Goal: Transaction & Acquisition: Purchase product/service

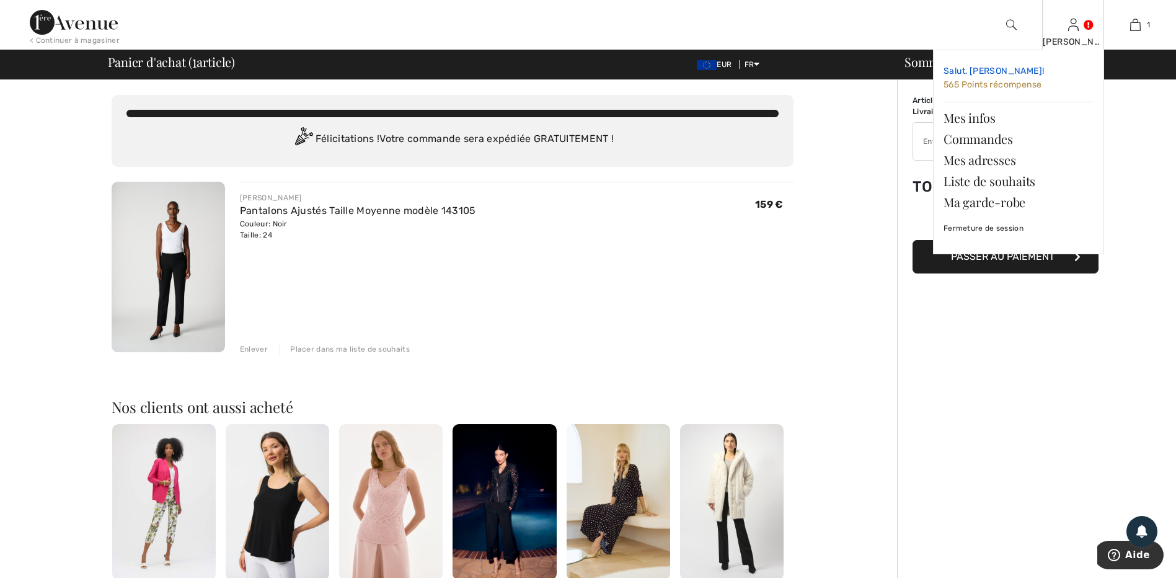
click at [985, 89] on span "565 Points récompense" at bounding box center [992, 84] width 98 height 11
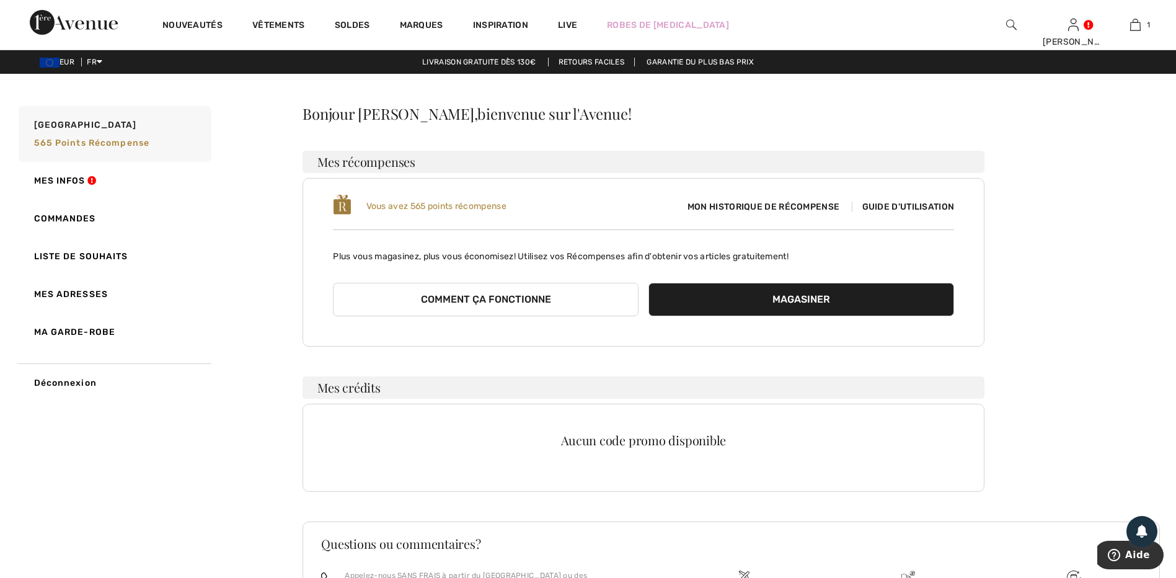
click at [887, 211] on span "Guide d'utilisation" at bounding box center [903, 206] width 103 height 11
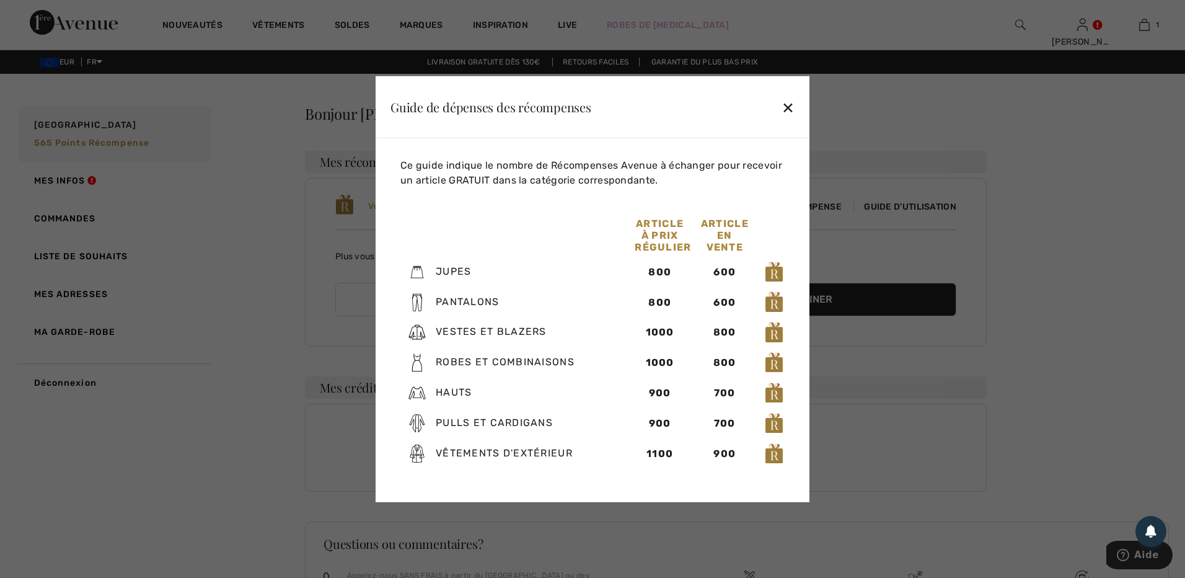
click at [788, 106] on div "✕" at bounding box center [788, 107] width 13 height 26
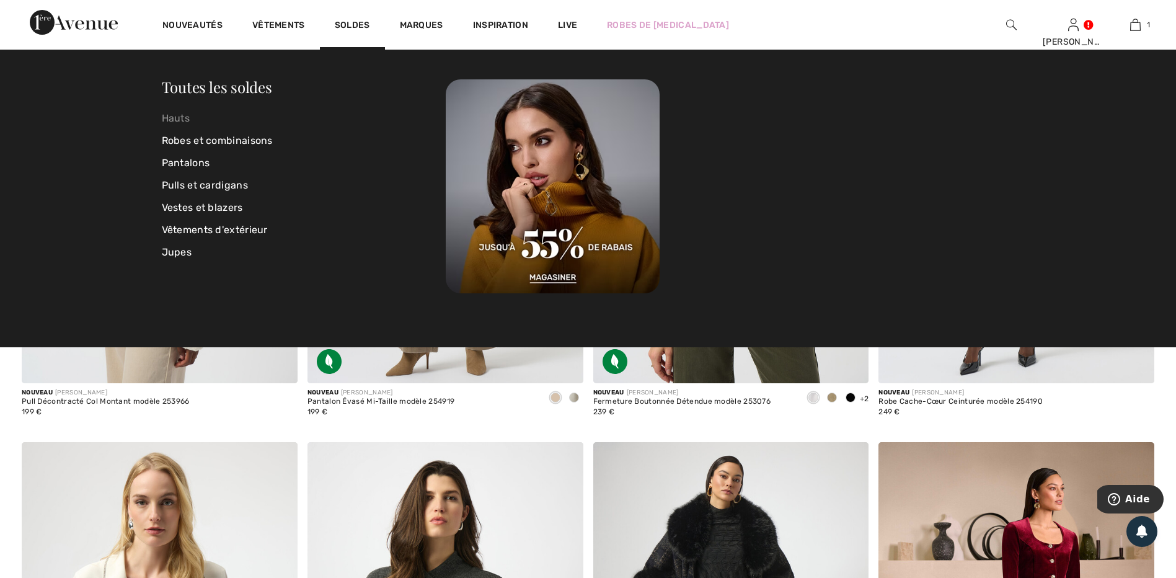
click at [190, 117] on link "Hauts" at bounding box center [304, 118] width 284 height 22
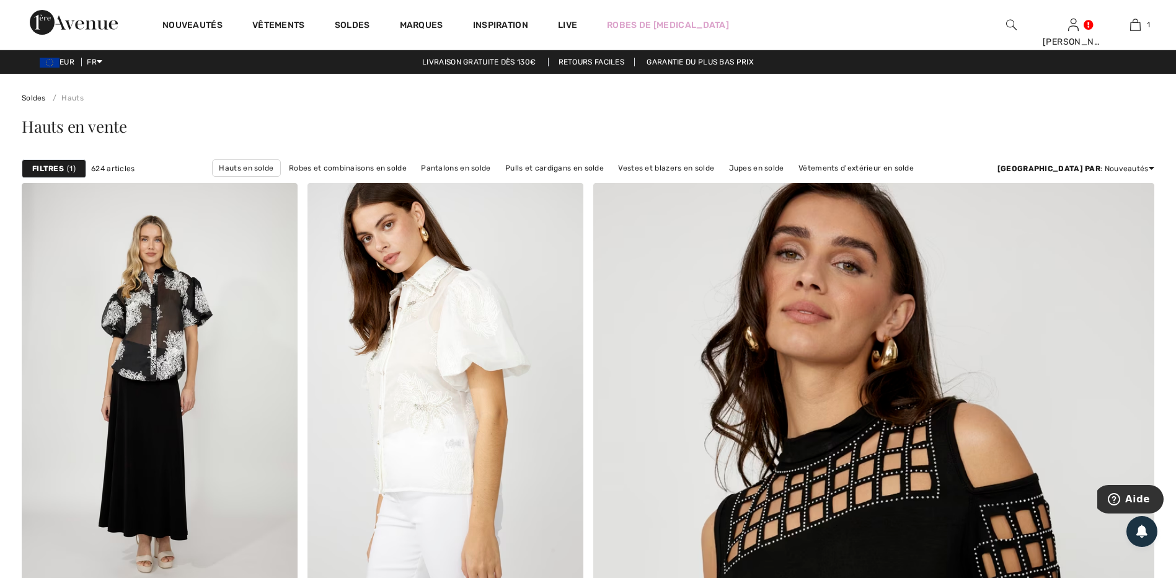
click at [55, 175] on div "Filtres 1" at bounding box center [54, 168] width 64 height 19
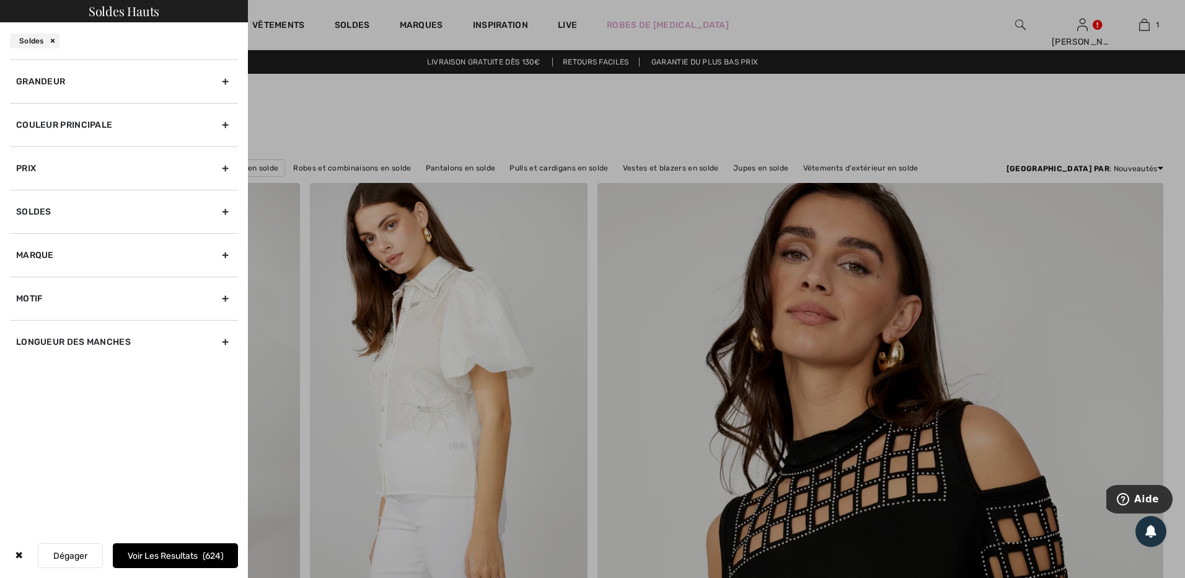
click at [221, 81] on div "Grandeur" at bounding box center [124, 80] width 228 height 43
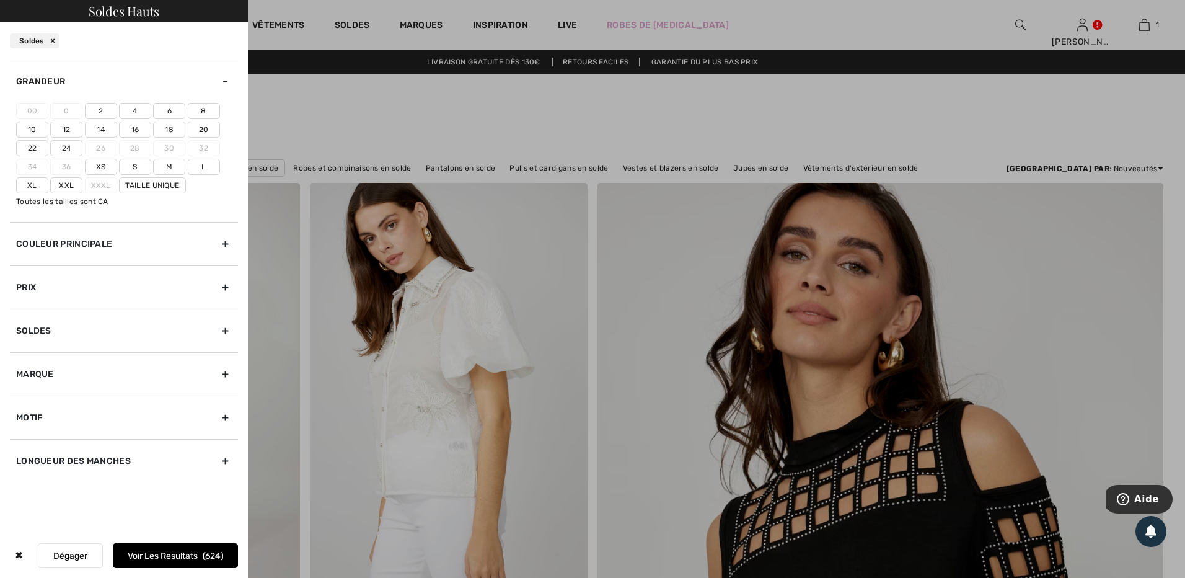
click at [72, 151] on label "24" at bounding box center [66, 148] width 32 height 16
click at [0, 0] on input"] "24" at bounding box center [0, 0] width 0 height 0
click at [177, 557] on button "Voir les resultats 4" at bounding box center [175, 555] width 125 height 25
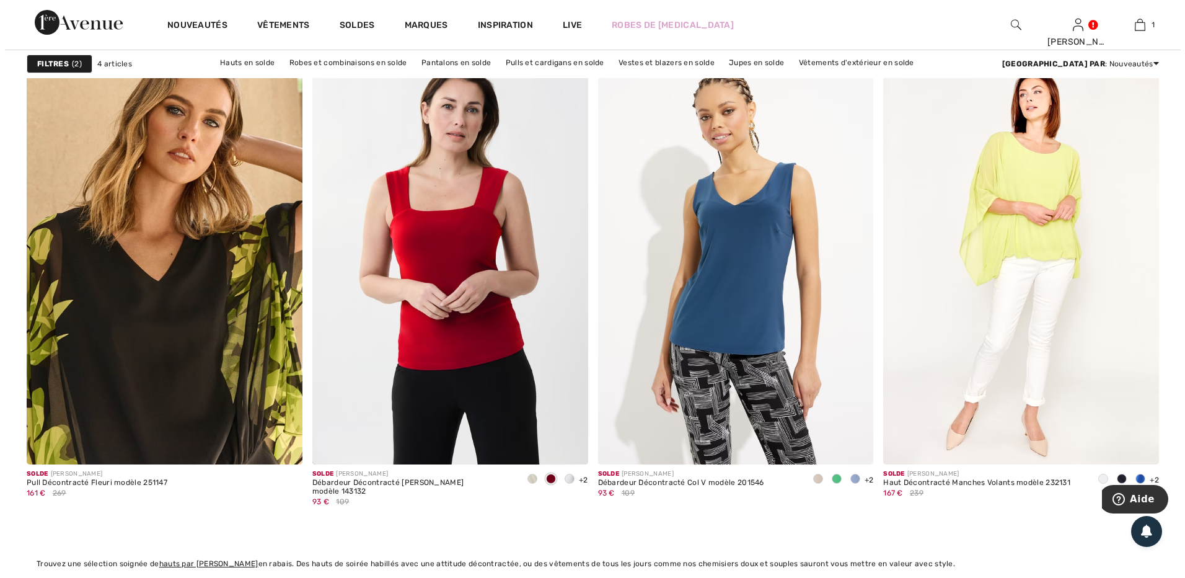
scroll to position [124, 0]
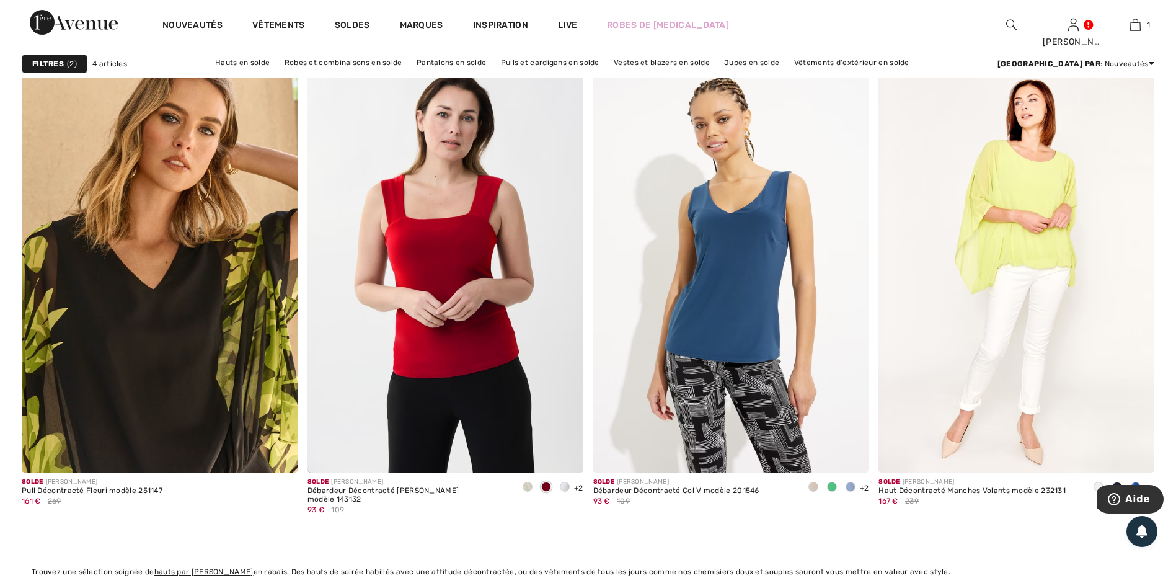
click at [68, 61] on span "2" at bounding box center [72, 63] width 10 height 11
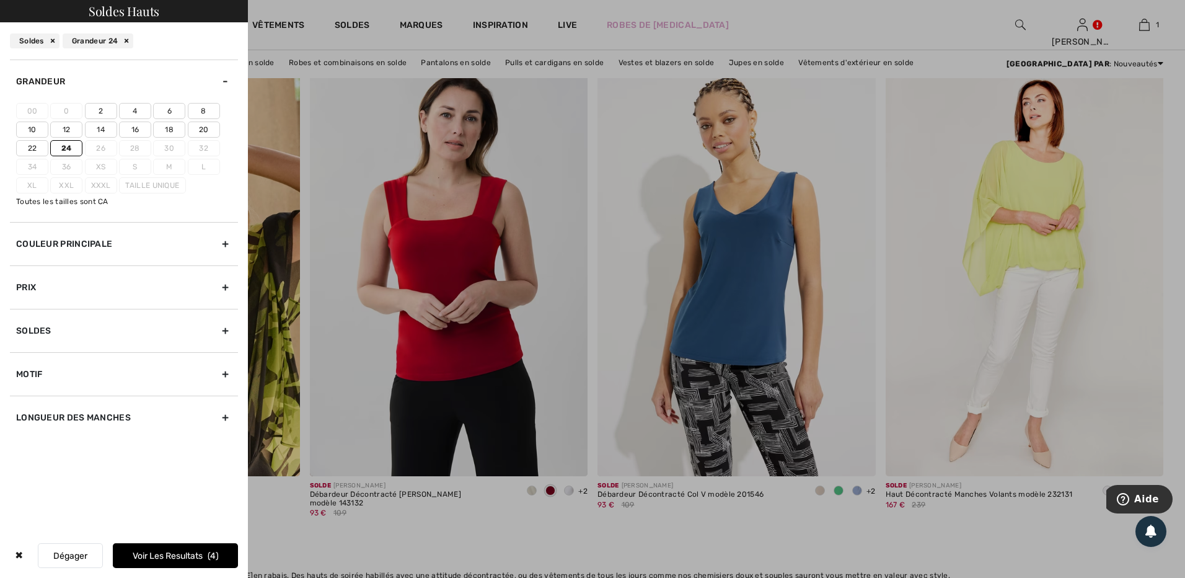
click at [76, 149] on label "24" at bounding box center [66, 148] width 32 height 16
click at [0, 0] on input"] "24" at bounding box center [0, 0] width 0 height 0
click at [40, 148] on label "22" at bounding box center [32, 148] width 32 height 16
click at [0, 0] on input"] "22" at bounding box center [0, 0] width 0 height 0
click at [195, 552] on button "Voir les resultats 109" at bounding box center [175, 555] width 125 height 25
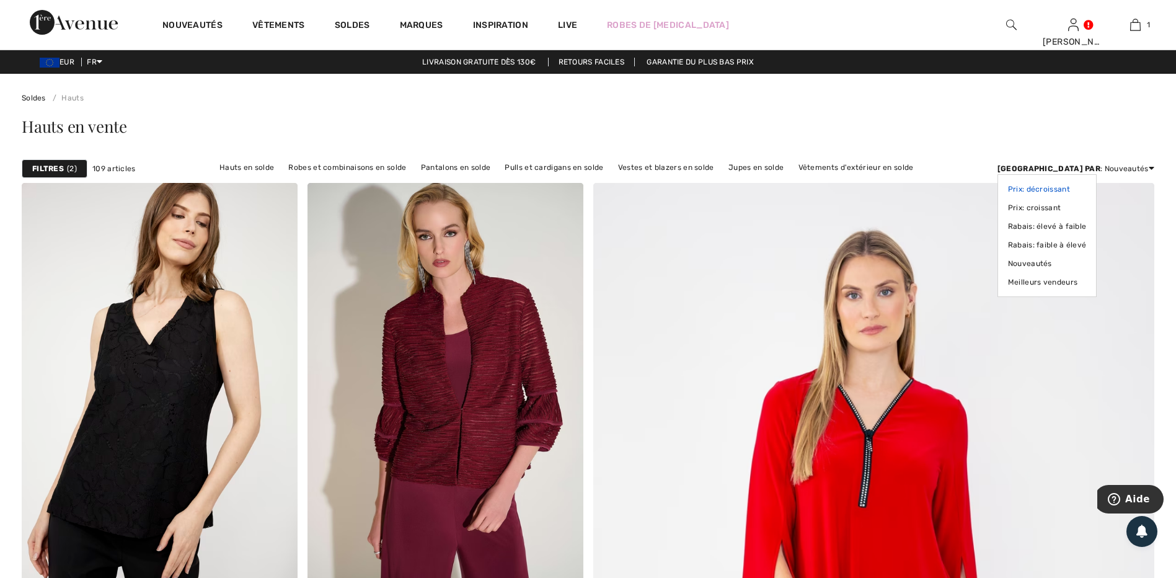
click at [1086, 186] on link "Prix: décroissant" at bounding box center [1047, 189] width 79 height 19
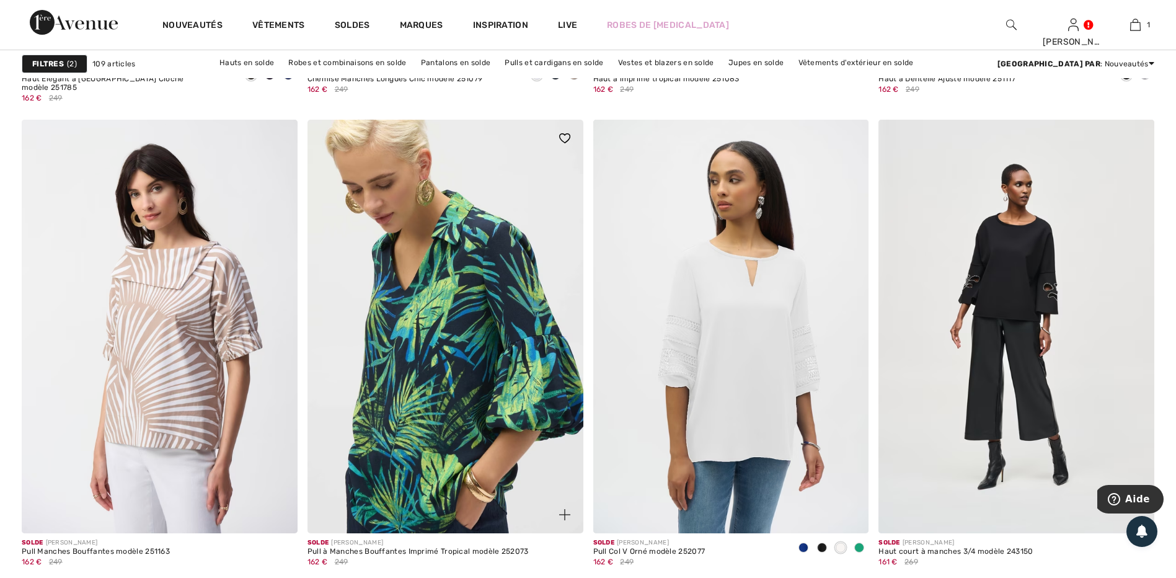
scroll to position [2665, 0]
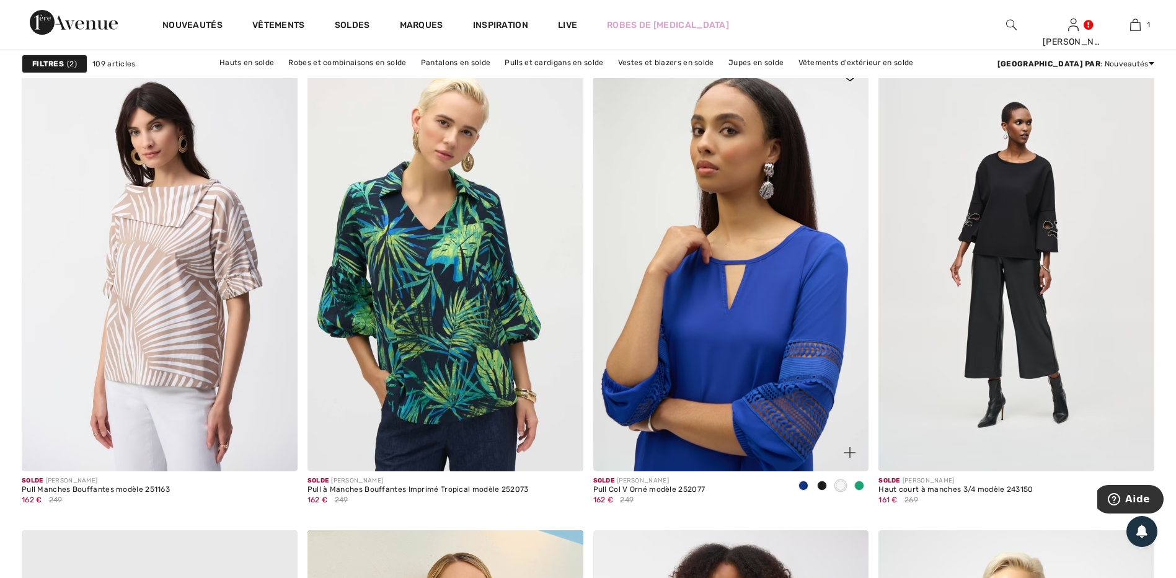
click at [729, 297] on img at bounding box center [731, 264] width 276 height 413
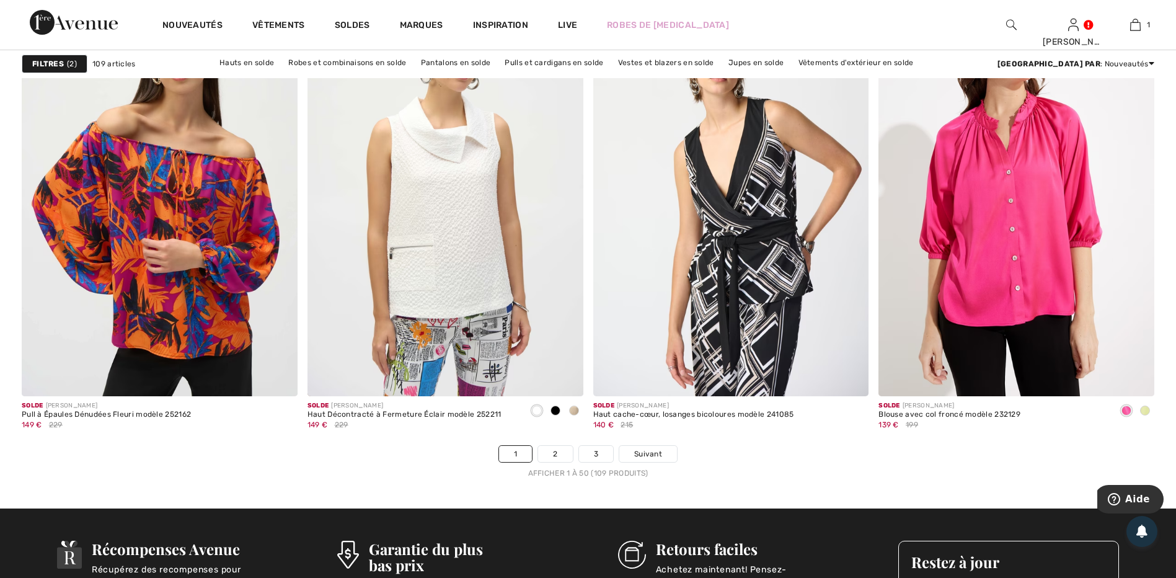
scroll to position [6942, 0]
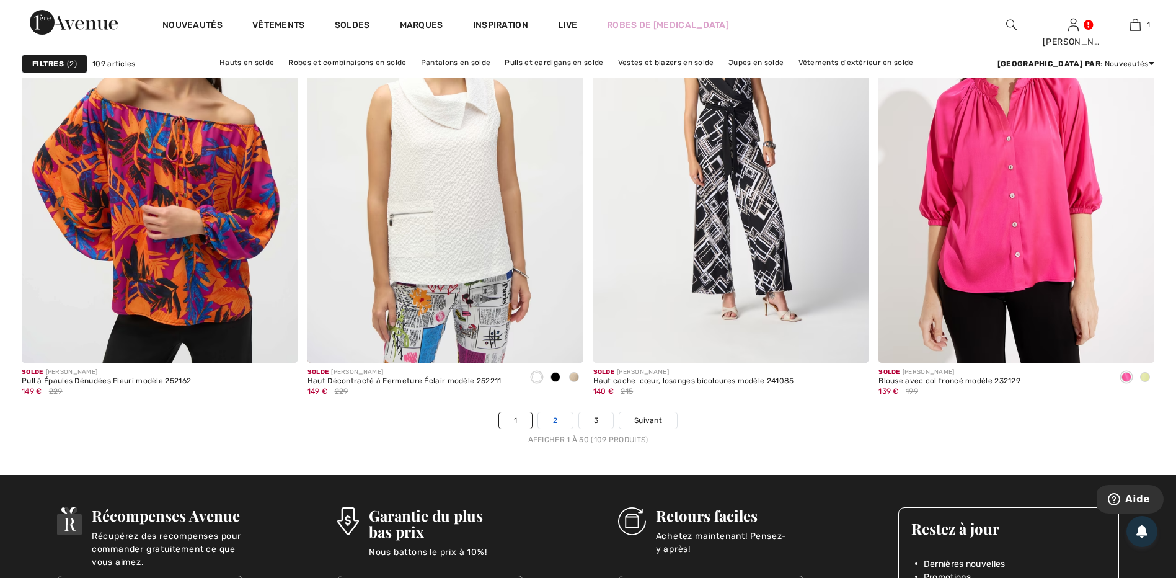
click at [557, 425] on link "2" at bounding box center [555, 420] width 34 height 16
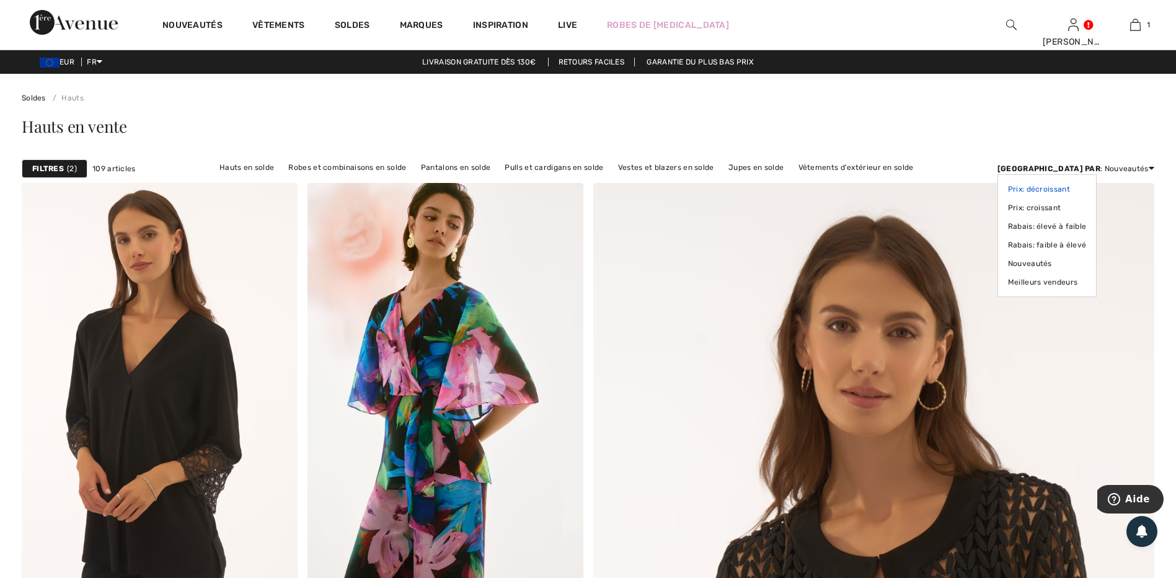
click at [1086, 189] on link "Prix: décroissant" at bounding box center [1047, 189] width 79 height 19
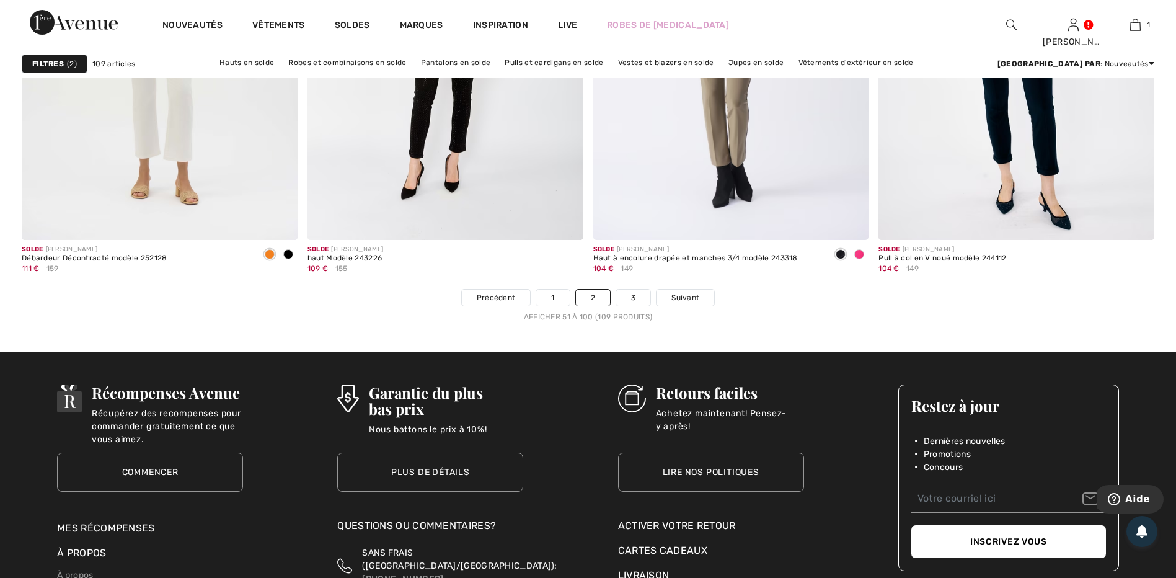
scroll to position [7066, 0]
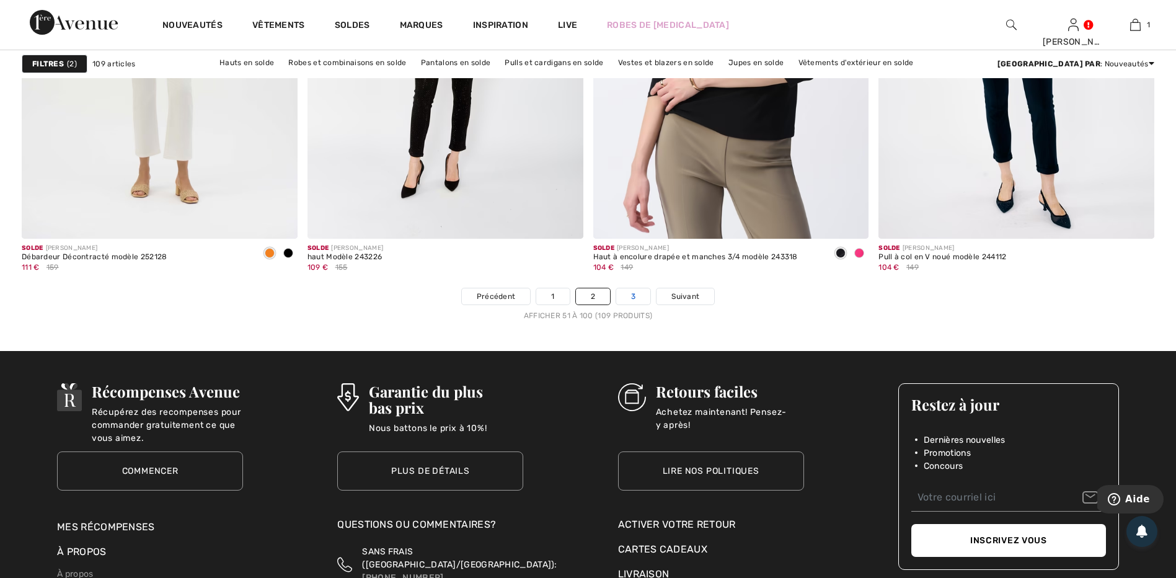
click at [641, 298] on link "3" at bounding box center [633, 296] width 34 height 16
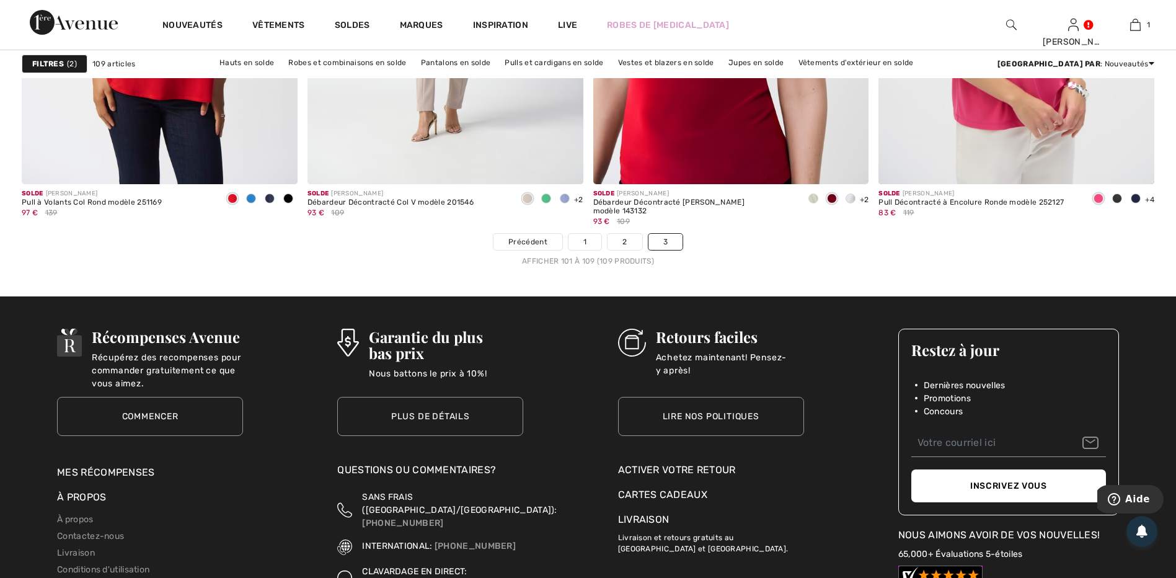
scroll to position [1364, 0]
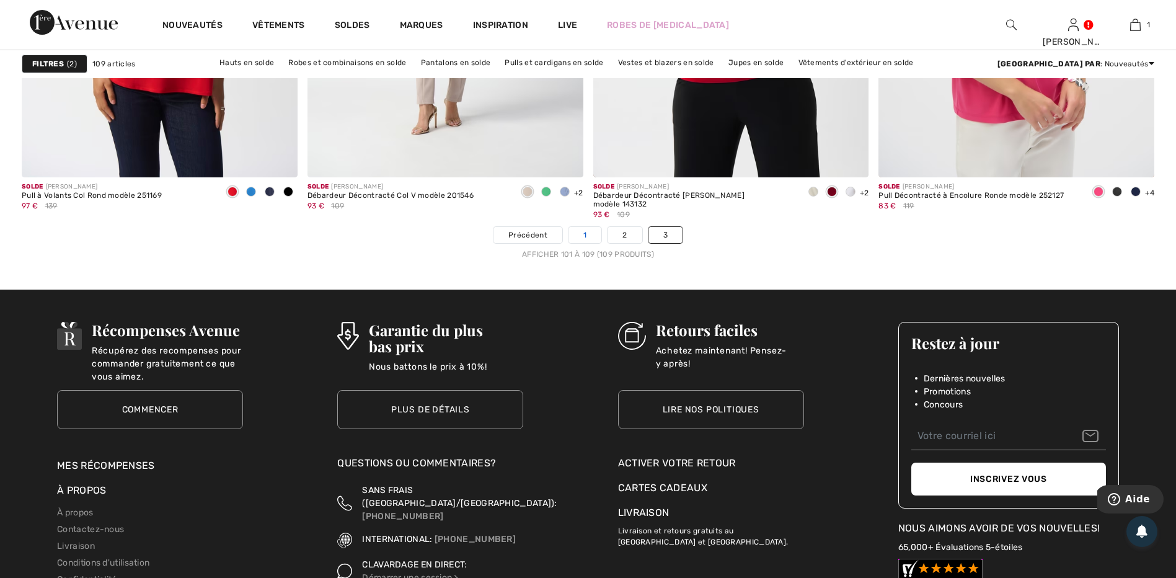
click at [577, 235] on link "1" at bounding box center [584, 235] width 33 height 16
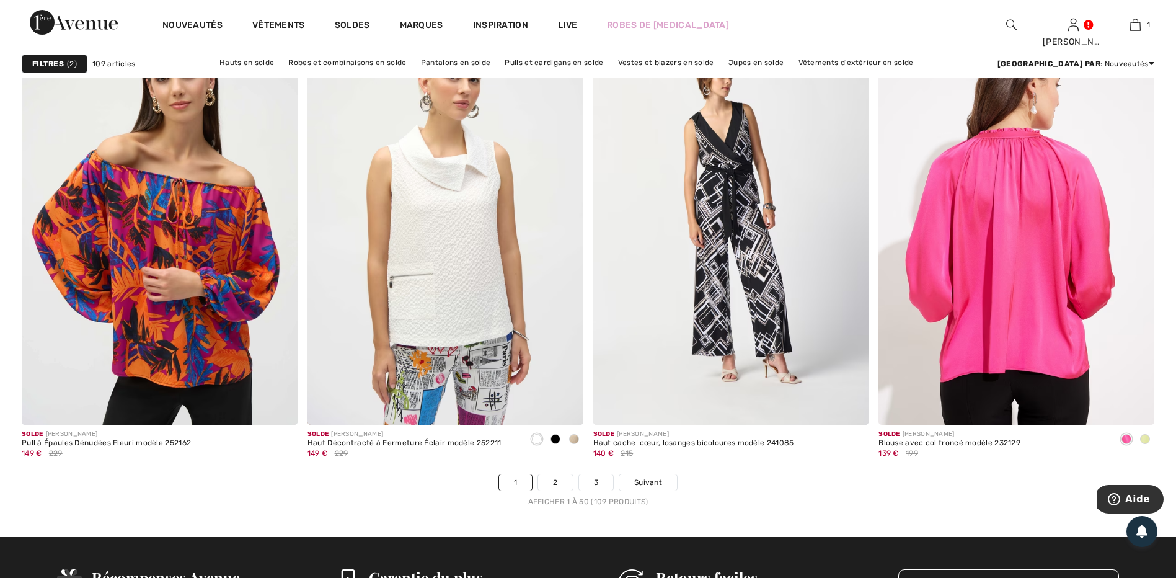
scroll to position [7066, 0]
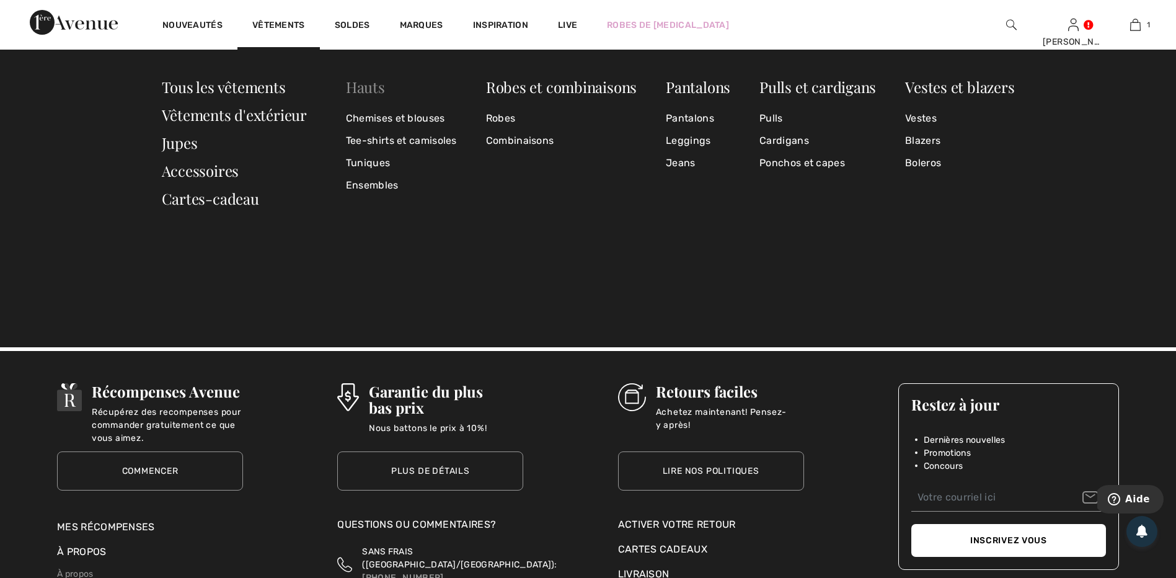
click at [359, 85] on link "Hauts" at bounding box center [365, 87] width 39 height 20
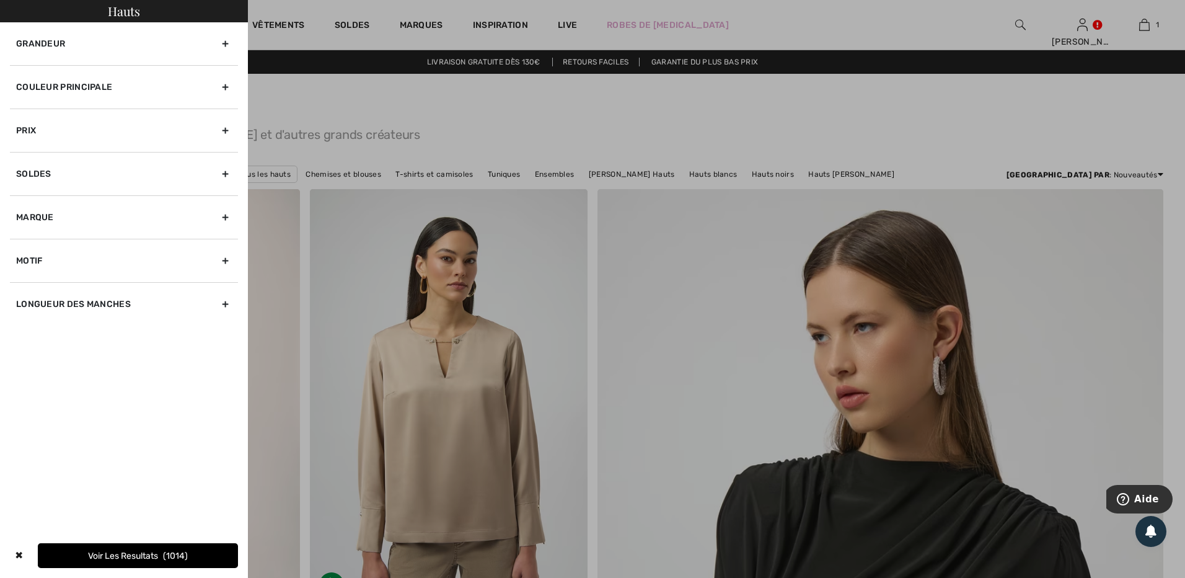
drag, startPoint x: 0, startPoint y: 0, endPoint x: 225, endPoint y: 45, distance: 229.5
click at [225, 45] on div "Grandeur" at bounding box center [124, 43] width 228 height 43
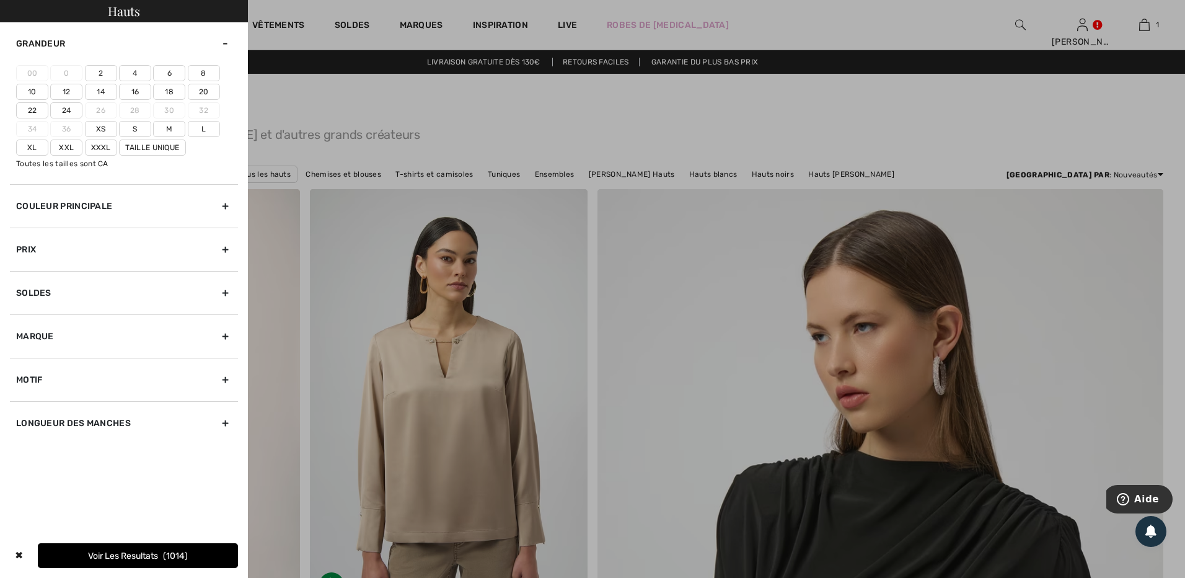
click at [42, 110] on label "22" at bounding box center [32, 110] width 32 height 16
click at [0, 0] on input"] "22" at bounding box center [0, 0] width 0 height 0
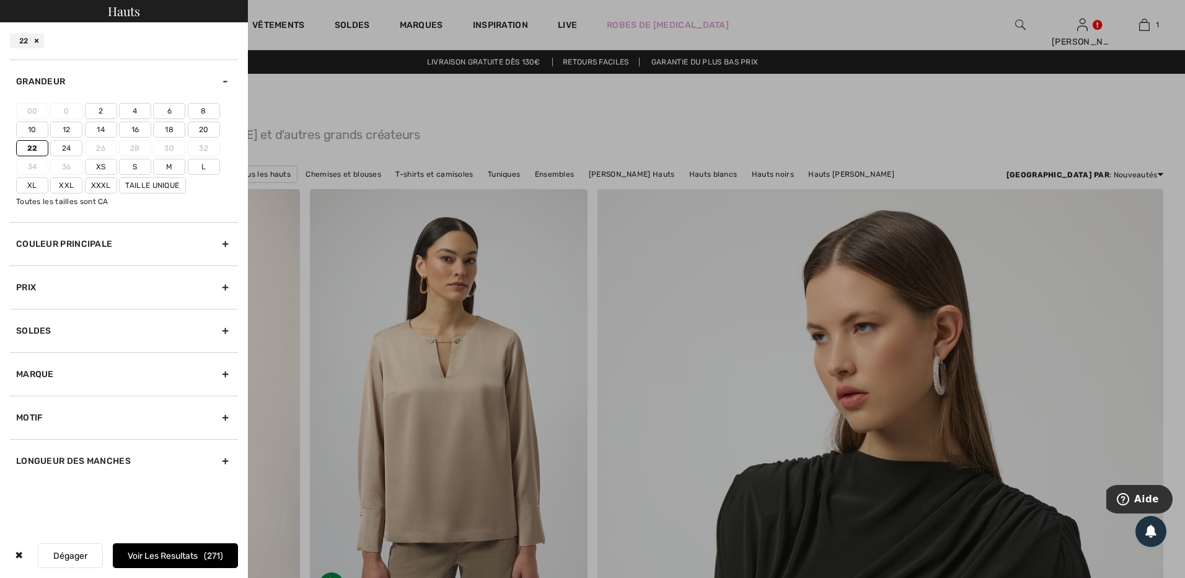
click at [73, 147] on label "24" at bounding box center [66, 148] width 32 height 16
click at [0, 0] on input"] "24" at bounding box center [0, 0] width 0 height 0
click at [71, 183] on label "Xxl" at bounding box center [66, 185] width 32 height 16
click at [0, 0] on input"] "Xxl" at bounding box center [0, 0] width 0 height 0
click at [108, 189] on label "Xxxl" at bounding box center [101, 185] width 32 height 16
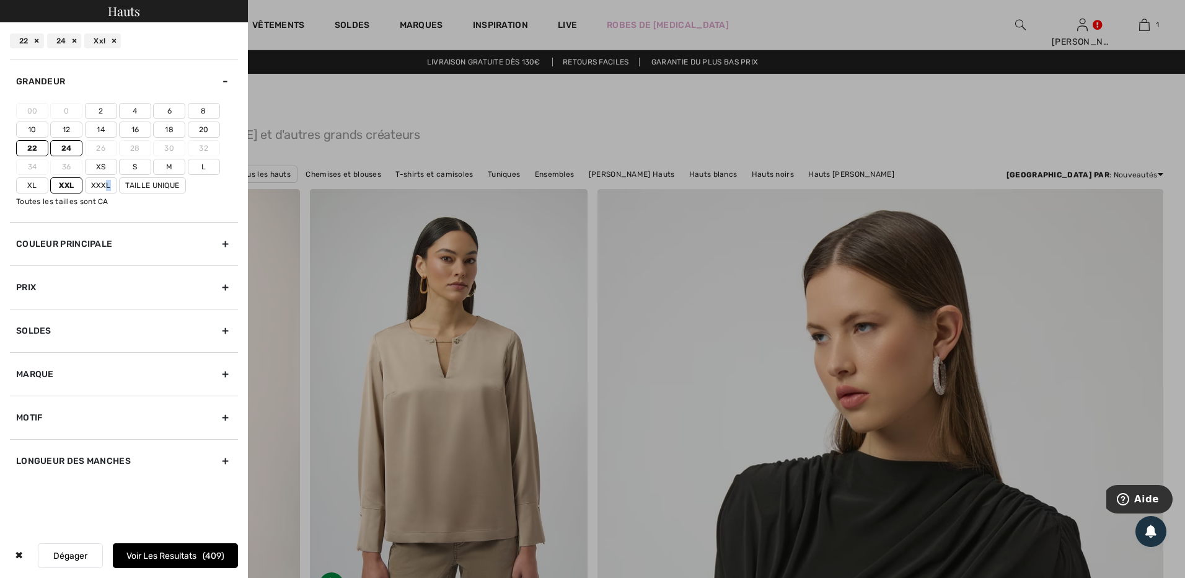
click at [168, 553] on button "Voir les resultats 409" at bounding box center [175, 555] width 125 height 25
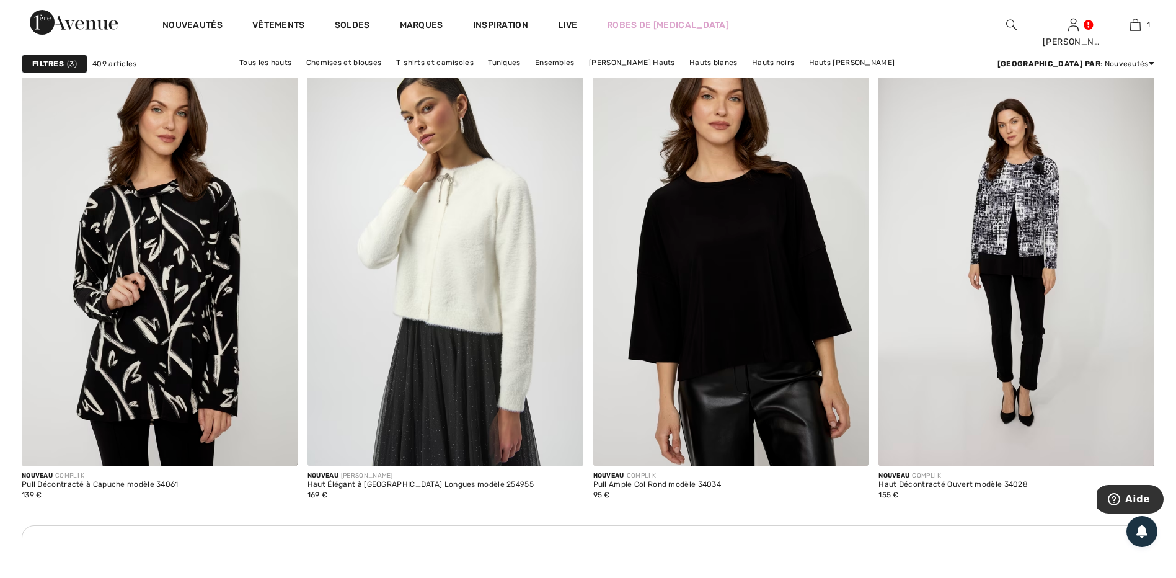
scroll to position [3161, 0]
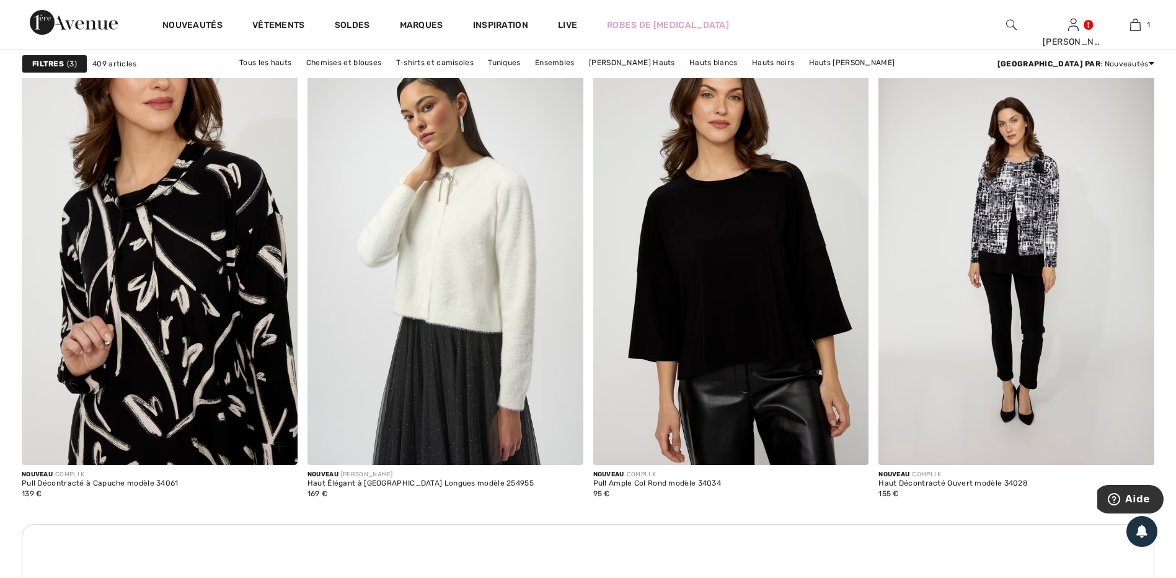
click at [162, 273] on img at bounding box center [160, 257] width 276 height 413
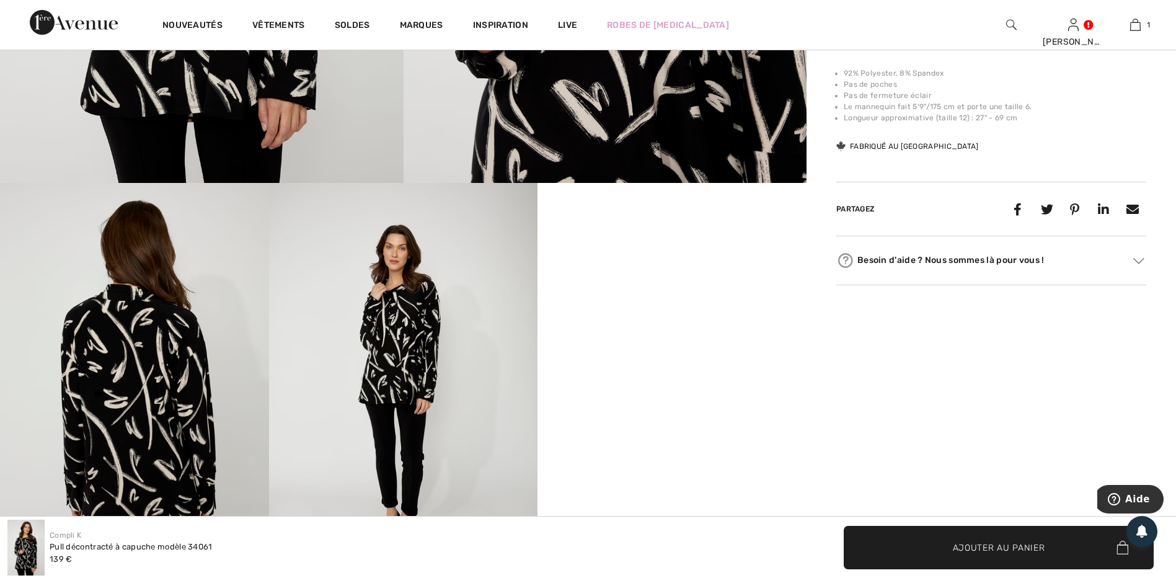
scroll to position [434, 0]
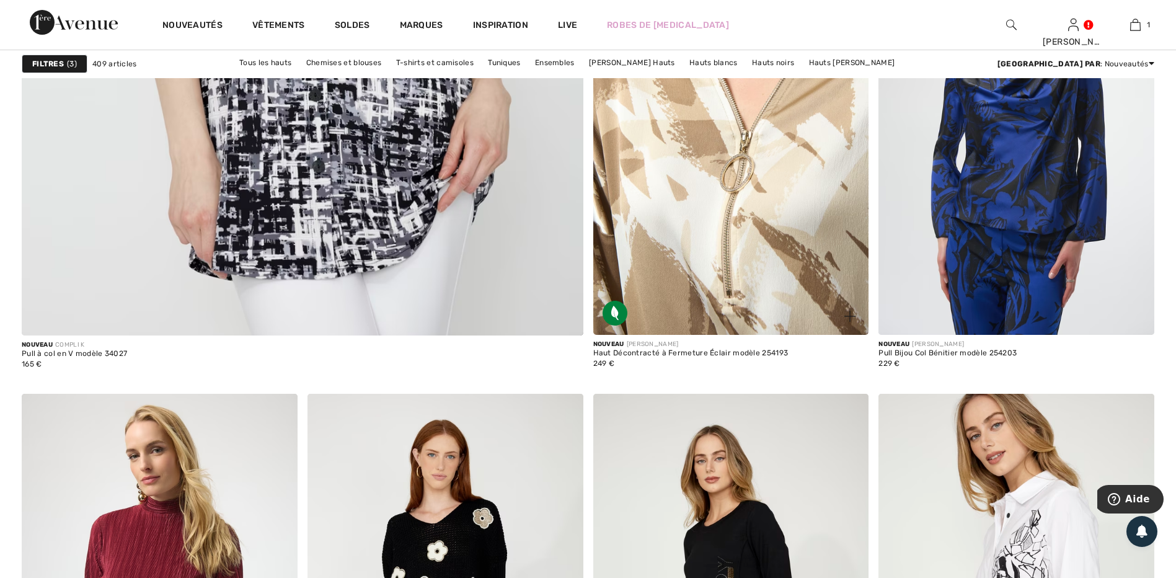
scroll to position [4462, 0]
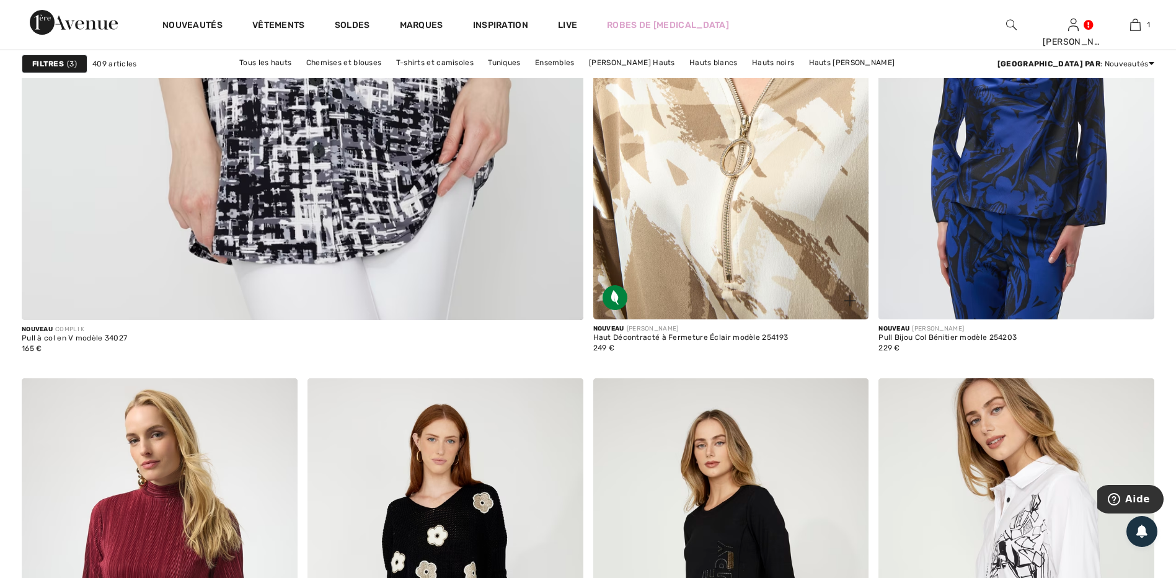
click at [724, 211] on img at bounding box center [731, 112] width 276 height 413
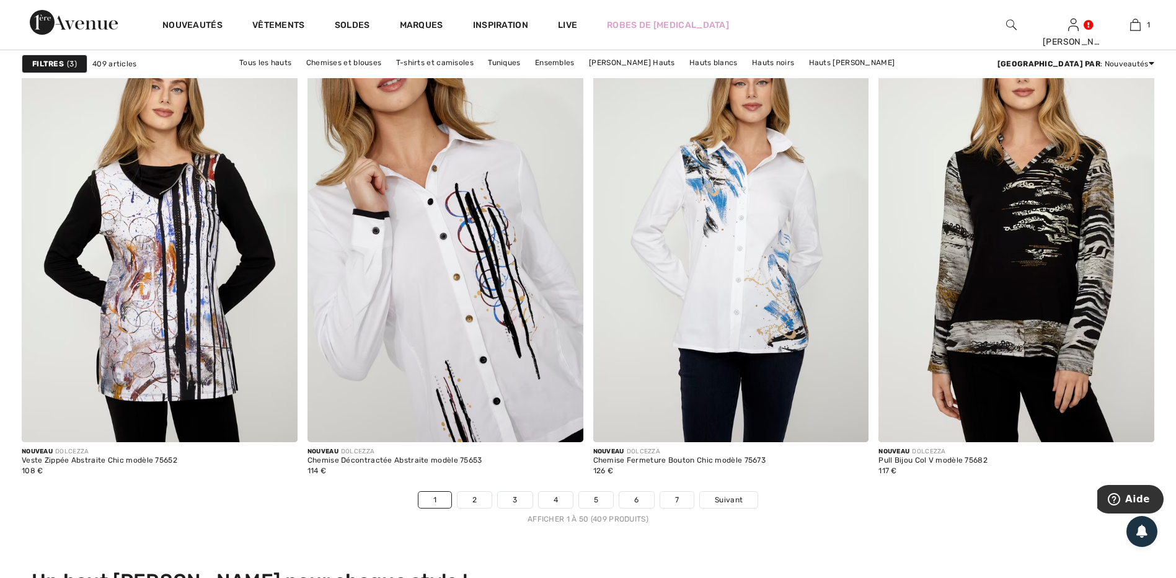
scroll to position [7066, 0]
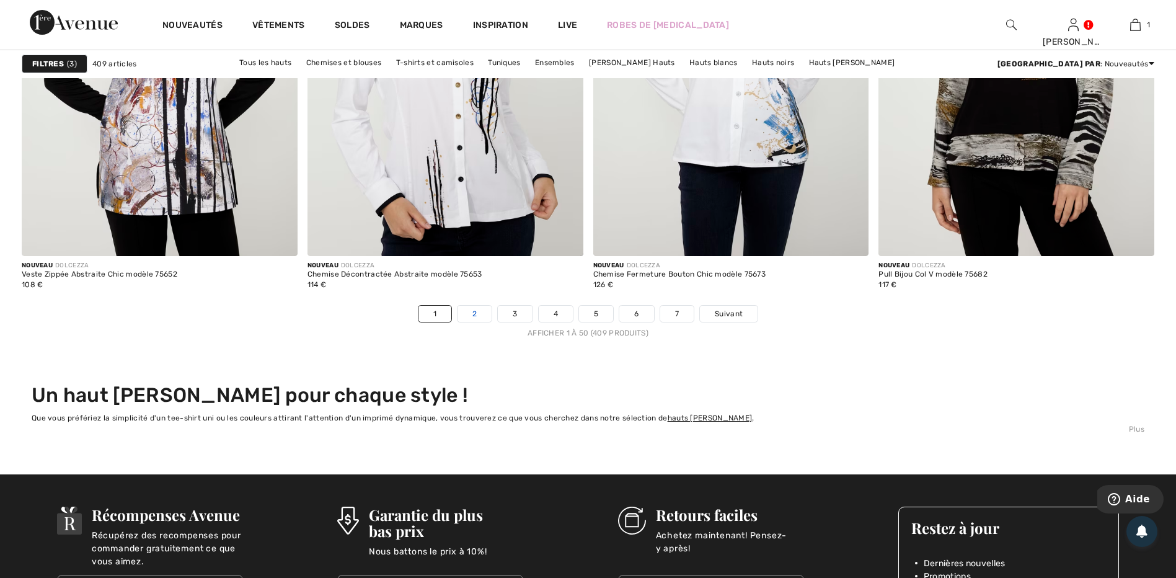
click at [474, 312] on link "2" at bounding box center [474, 314] width 34 height 16
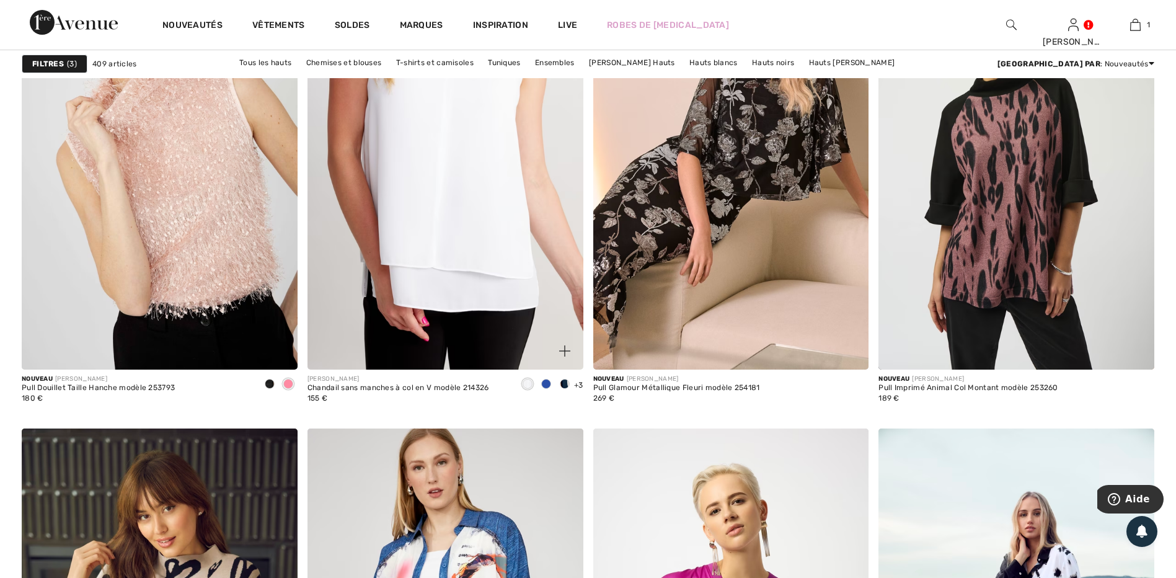
scroll to position [2789, 0]
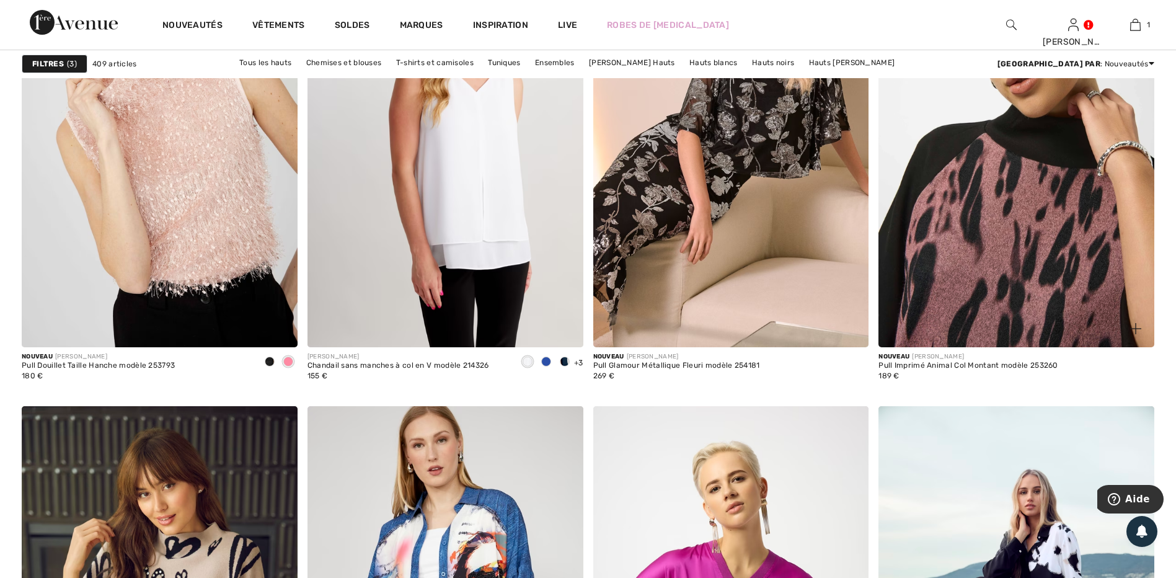
click at [988, 221] on img at bounding box center [1016, 140] width 276 height 413
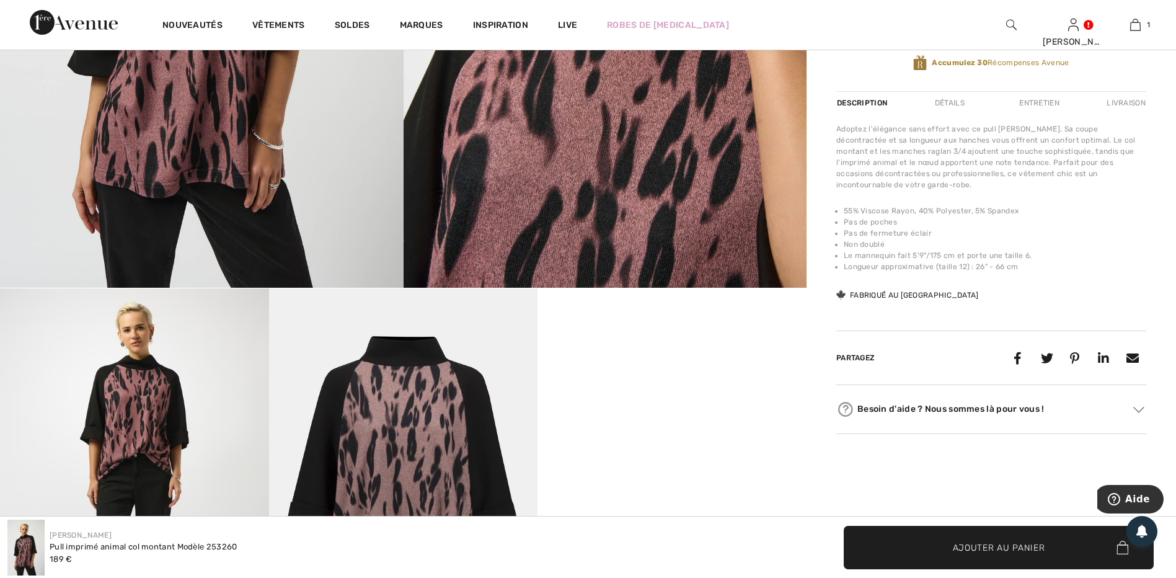
scroll to position [372, 0]
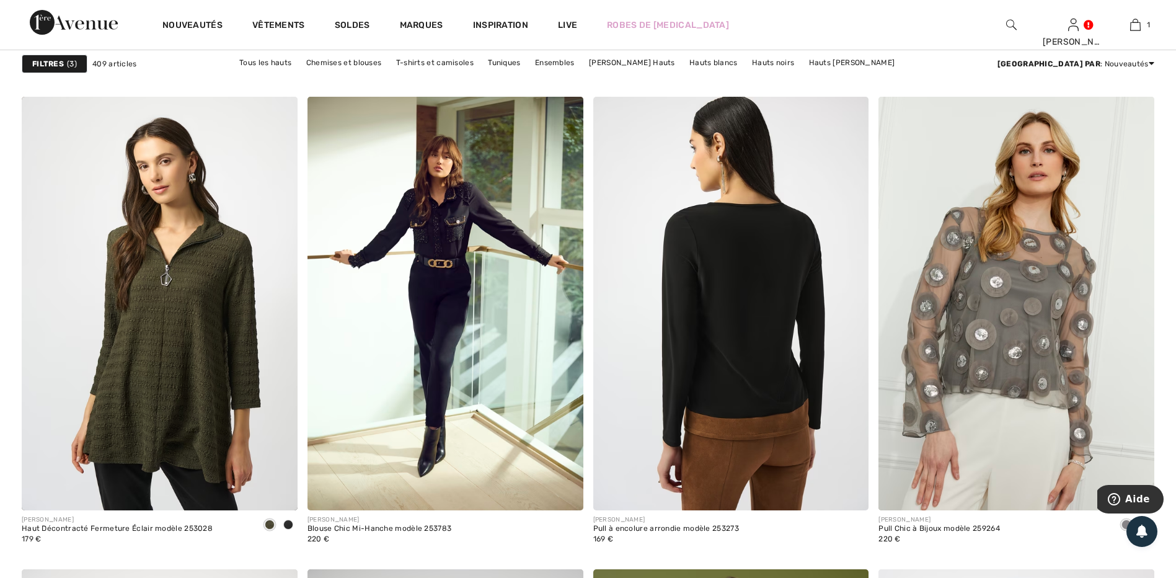
scroll to position [6384, 0]
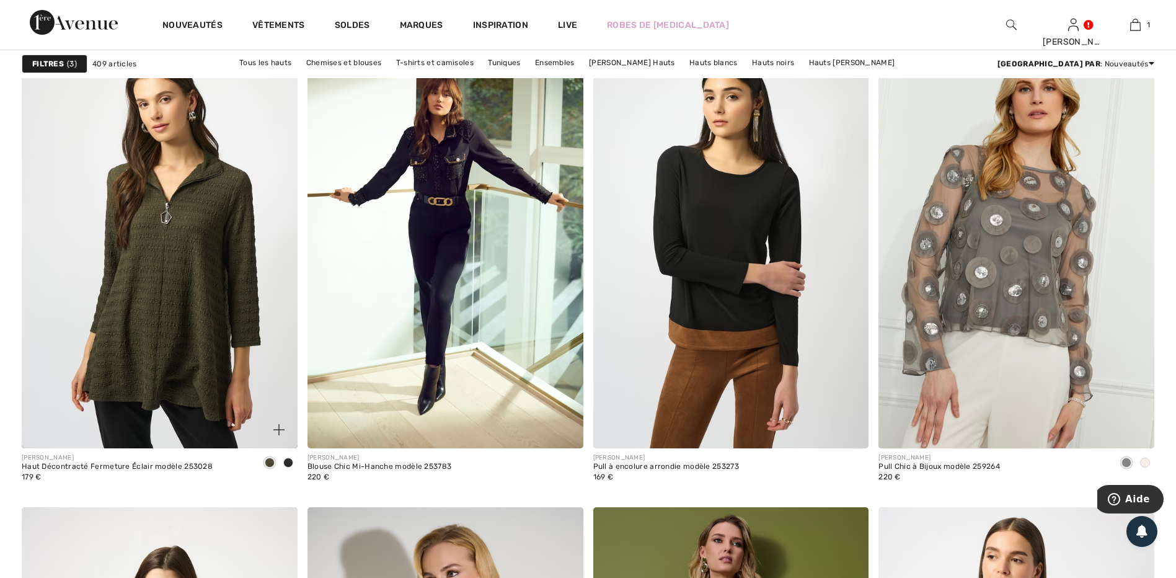
click at [287, 459] on span at bounding box center [288, 462] width 10 height 10
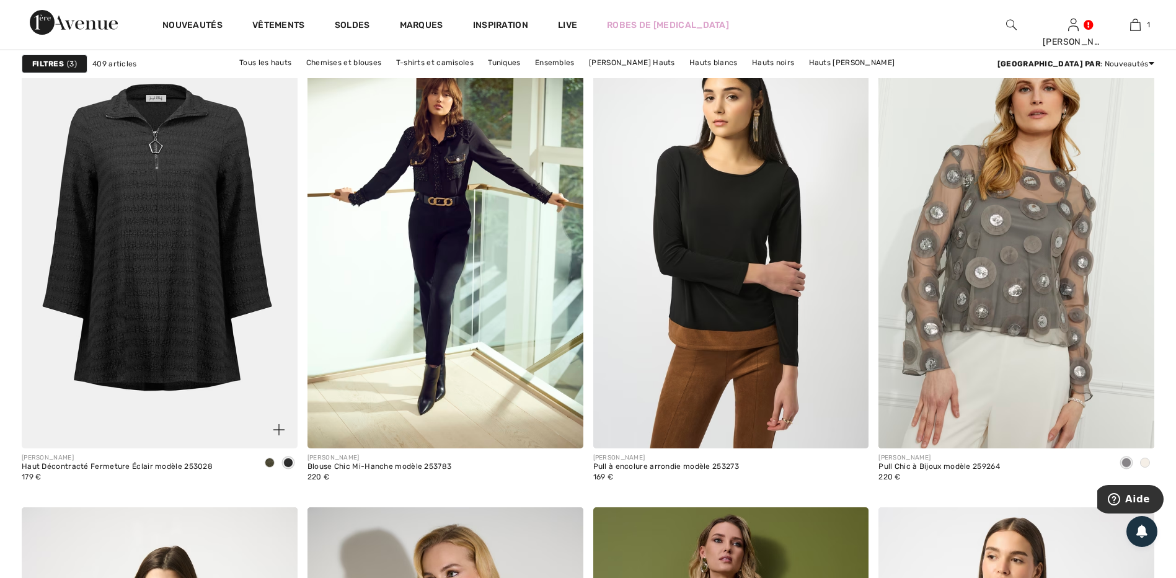
click at [159, 311] on img at bounding box center [160, 241] width 276 height 413
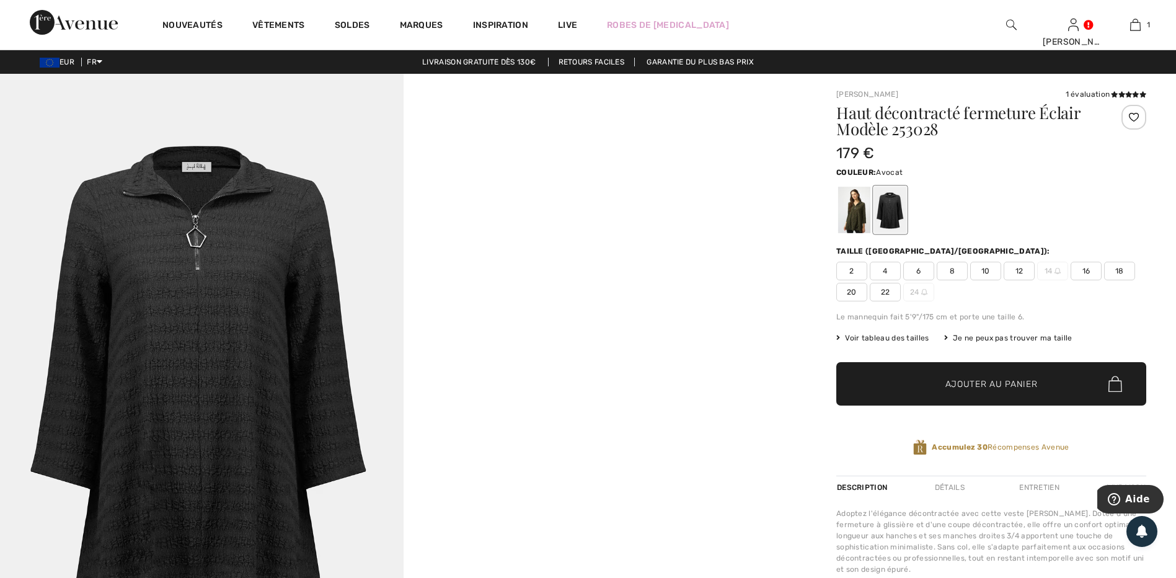
drag, startPoint x: 858, startPoint y: 205, endPoint x: 850, endPoint y: 208, distance: 8.6
click at [857, 206] on div at bounding box center [854, 210] width 32 height 46
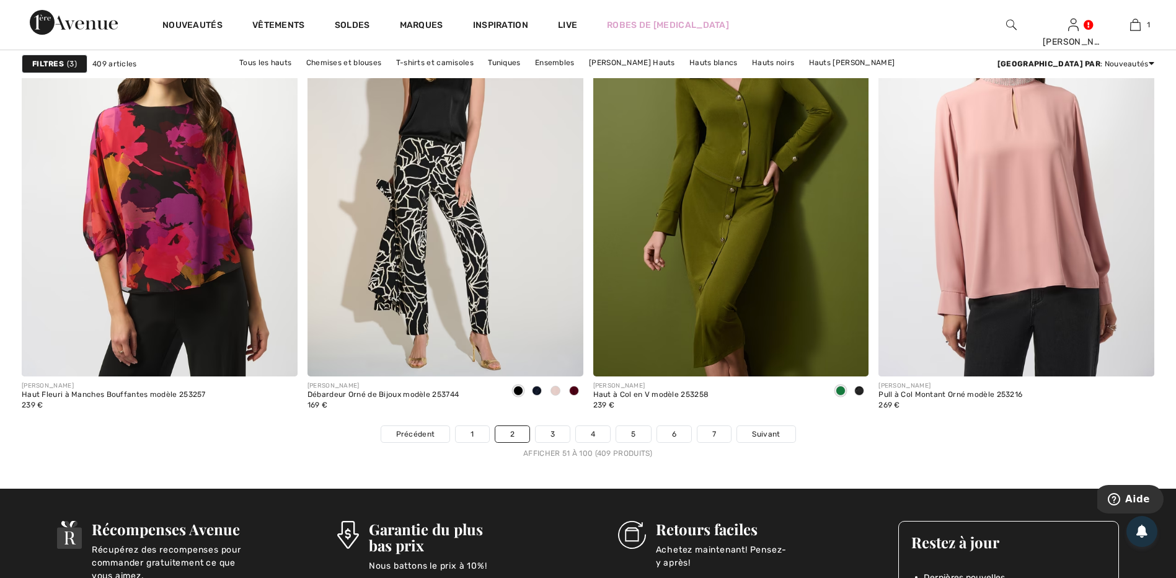
scroll to position [7004, 0]
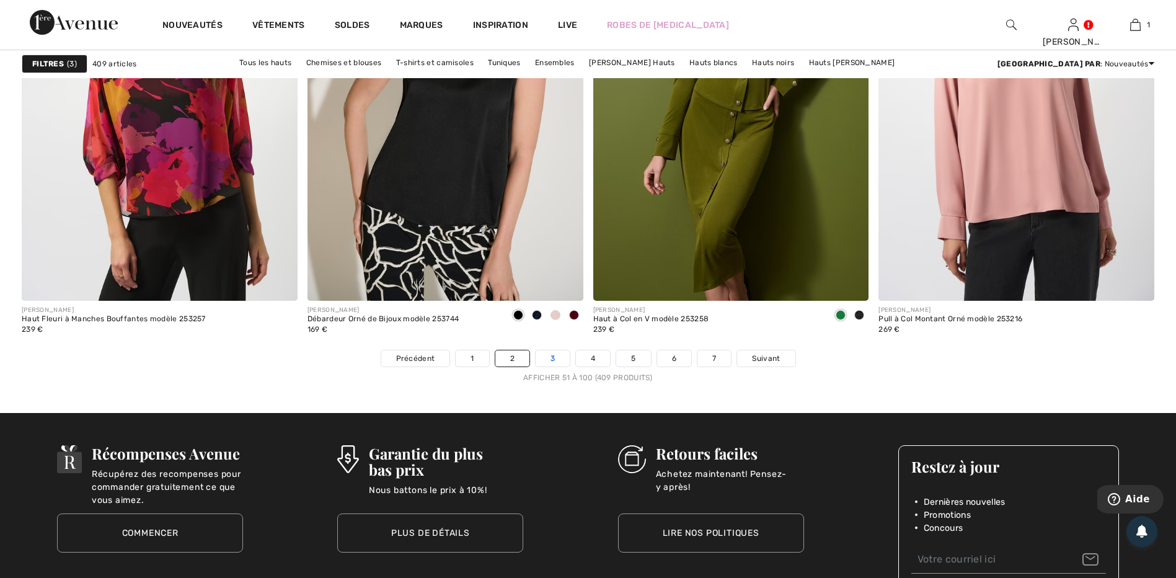
click at [553, 358] on link "3" at bounding box center [552, 358] width 34 height 16
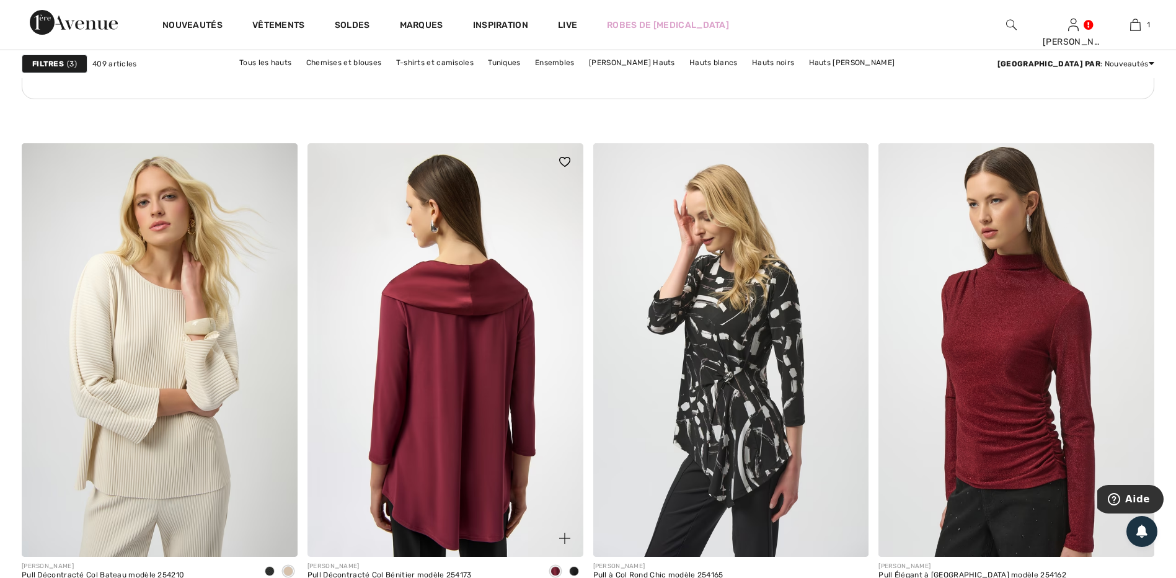
scroll to position [2231, 0]
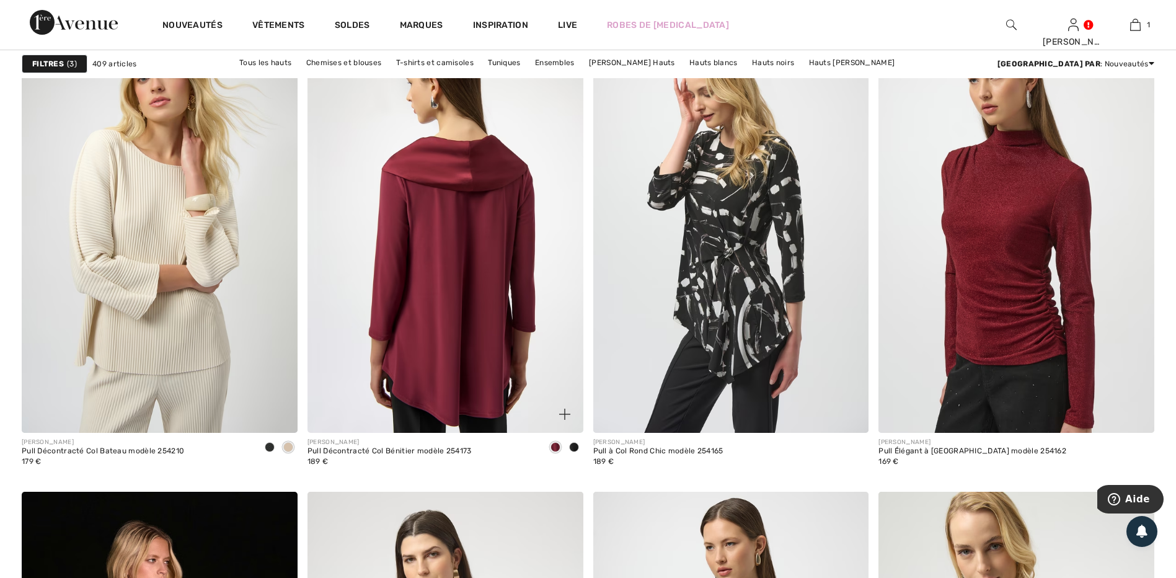
click at [443, 374] on img at bounding box center [445, 225] width 276 height 413
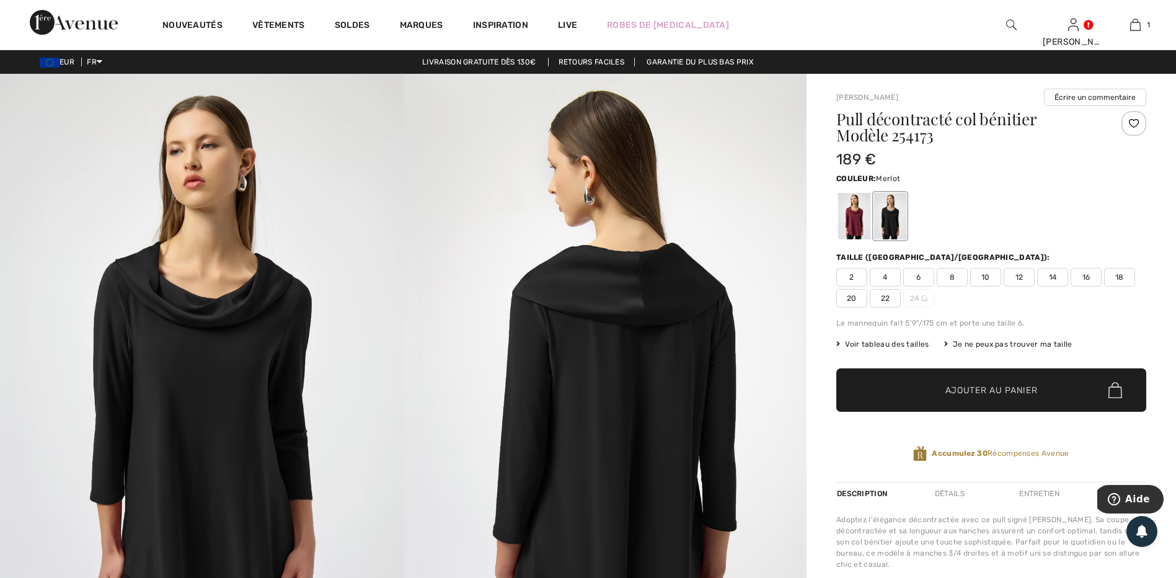
click at [844, 209] on div at bounding box center [854, 216] width 32 height 46
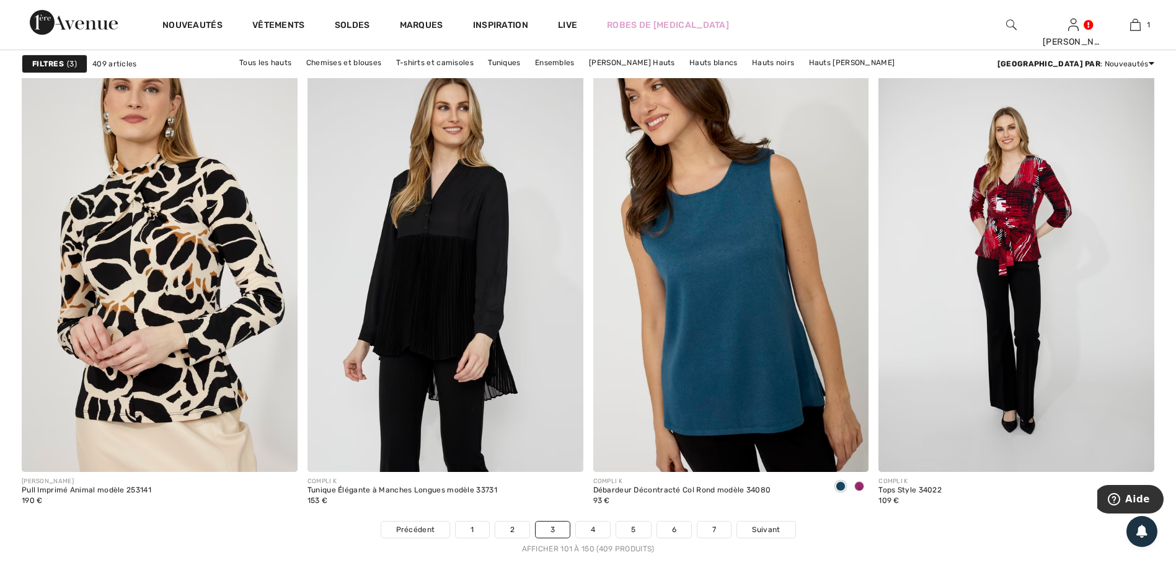
scroll to position [6880, 0]
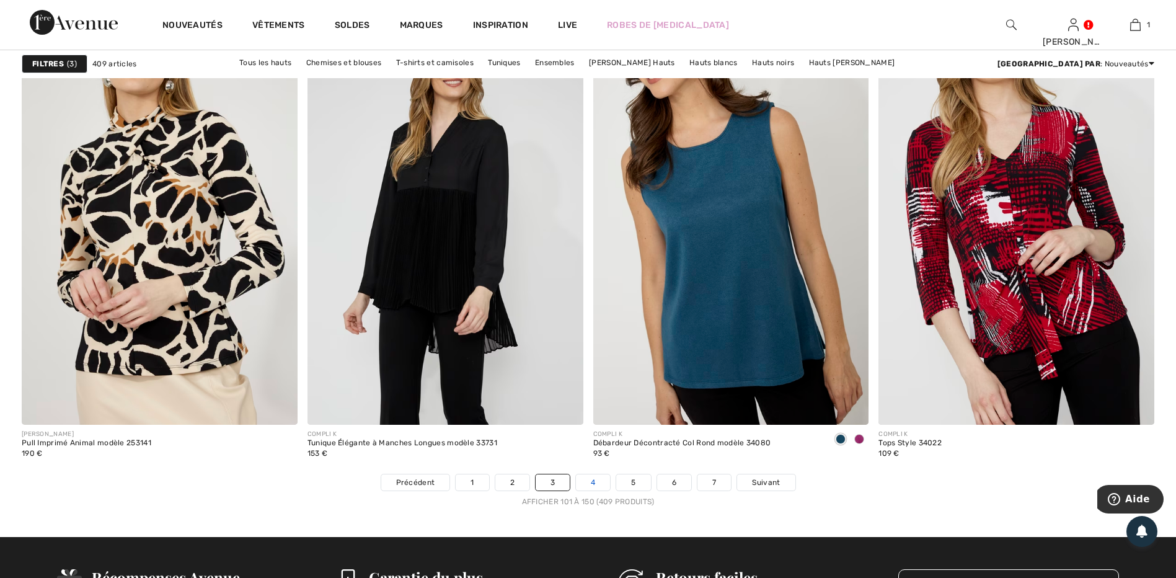
click at [595, 490] on link "4" at bounding box center [593, 482] width 34 height 16
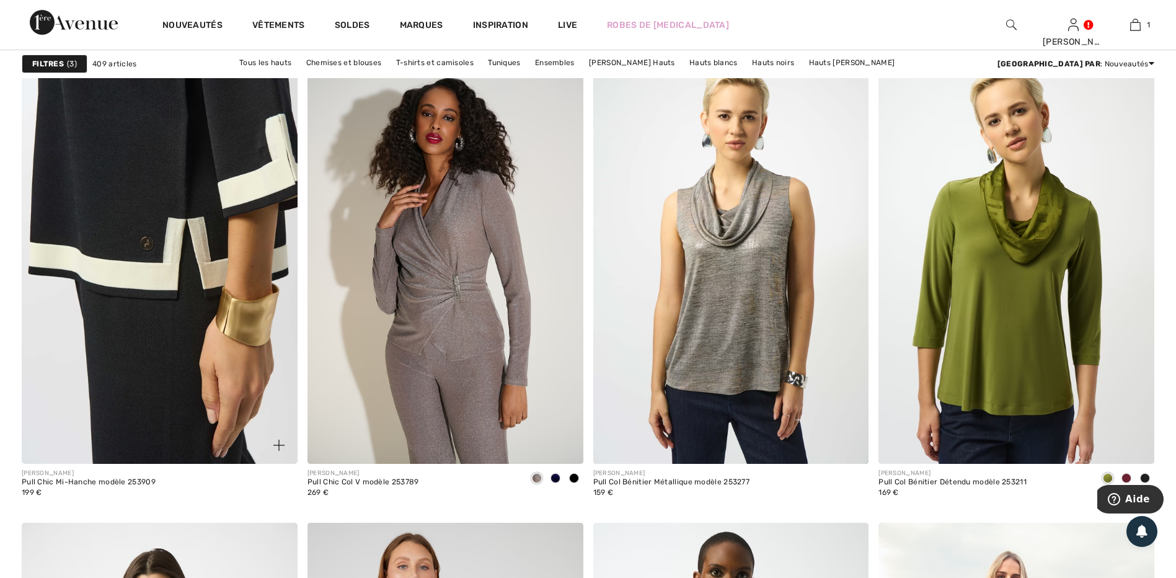
scroll to position [1116, 0]
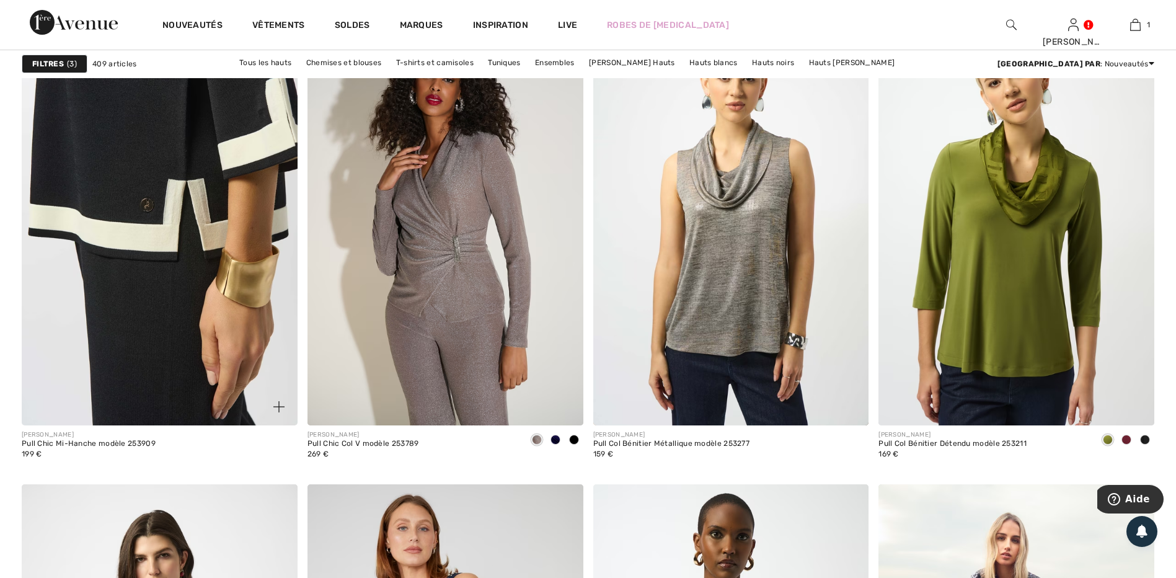
click at [175, 394] on img at bounding box center [160, 218] width 276 height 413
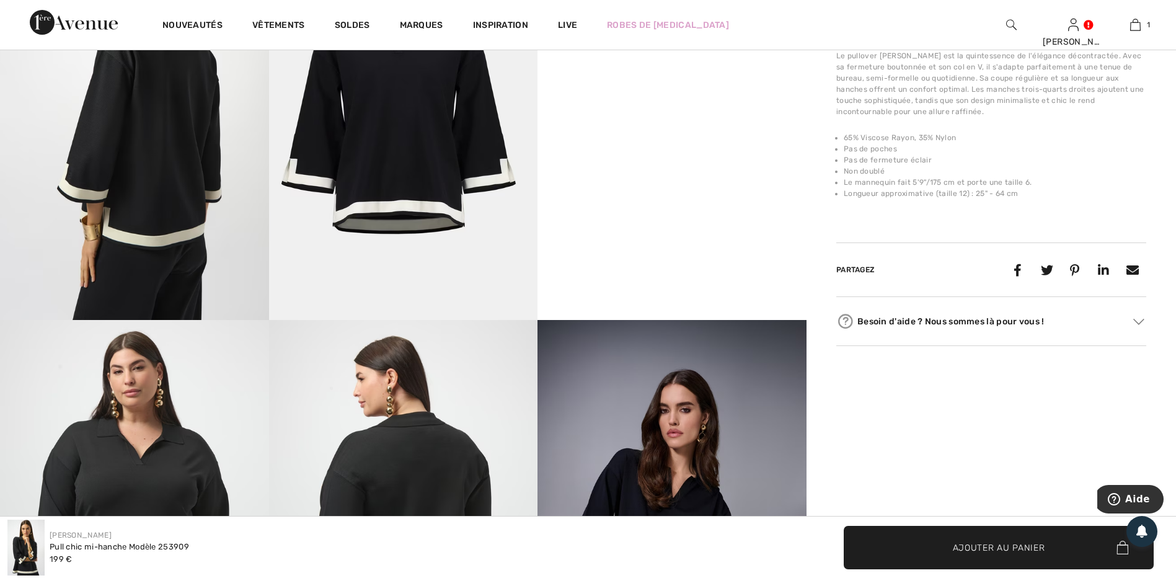
scroll to position [868, 0]
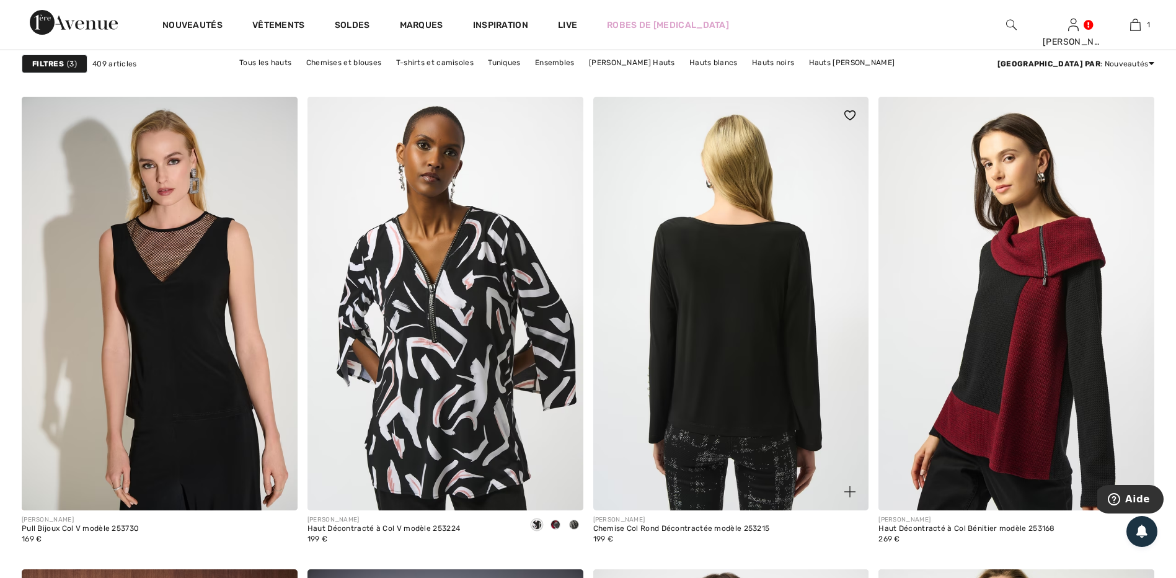
scroll to position [6384, 0]
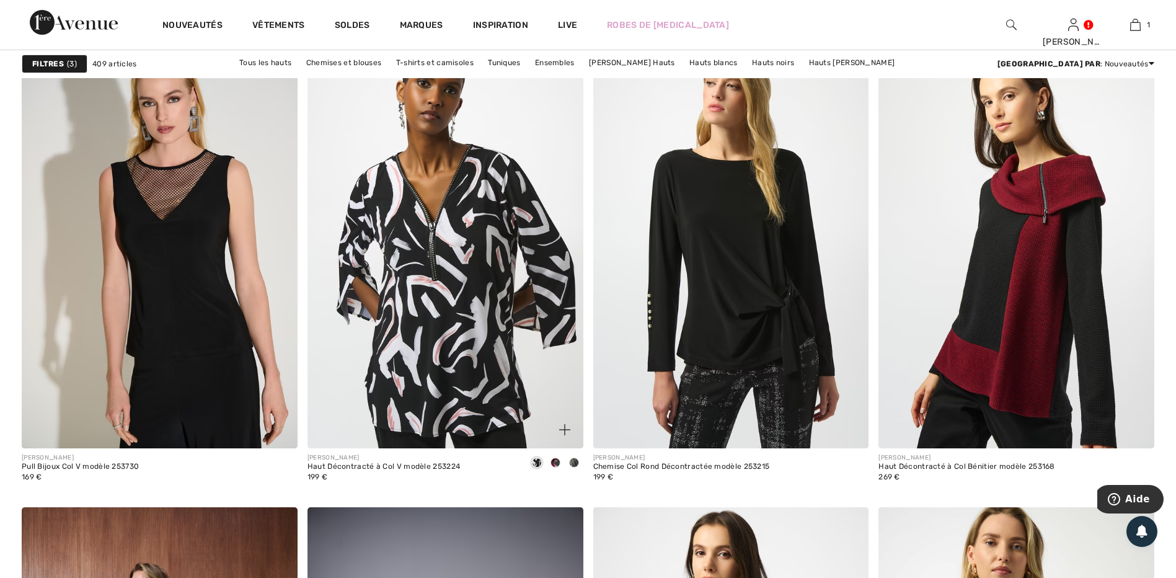
click at [557, 462] on span at bounding box center [555, 462] width 10 height 10
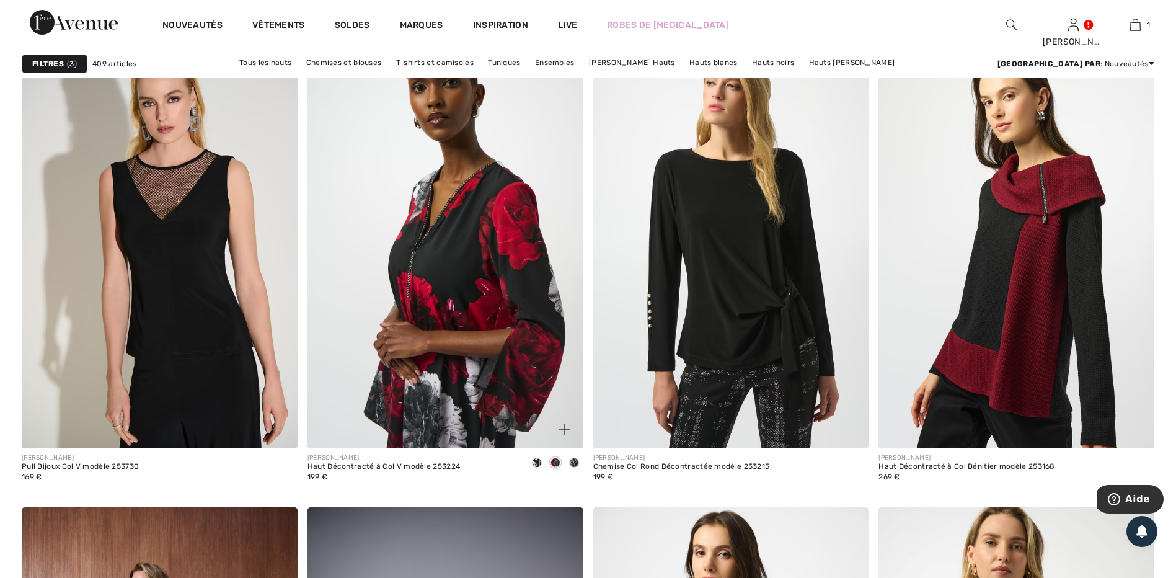
click at [569, 462] on span at bounding box center [574, 462] width 10 height 10
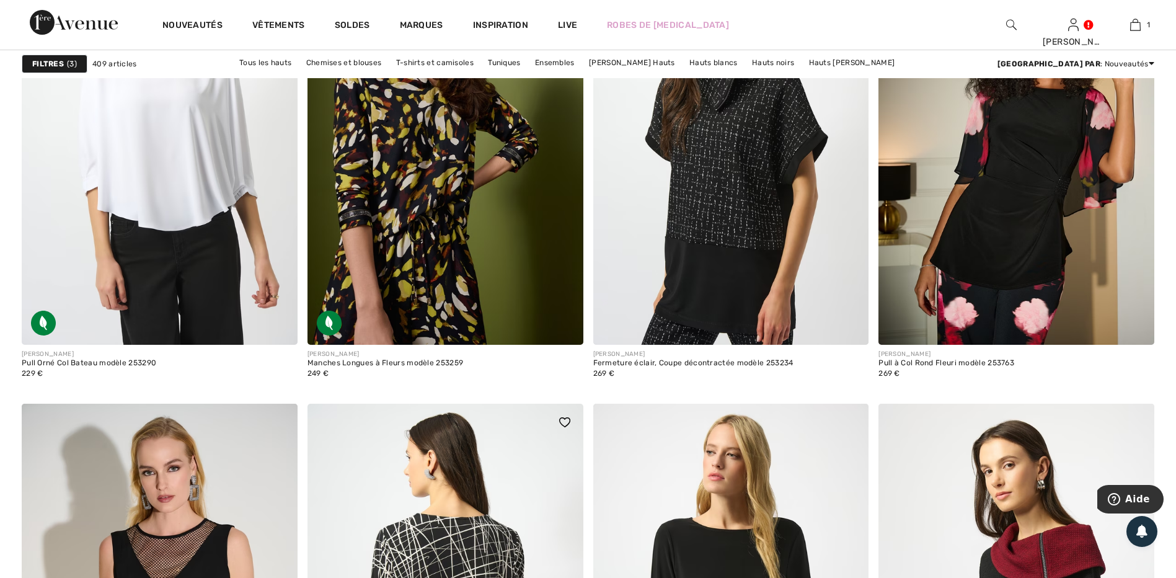
scroll to position [5826, 0]
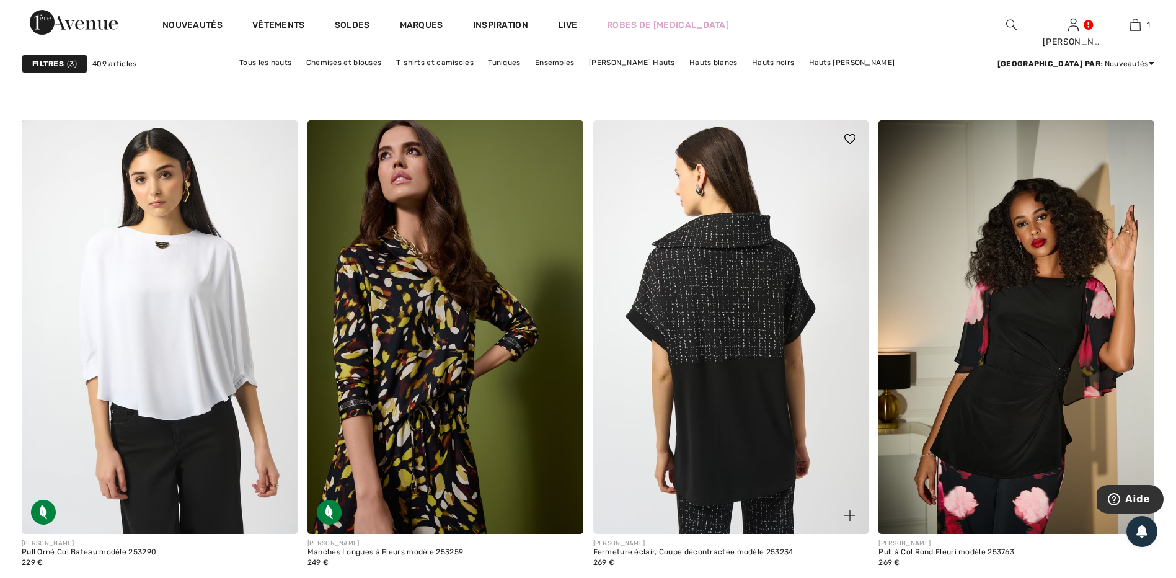
click at [731, 369] on img at bounding box center [731, 326] width 276 height 413
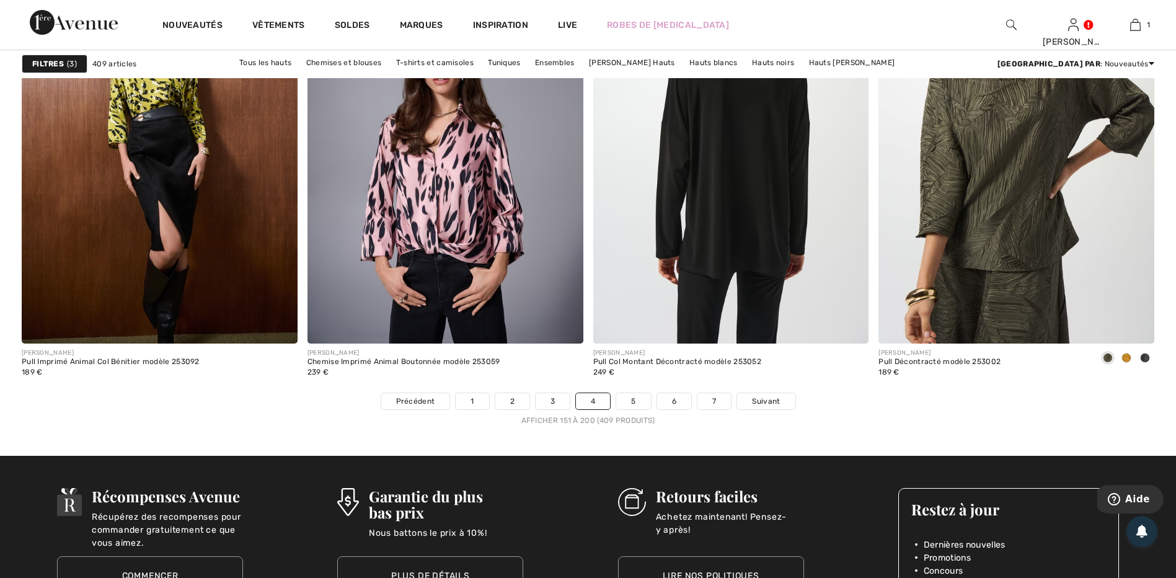
scroll to position [7004, 0]
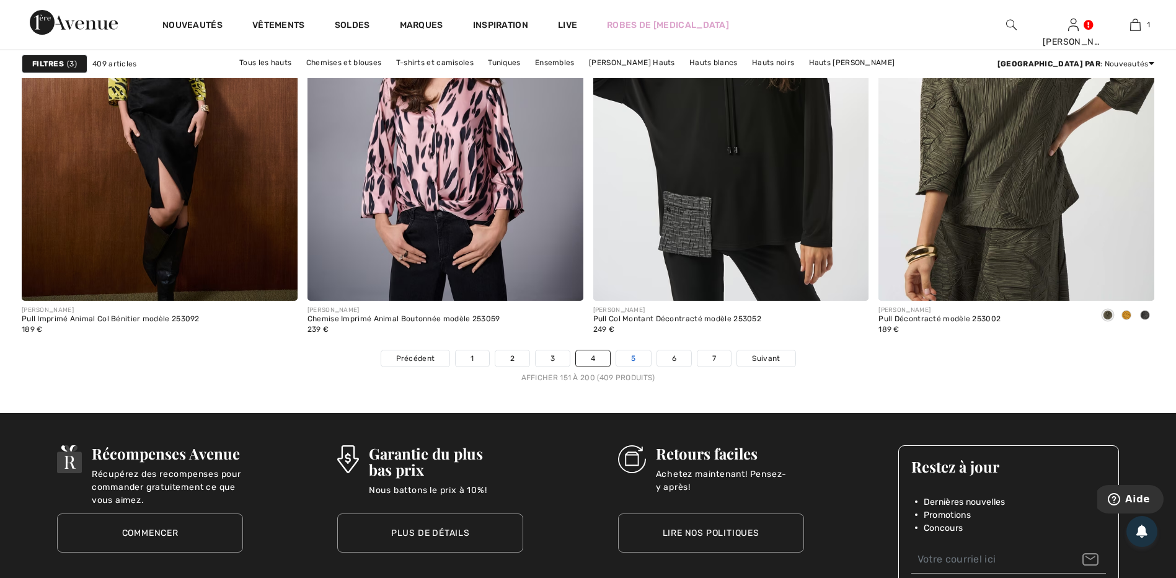
click at [638, 360] on link "5" at bounding box center [633, 358] width 34 height 16
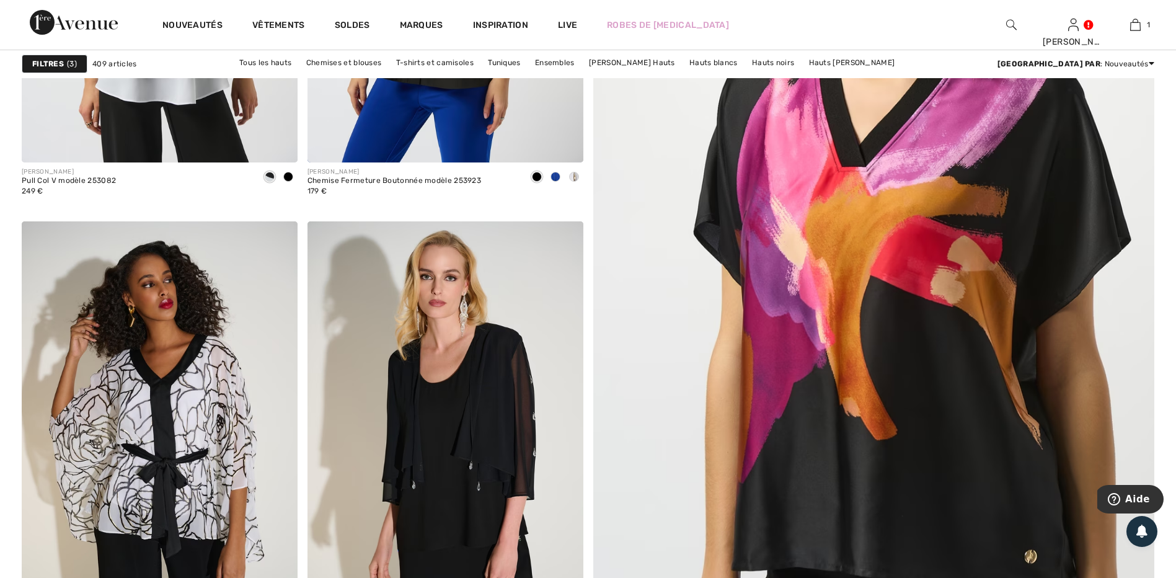
scroll to position [620, 0]
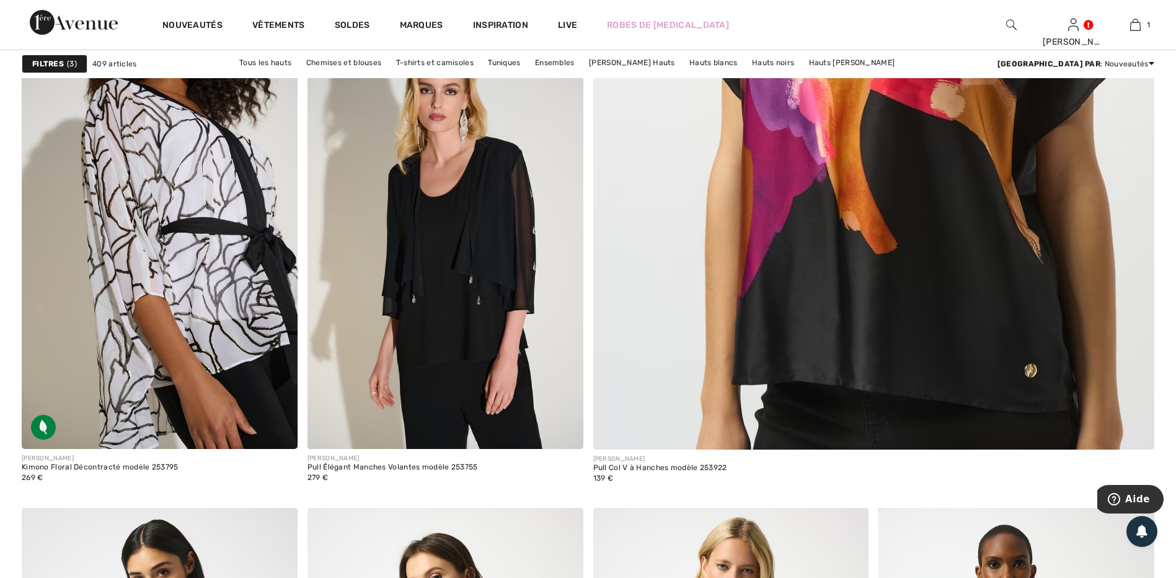
click at [206, 292] on img at bounding box center [160, 241] width 276 height 413
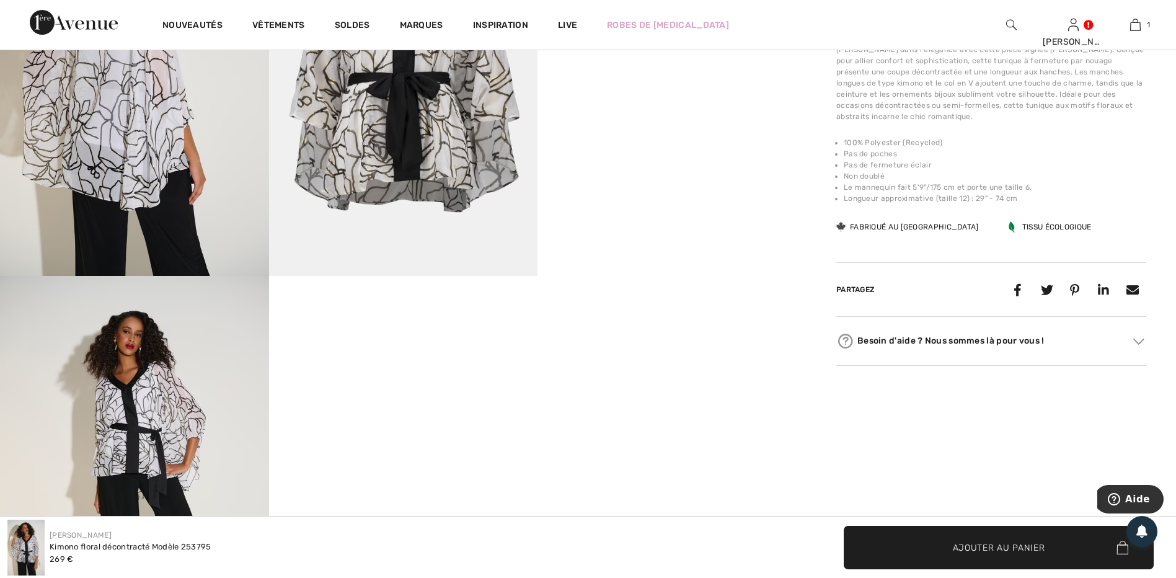
scroll to position [930, 0]
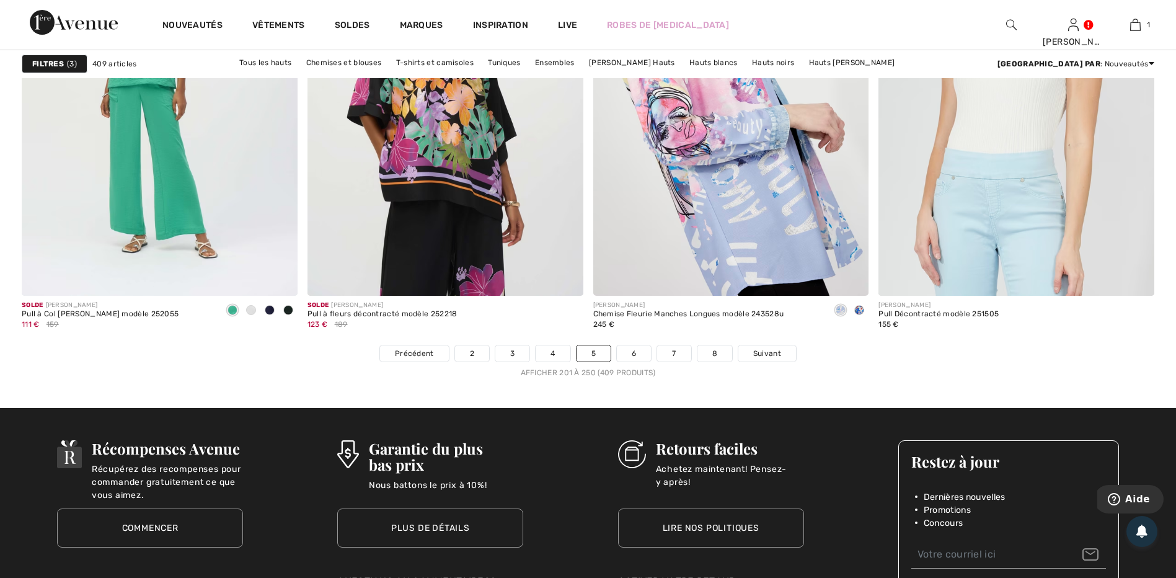
scroll to position [7128, 0]
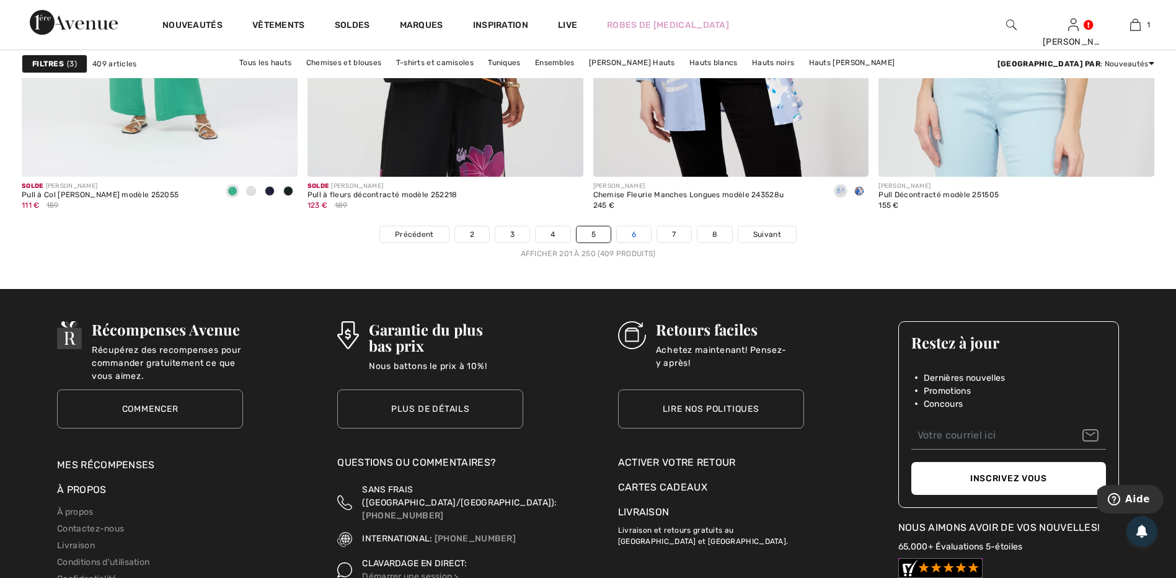
click at [632, 241] on link "6" at bounding box center [634, 234] width 34 height 16
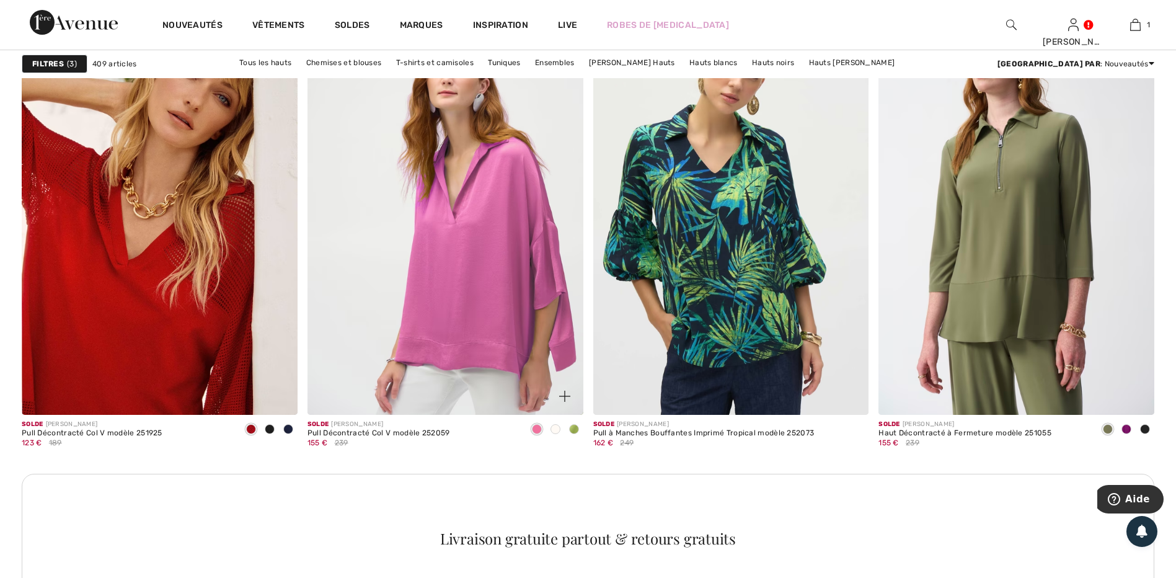
scroll to position [1611, 0]
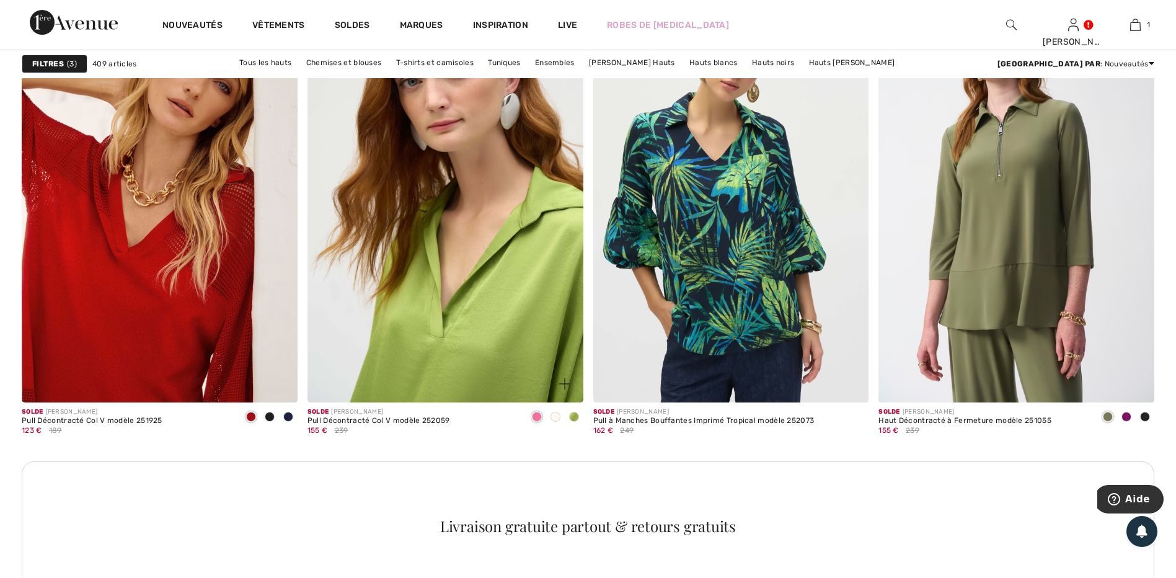
click at [526, 320] on img at bounding box center [445, 194] width 276 height 413
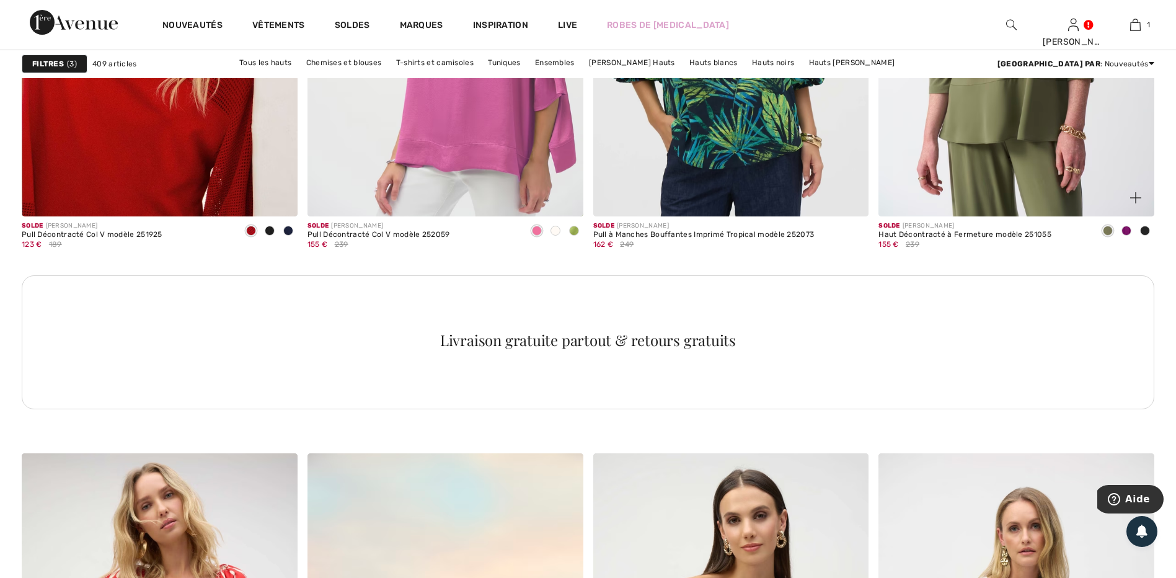
click at [1125, 229] on span at bounding box center [1126, 231] width 10 height 10
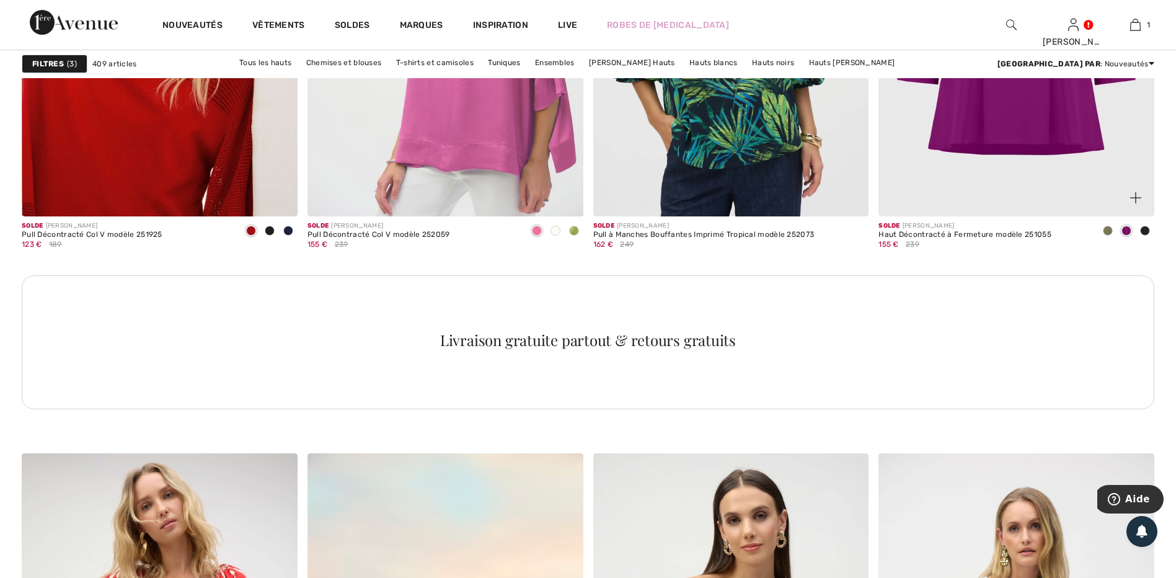
scroll to position [1611, 0]
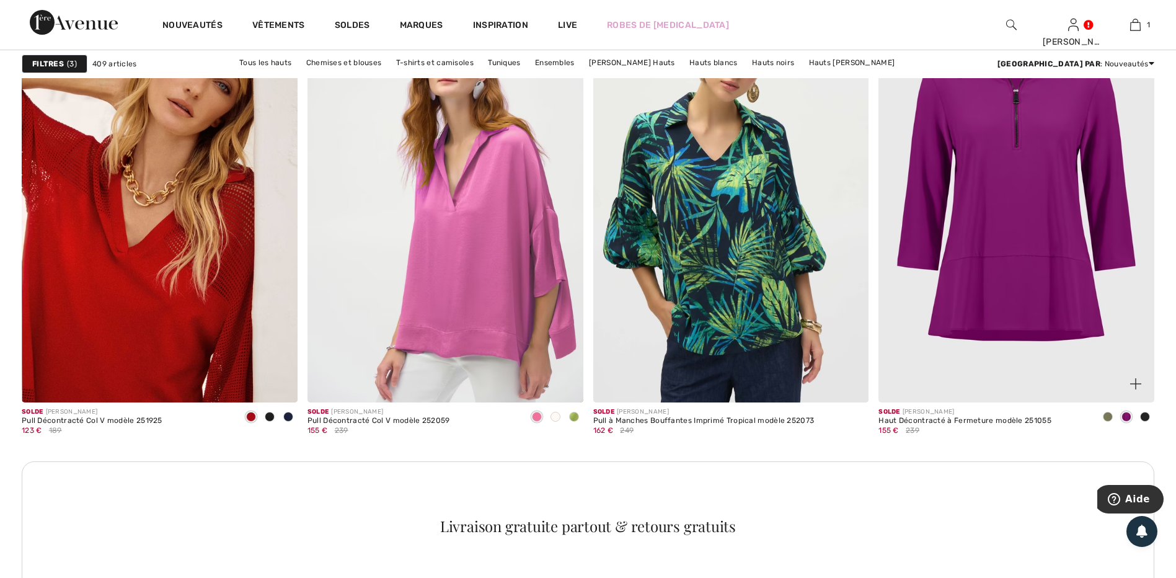
click at [1033, 272] on img at bounding box center [1016, 194] width 276 height 413
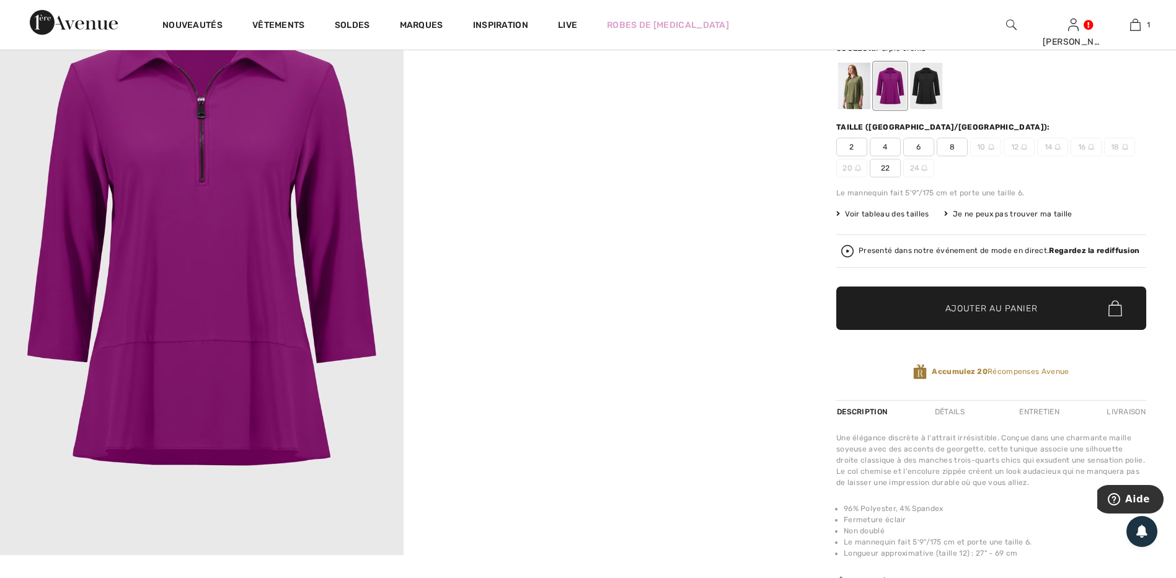
click at [887, 169] on span "22" at bounding box center [885, 168] width 31 height 19
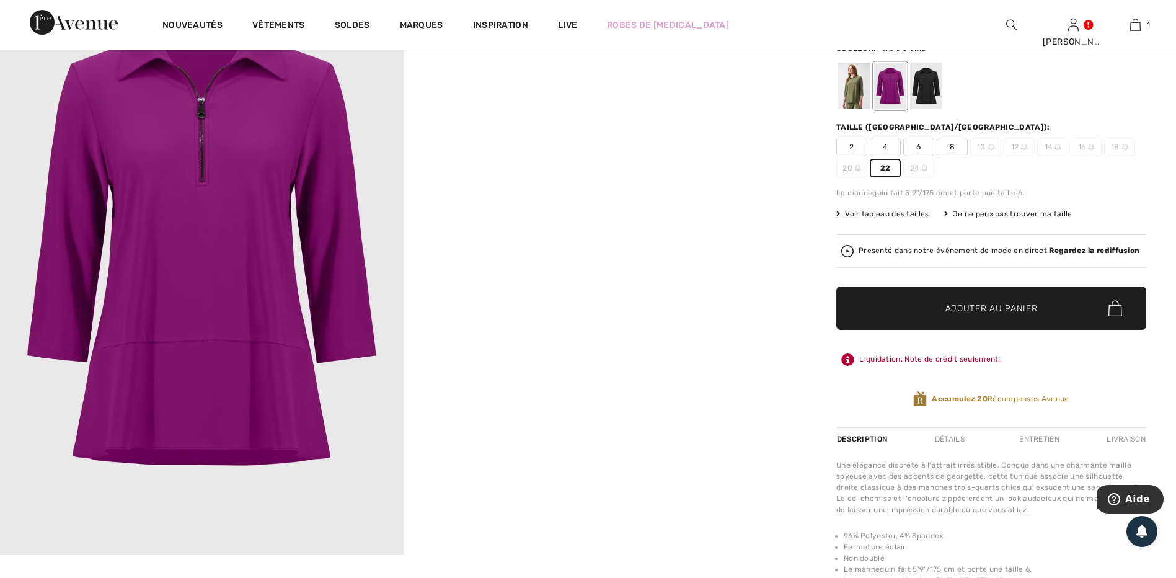
drag, startPoint x: 943, startPoint y: 318, endPoint x: 938, endPoint y: 315, distance: 6.4
click at [940, 315] on span "✔ Ajouté au panier Ajouter au panier" at bounding box center [991, 307] width 310 height 43
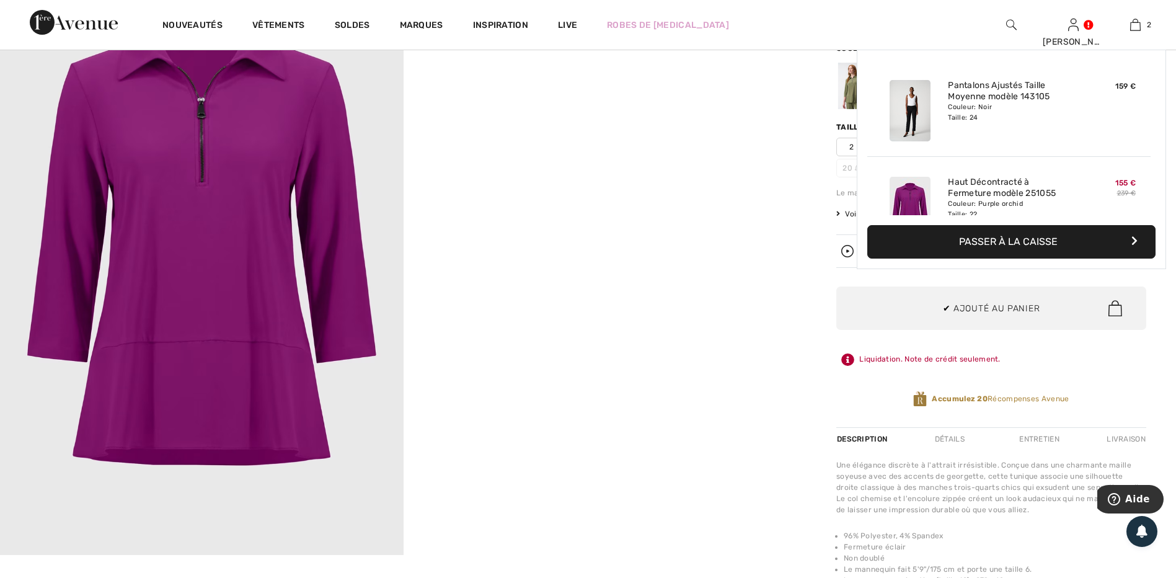
scroll to position [38, 0]
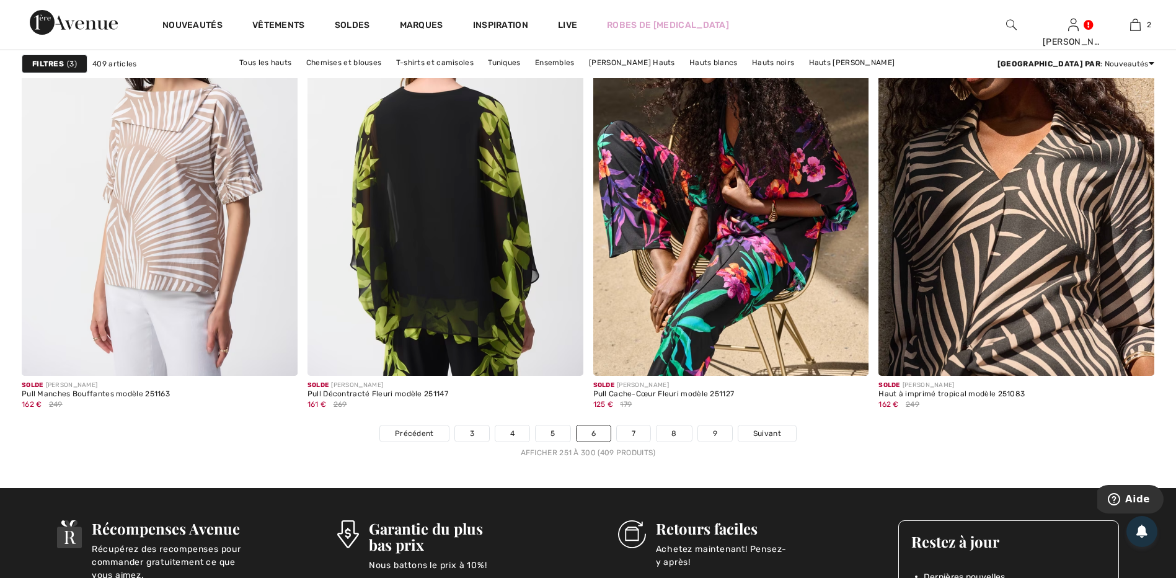
scroll to position [6942, 0]
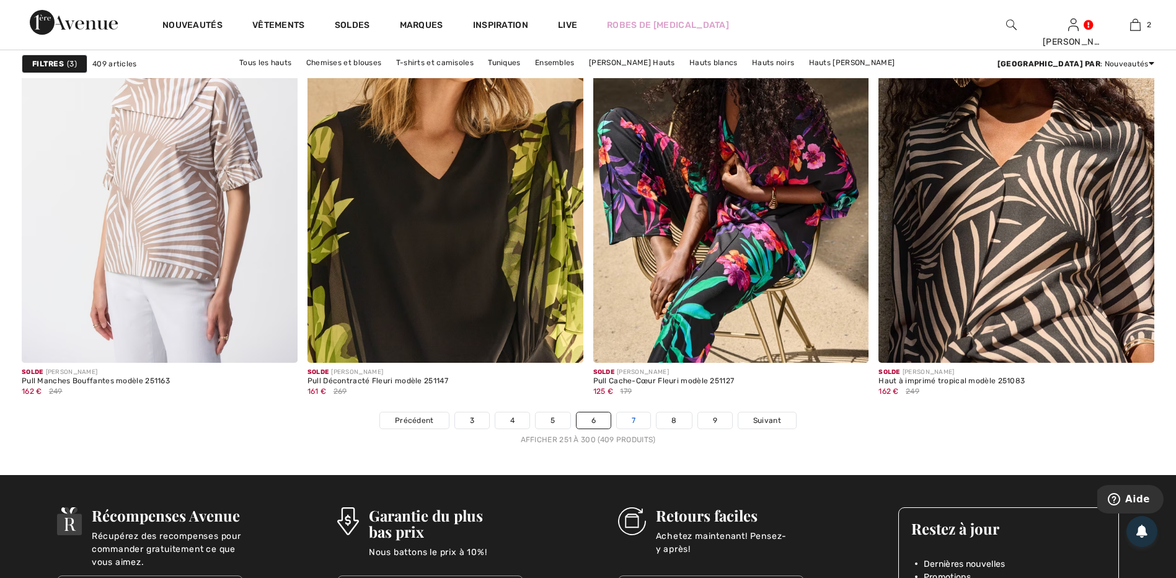
click at [628, 421] on link "7" at bounding box center [633, 420] width 33 height 16
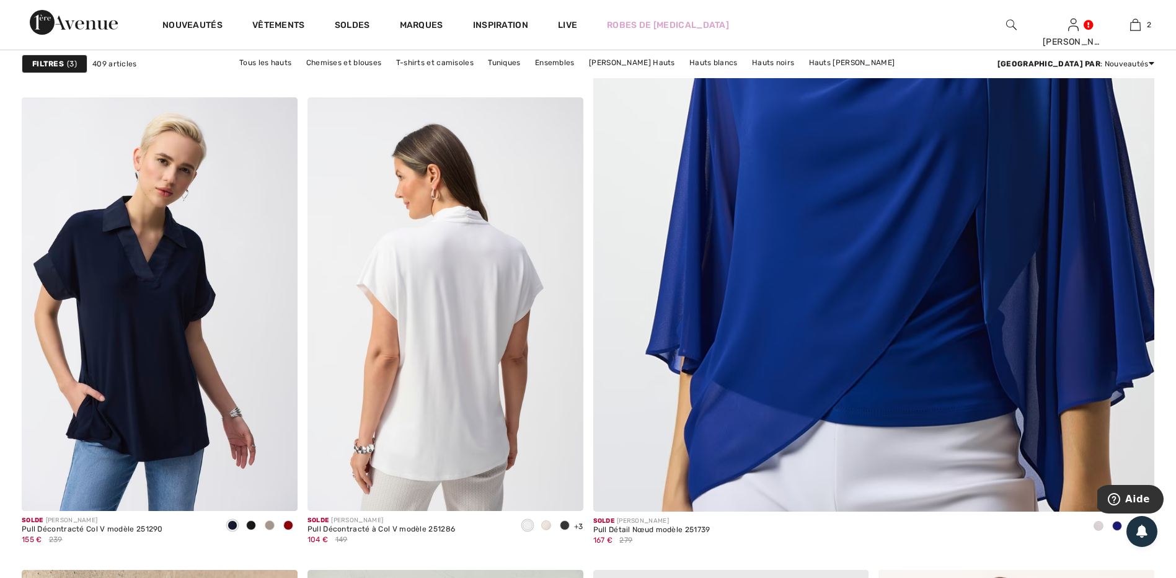
scroll to position [620, 0]
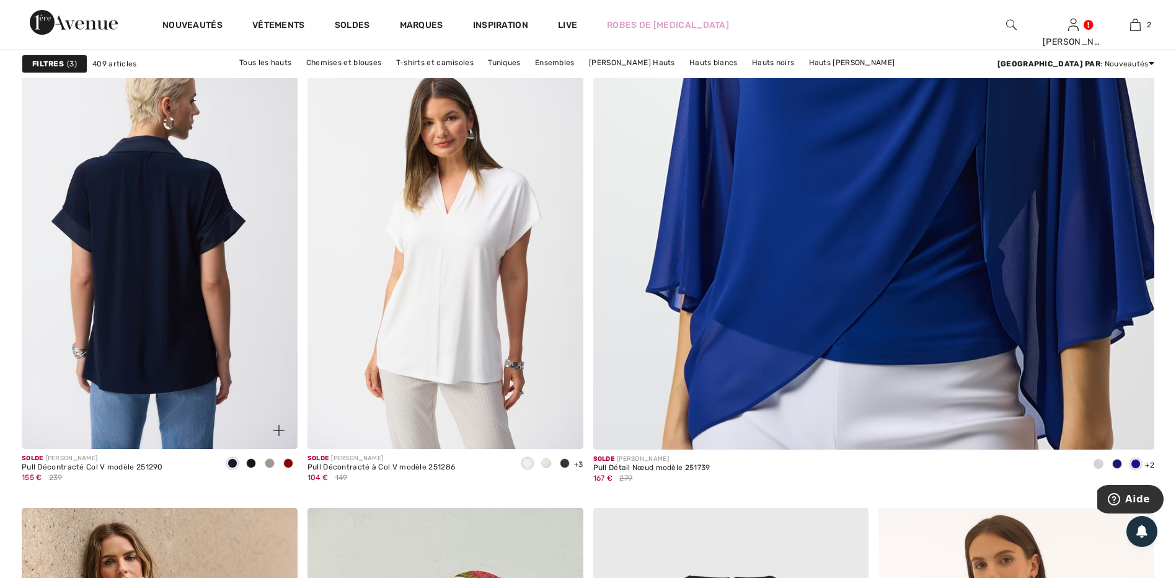
click at [241, 357] on img at bounding box center [160, 241] width 276 height 413
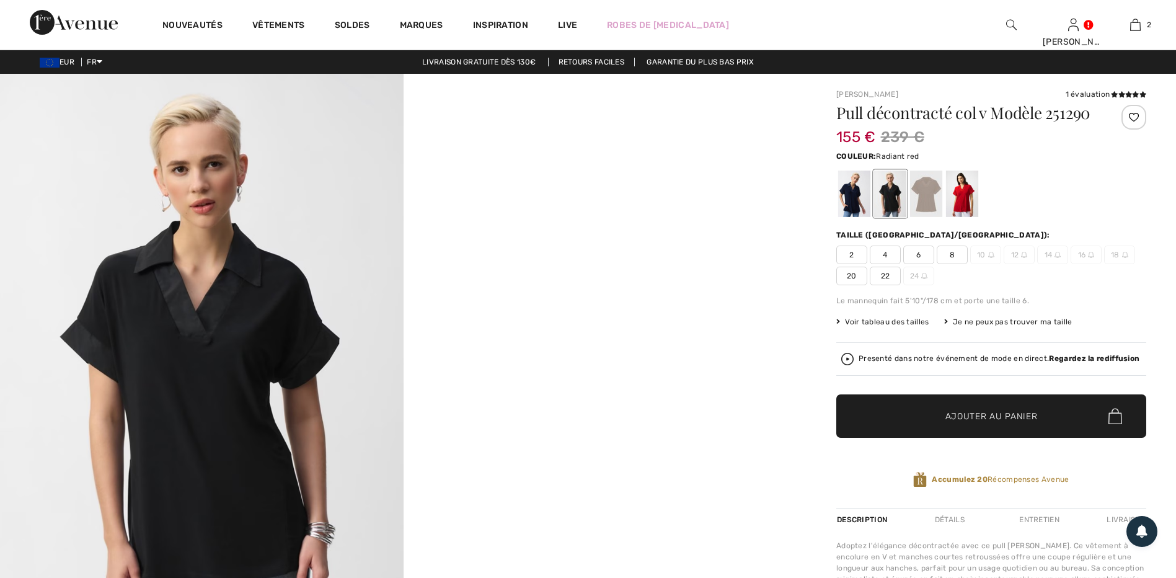
click at [963, 183] on div at bounding box center [962, 193] width 32 height 46
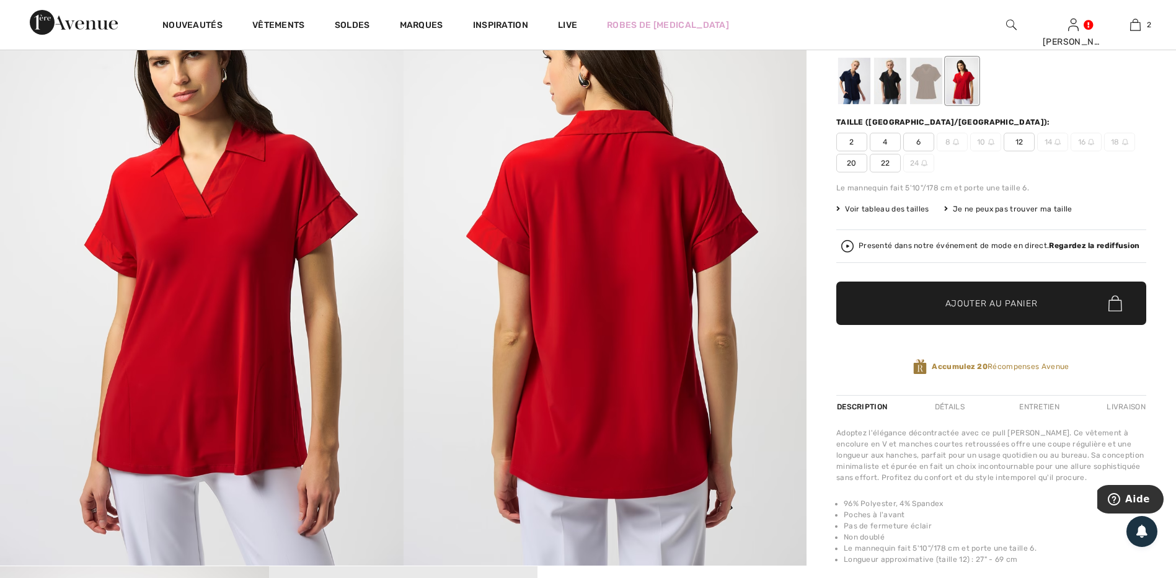
scroll to position [124, 0]
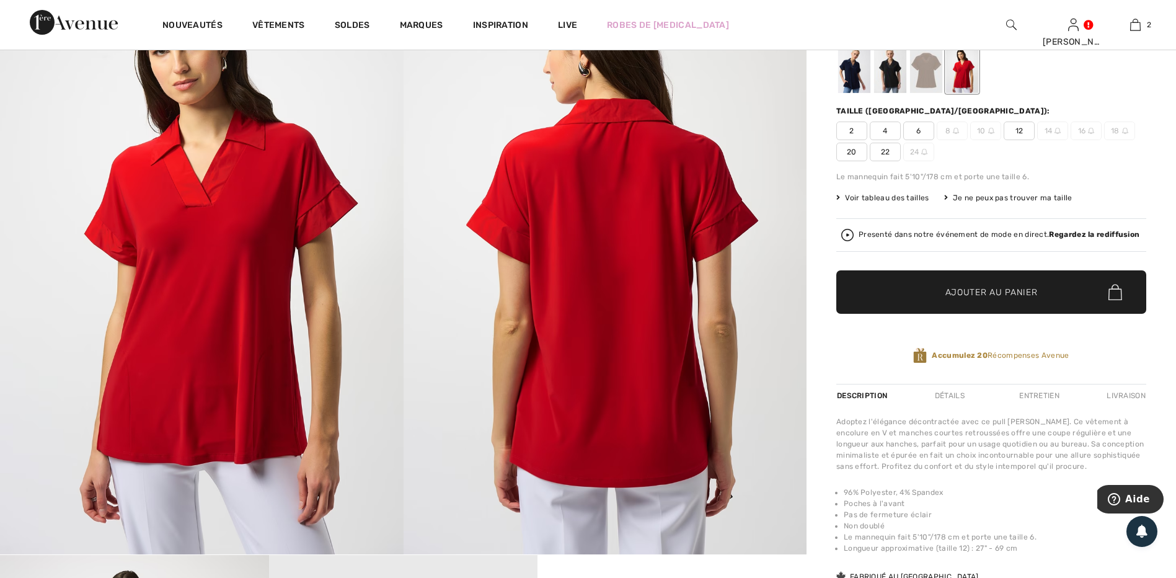
click at [888, 71] on div at bounding box center [890, 69] width 32 height 46
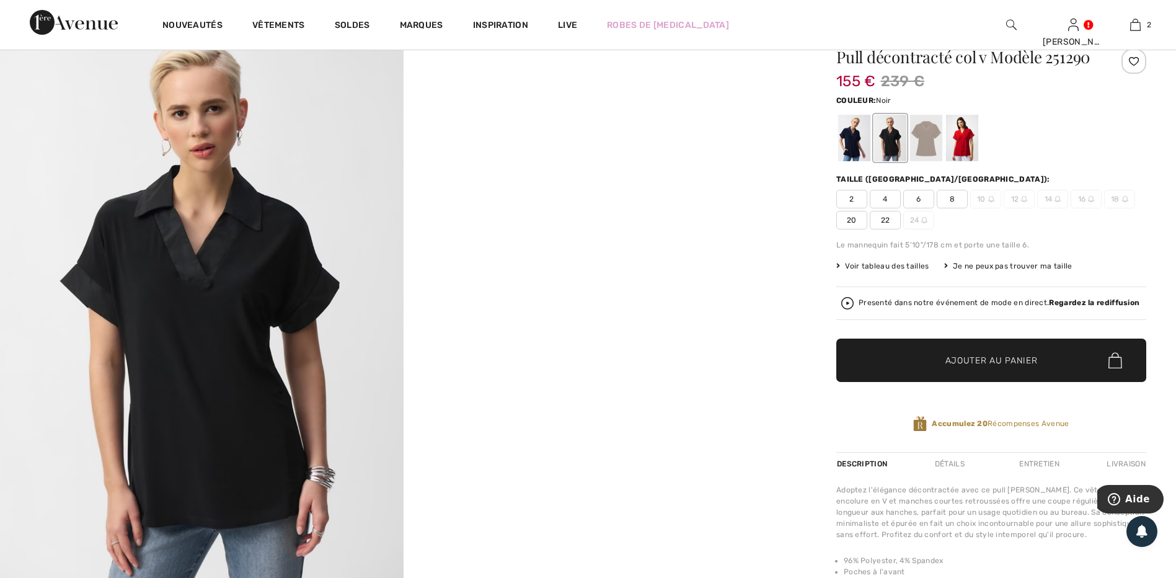
scroll to position [0, 0]
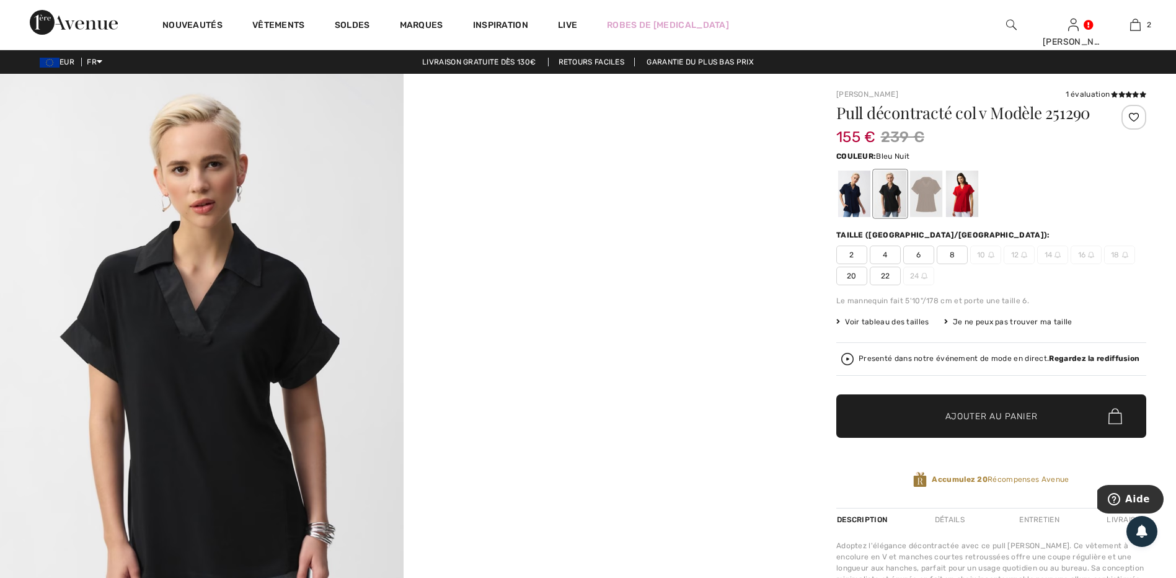
click at [858, 199] on div at bounding box center [854, 193] width 32 height 46
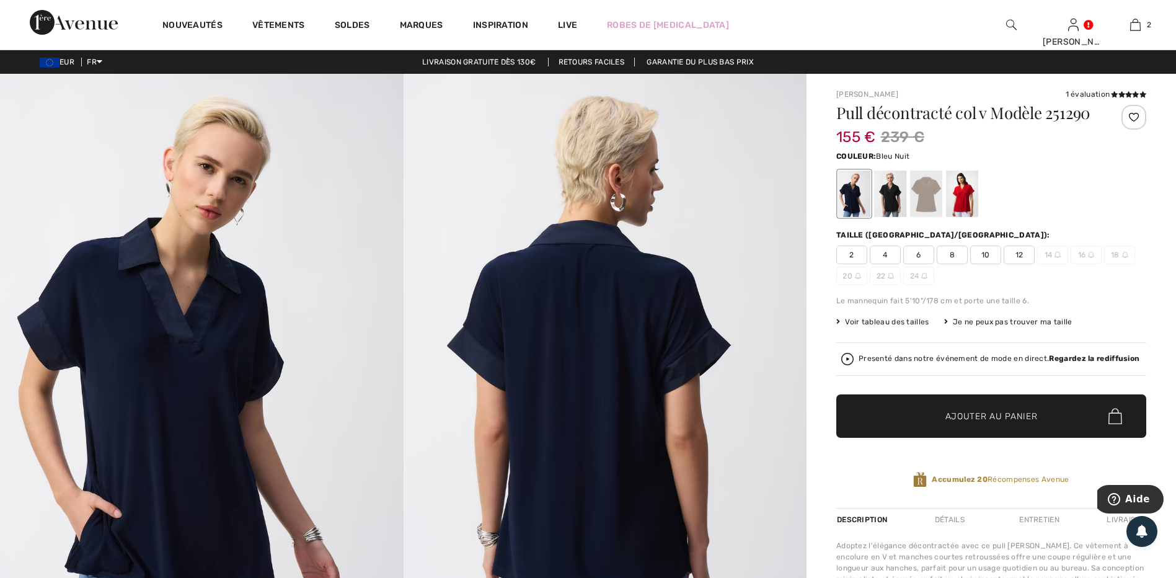
scroll to position [186, 0]
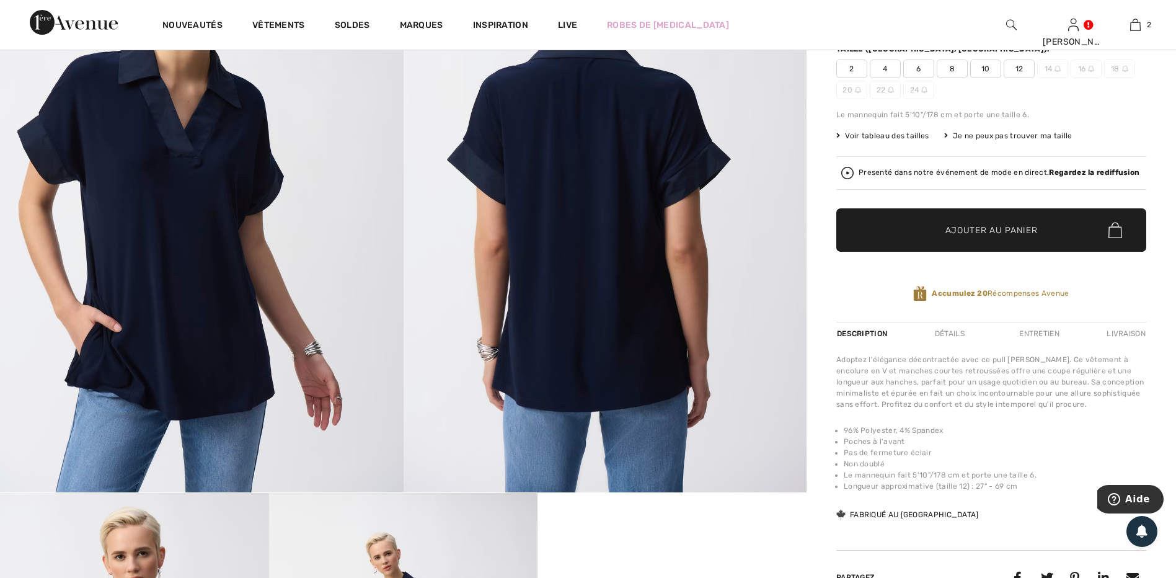
click at [905, 226] on span "✔ Ajouté au panier Ajouter au panier" at bounding box center [991, 229] width 310 height 43
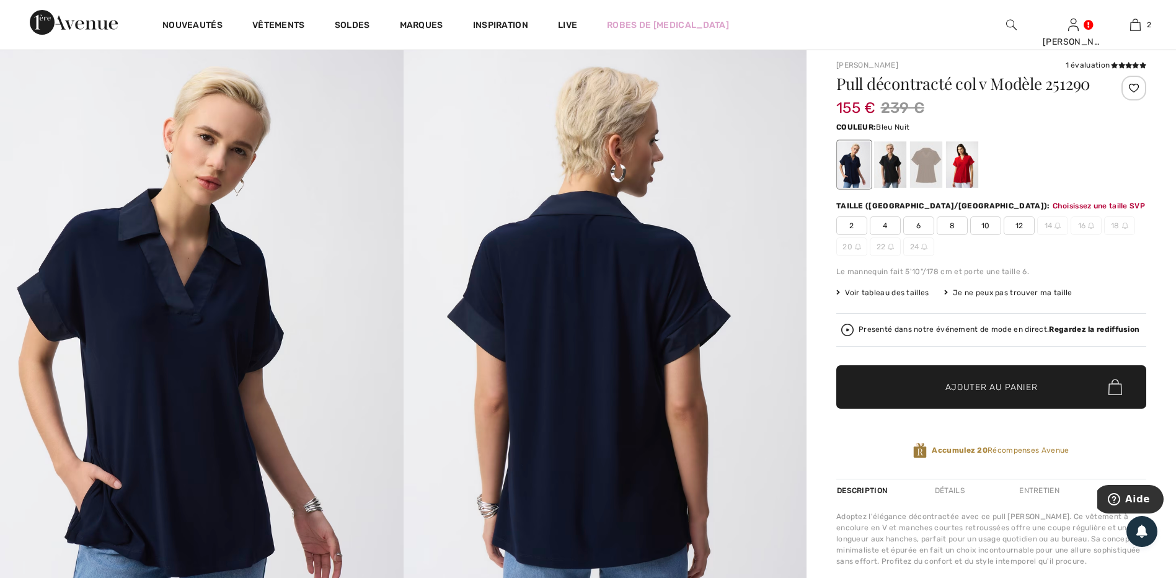
scroll to position [0, 0]
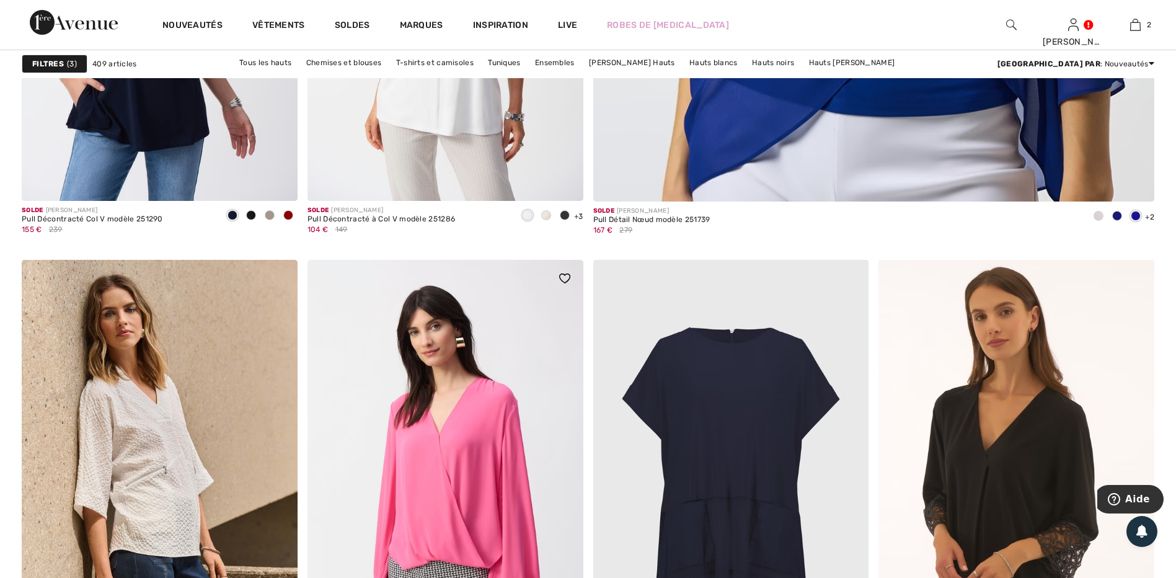
scroll to position [992, 0]
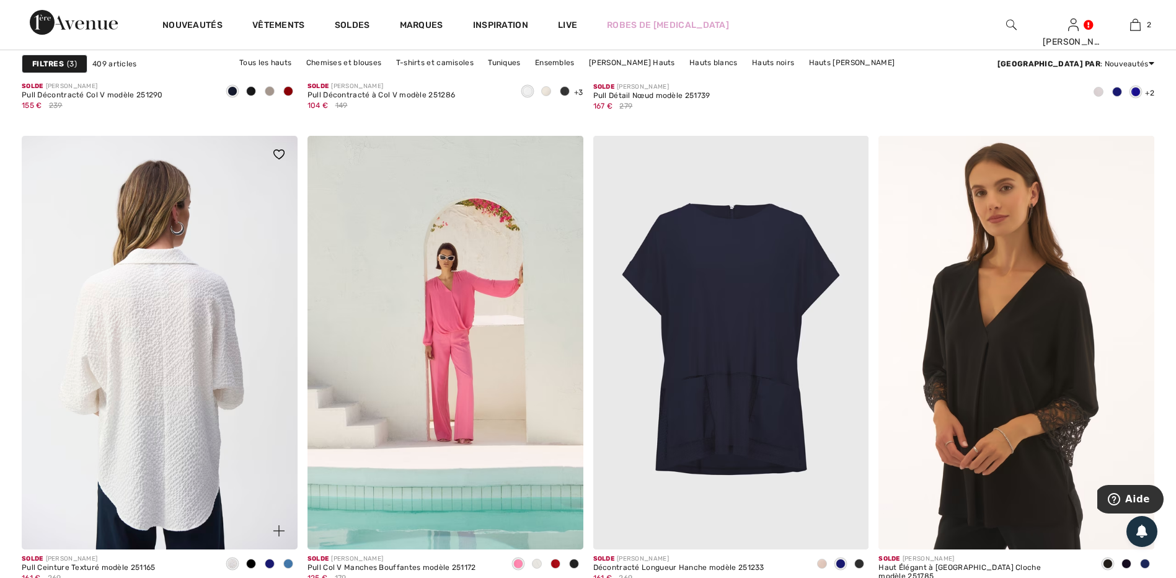
click at [206, 379] on img at bounding box center [160, 342] width 276 height 413
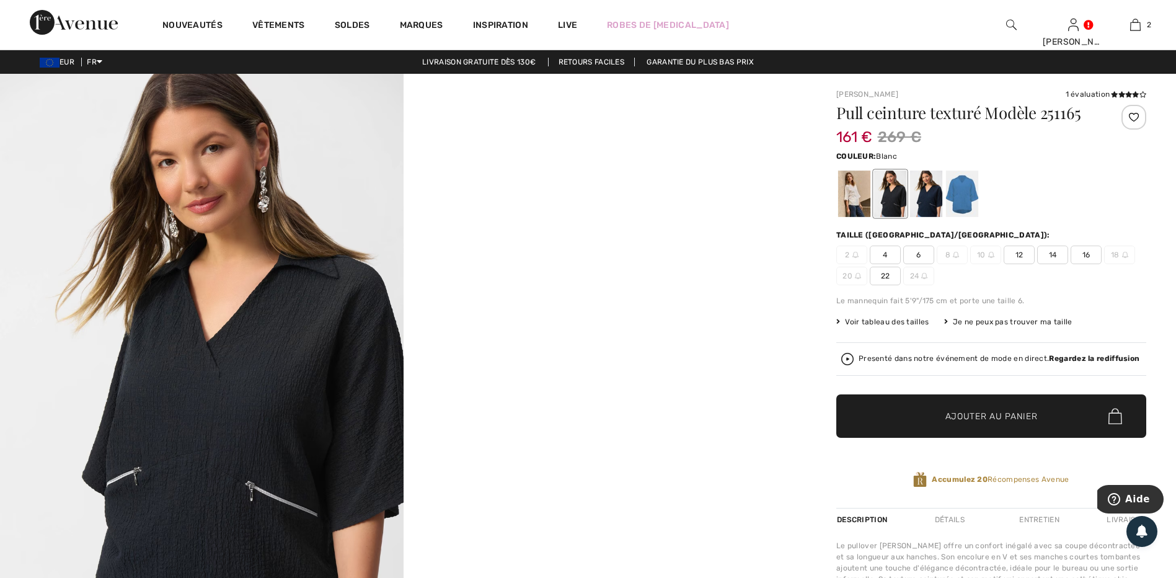
click at [853, 204] on div at bounding box center [854, 193] width 32 height 46
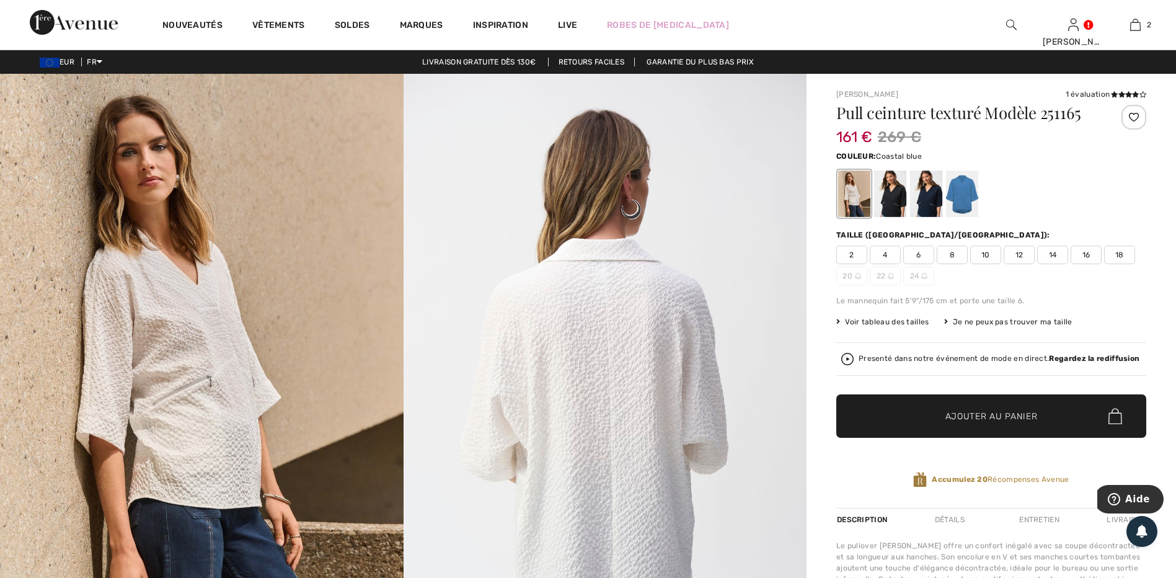
click at [955, 198] on div at bounding box center [962, 193] width 32 height 46
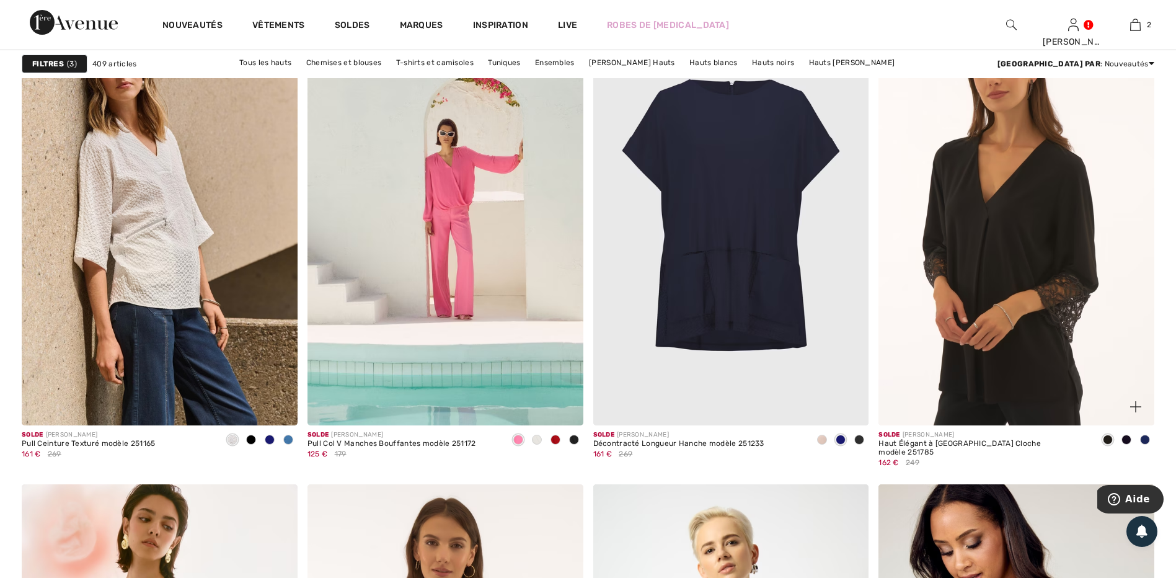
click at [1147, 442] on span at bounding box center [1145, 439] width 10 height 10
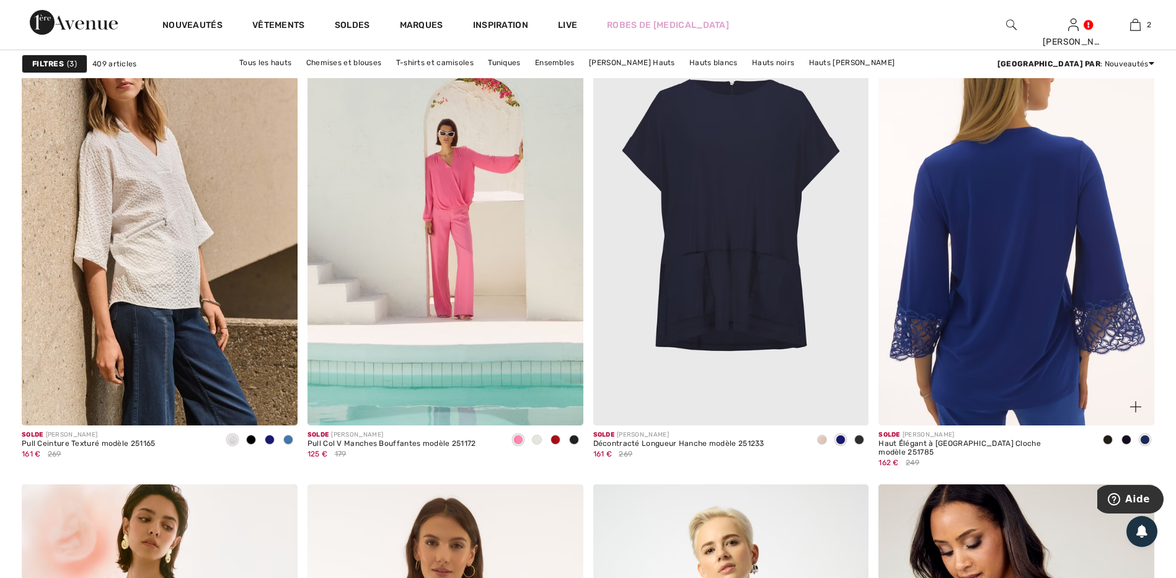
click at [1080, 350] on img at bounding box center [1016, 218] width 276 height 413
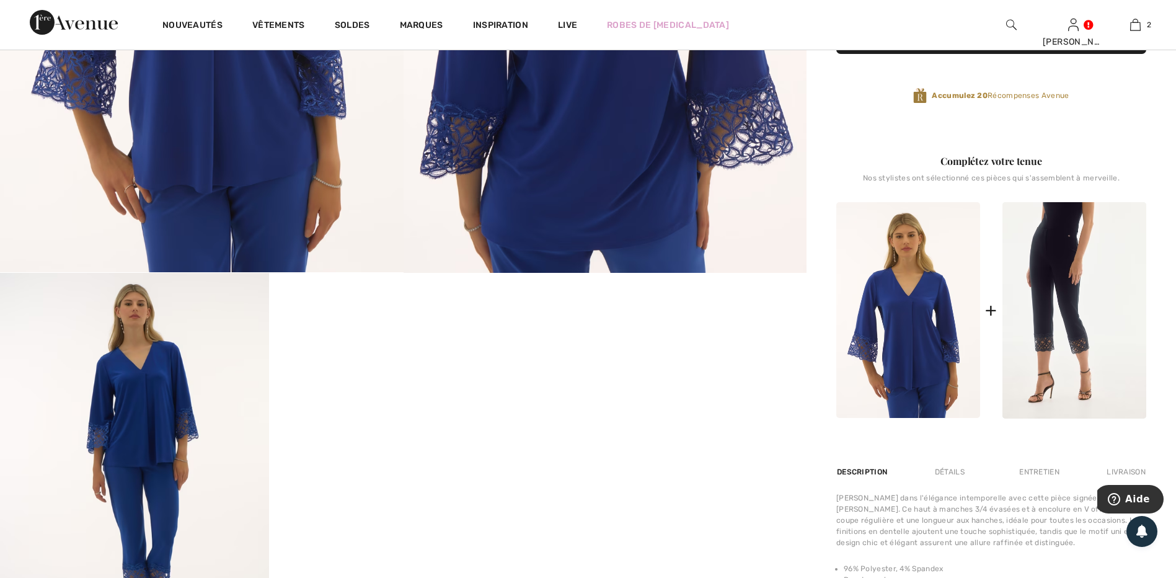
scroll to position [496, 0]
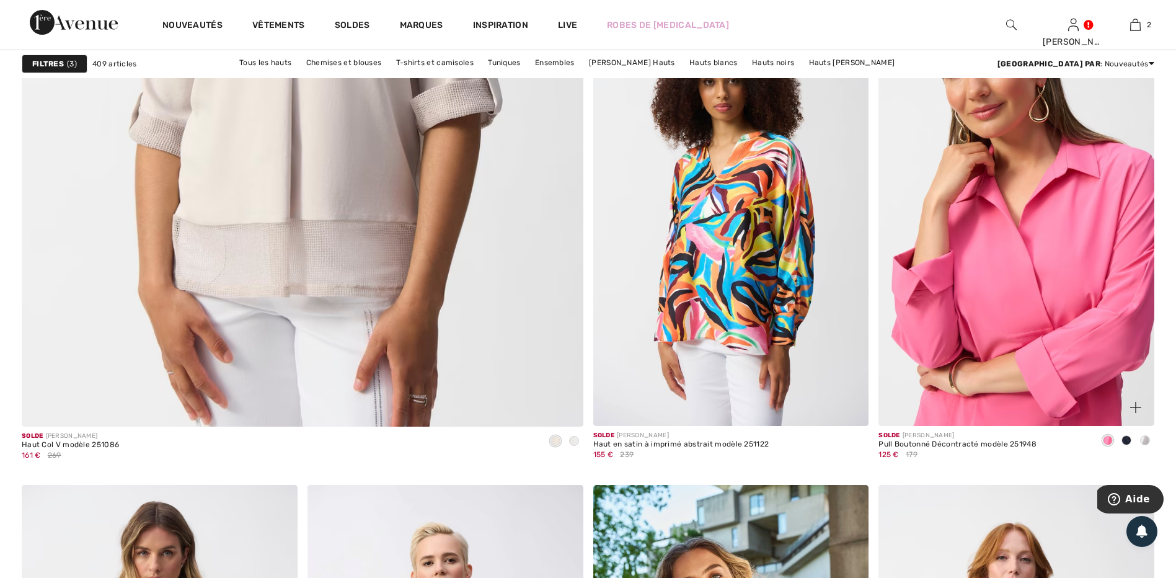
scroll to position [4400, 0]
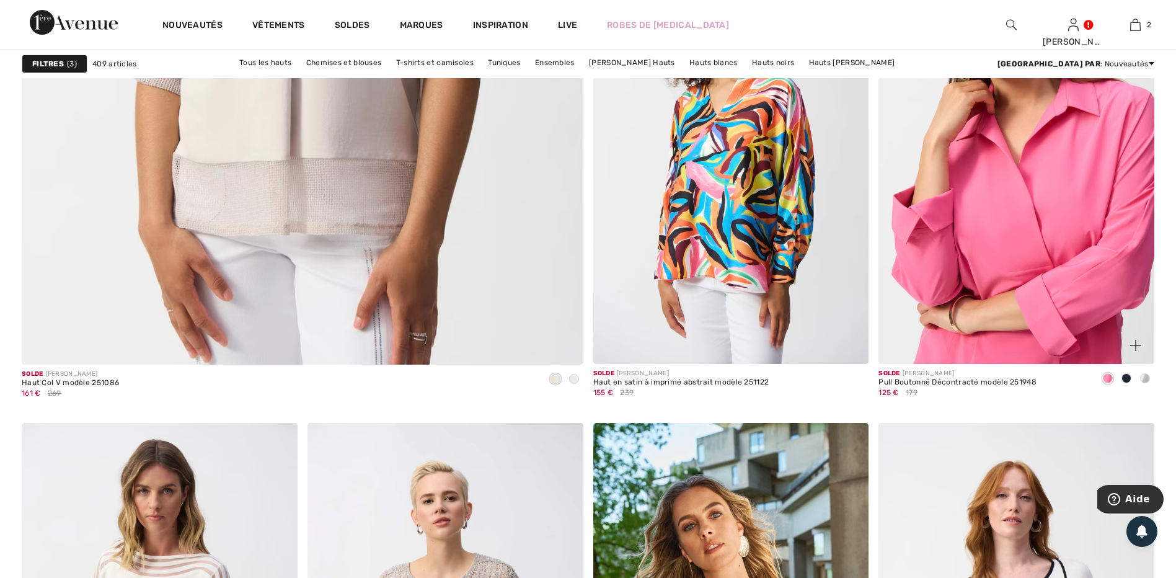
click at [1041, 256] on img at bounding box center [1016, 156] width 276 height 413
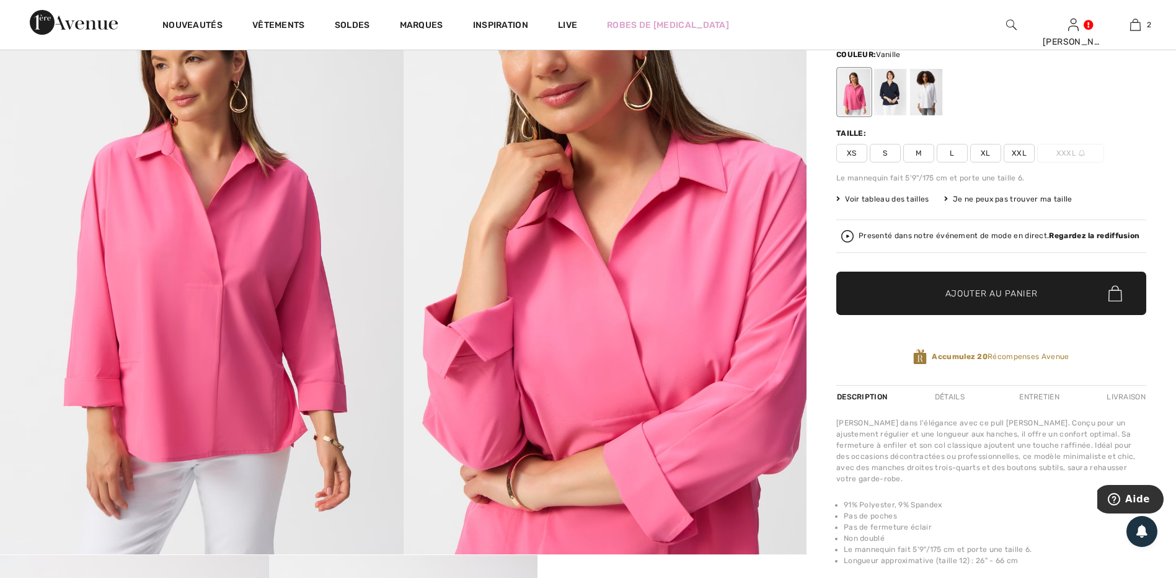
click at [927, 103] on div at bounding box center [926, 92] width 32 height 46
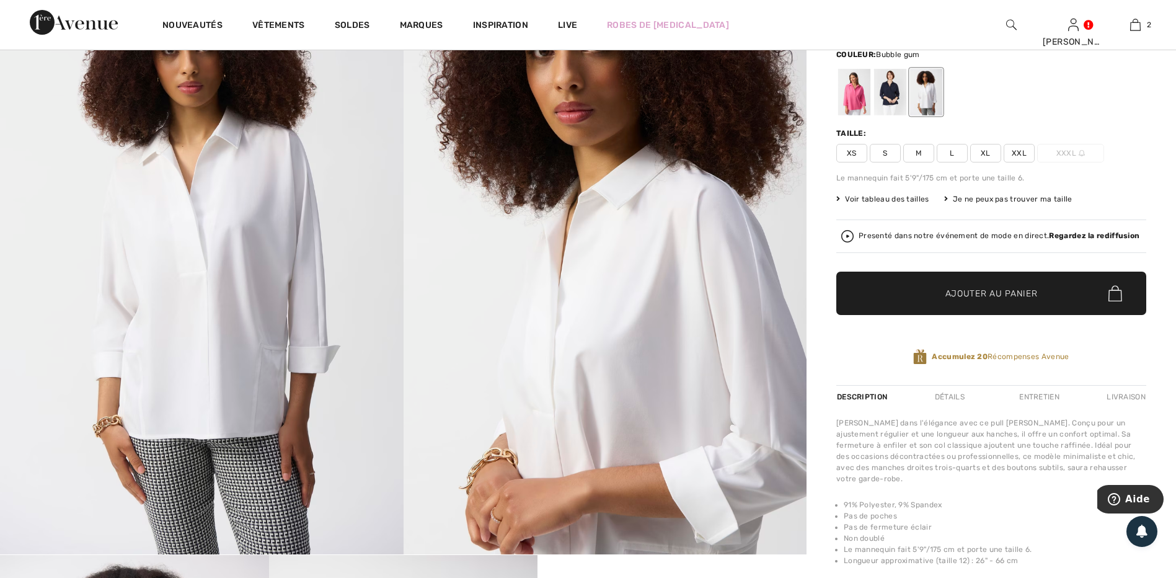
click at [857, 105] on div at bounding box center [854, 92] width 32 height 46
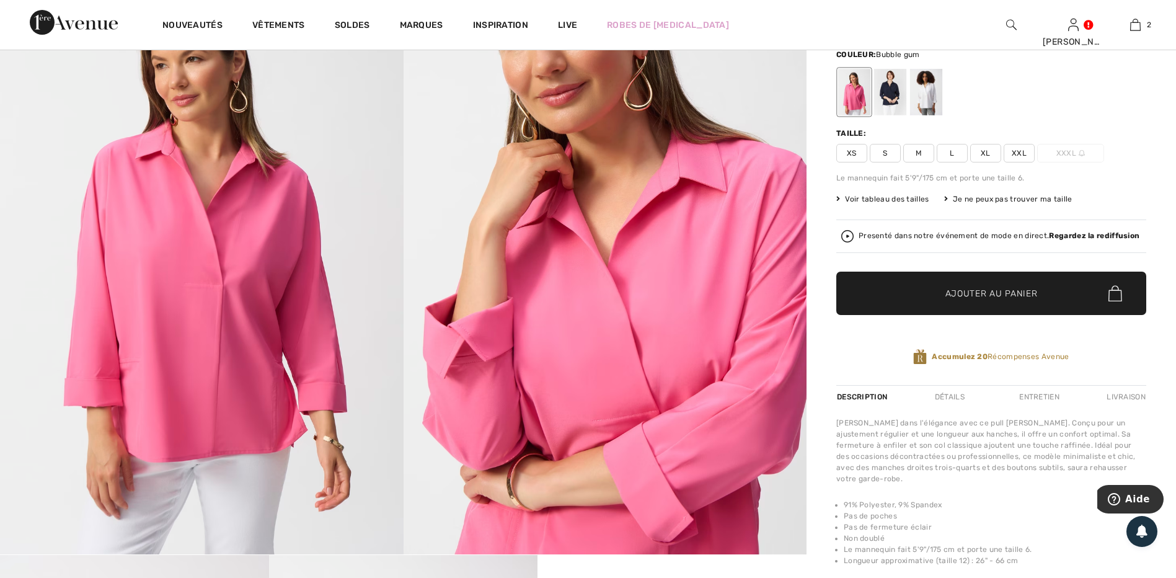
click at [873, 202] on span "Voir tableau des tailles" at bounding box center [882, 198] width 93 height 11
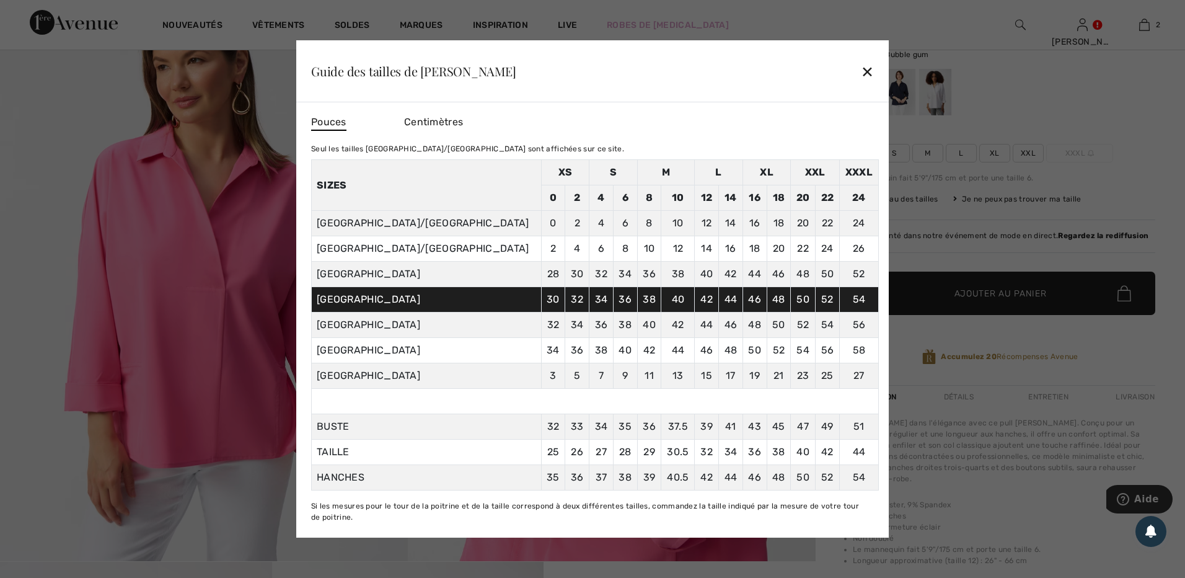
click at [860, 73] on div "Guide des tailles de Joseph Ribkoff ✕" at bounding box center [592, 71] width 593 height 62
click at [867, 68] on div "✕" at bounding box center [867, 71] width 13 height 26
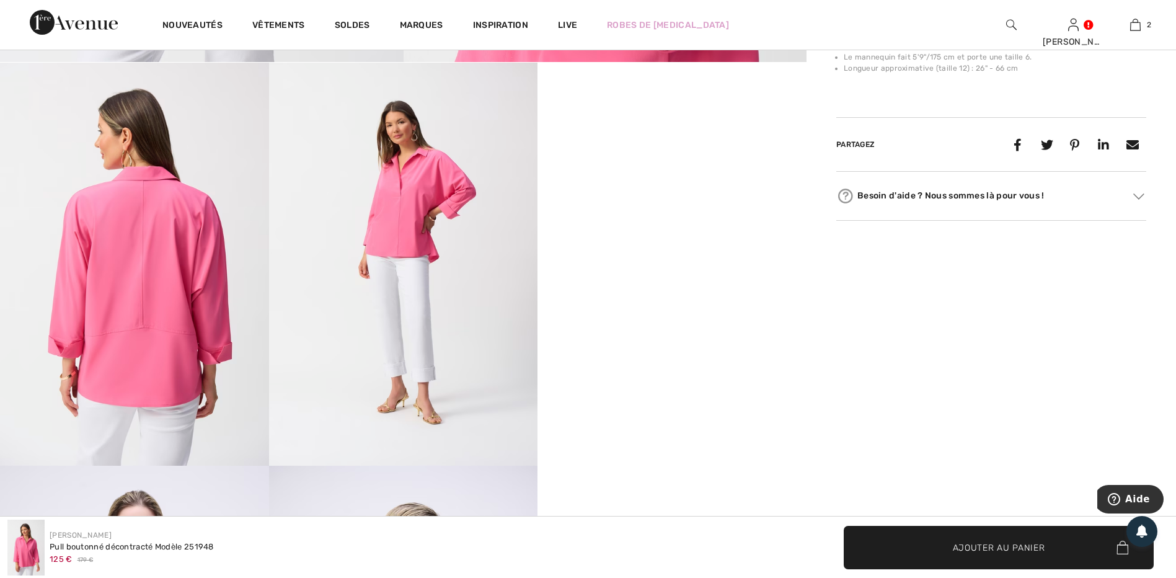
scroll to position [620, 0]
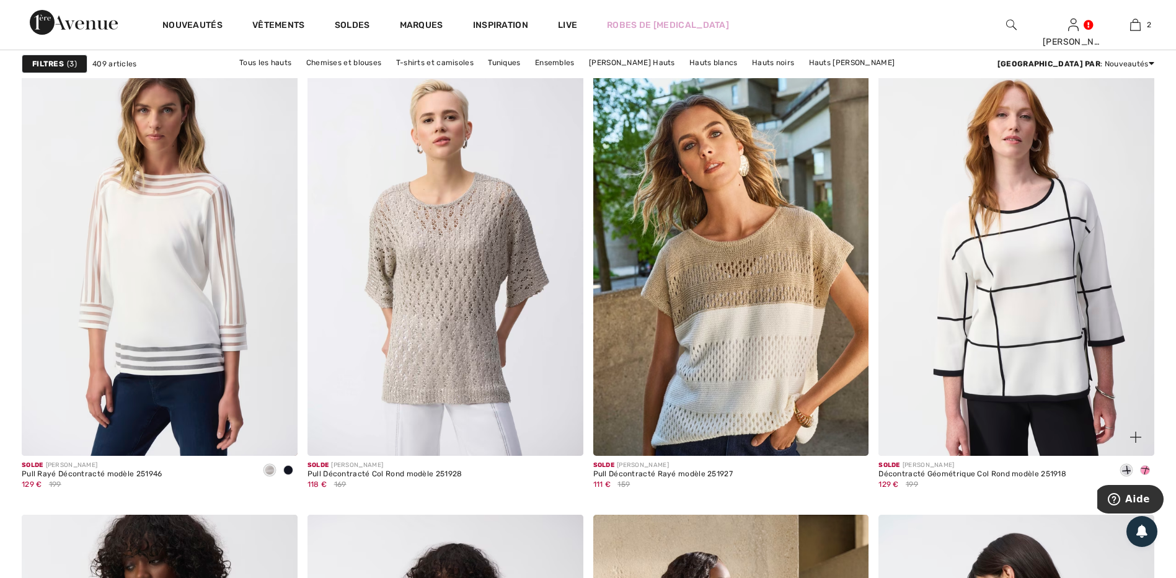
scroll to position [4772, 0]
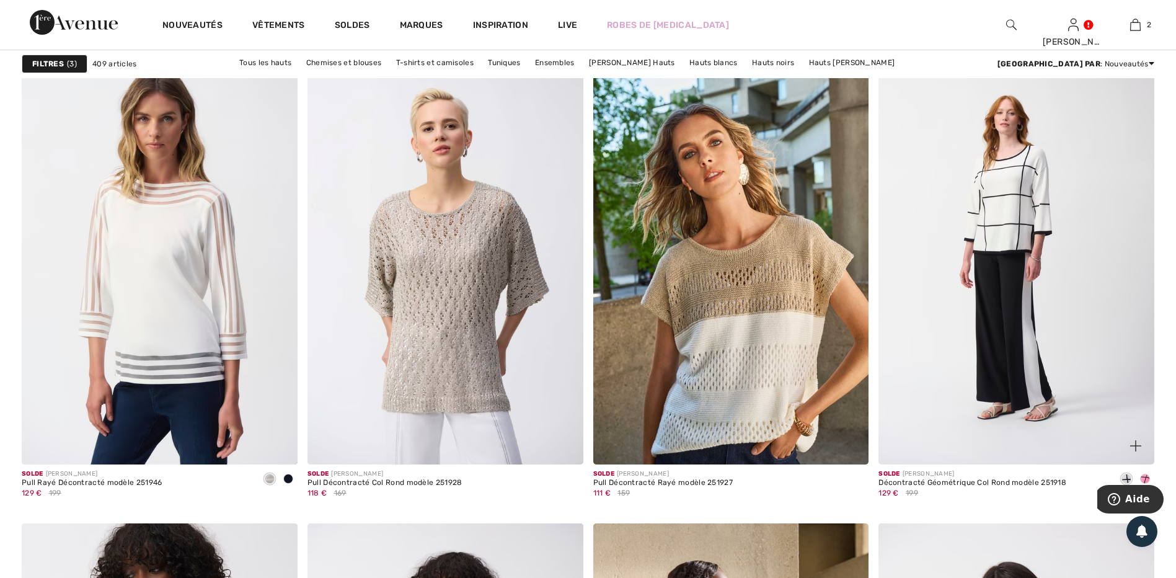
click at [1016, 294] on img at bounding box center [1016, 257] width 276 height 413
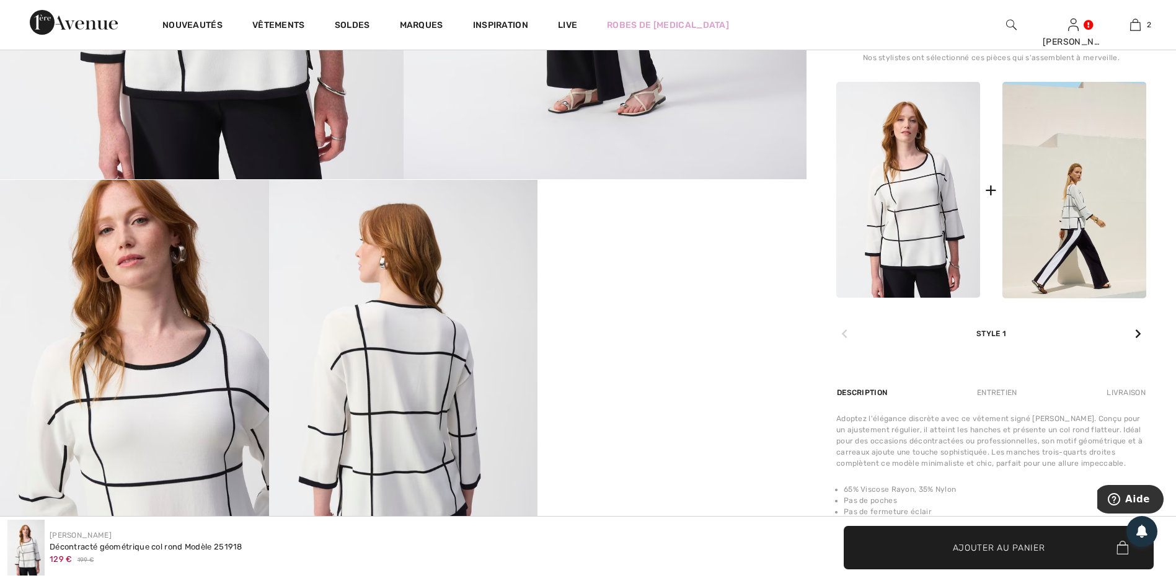
scroll to position [620, 0]
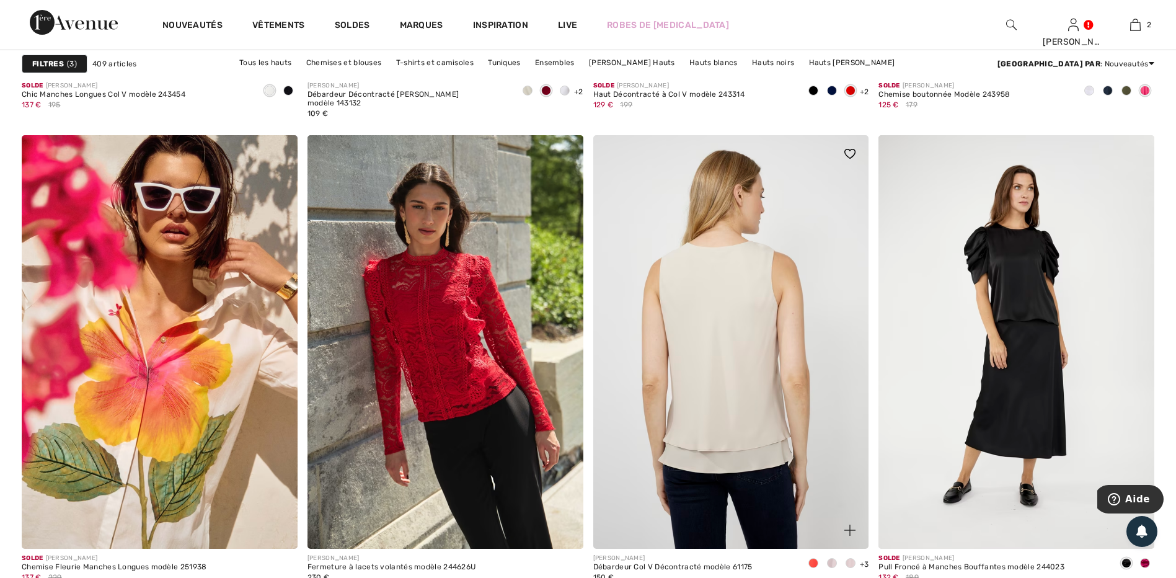
scroll to position [6880, 0]
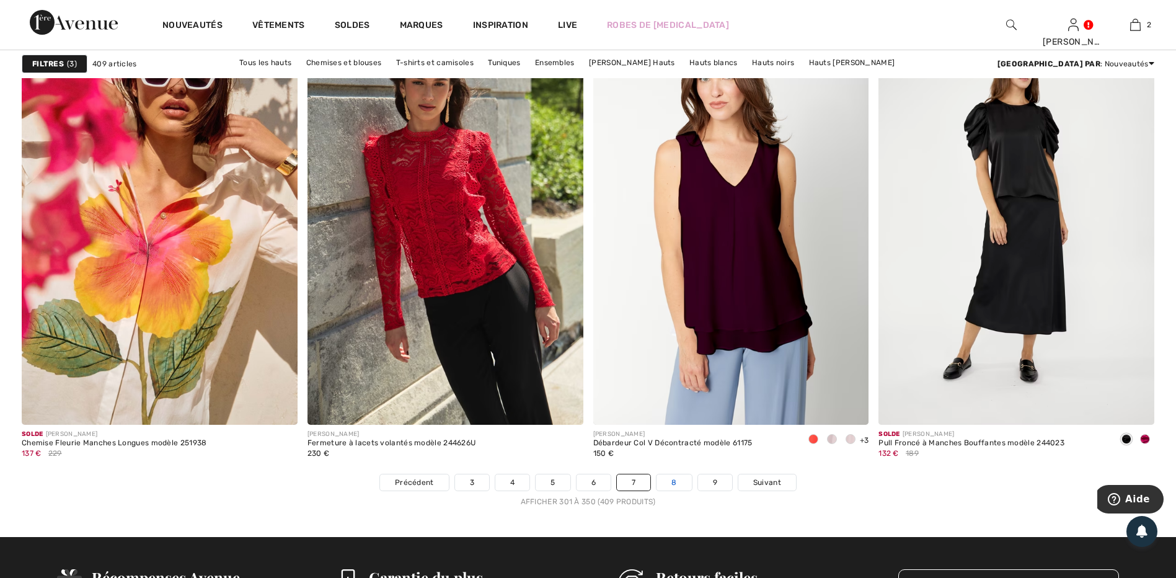
click at [669, 483] on link "8" at bounding box center [673, 482] width 35 height 16
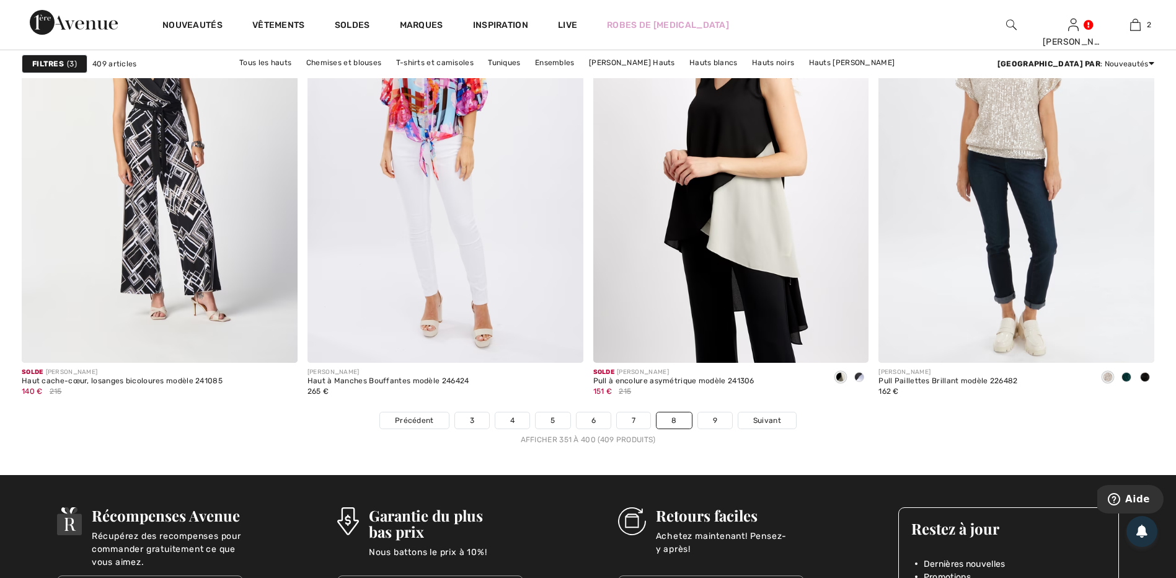
scroll to position [7066, 0]
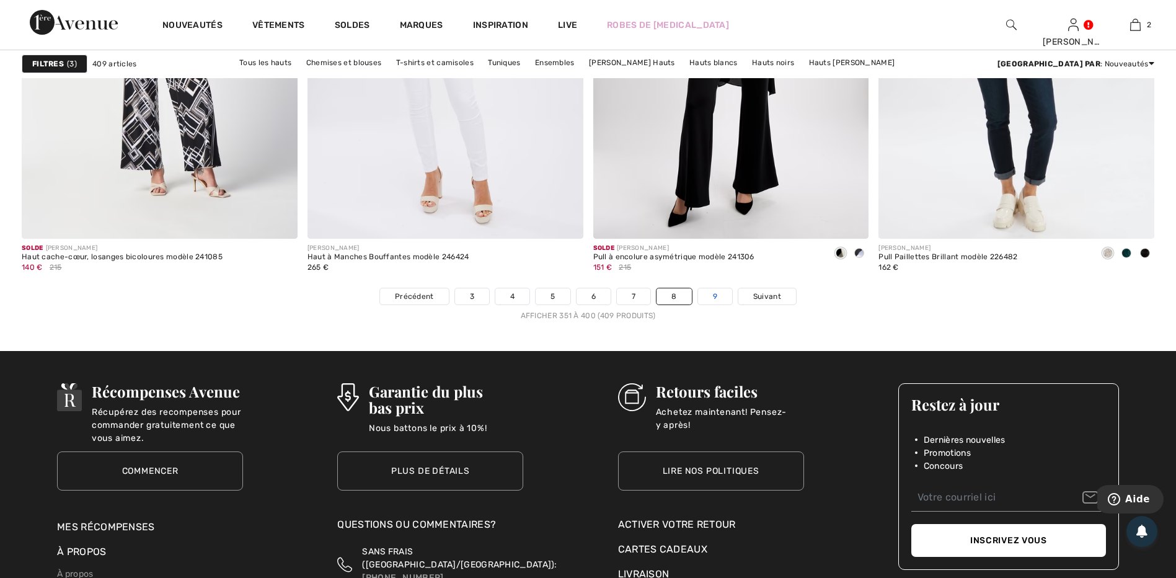
click at [702, 299] on link "9" at bounding box center [715, 296] width 34 height 16
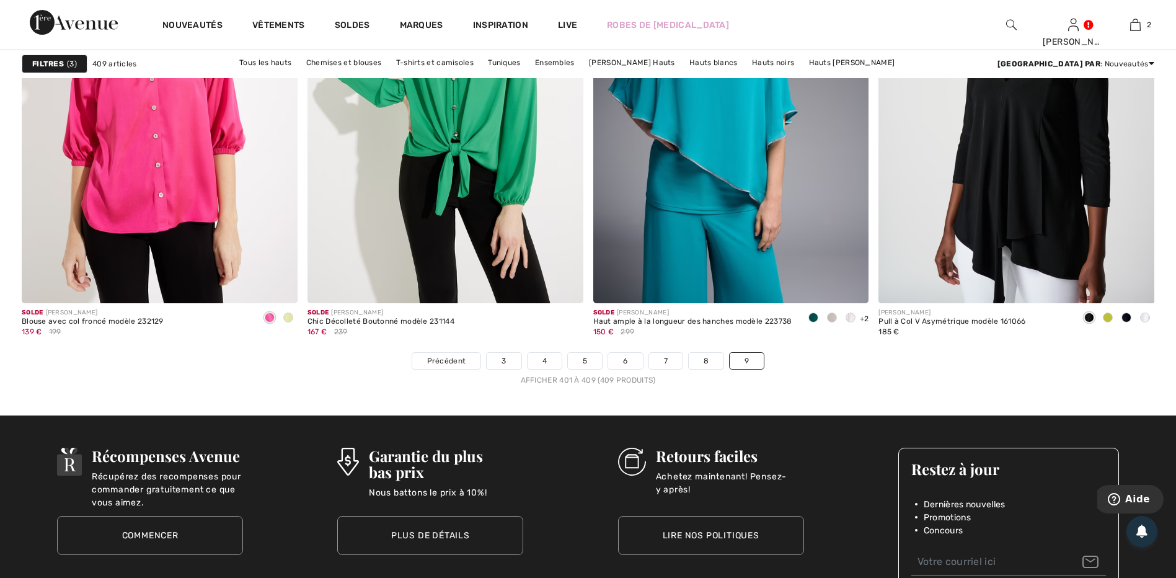
scroll to position [1240, 0]
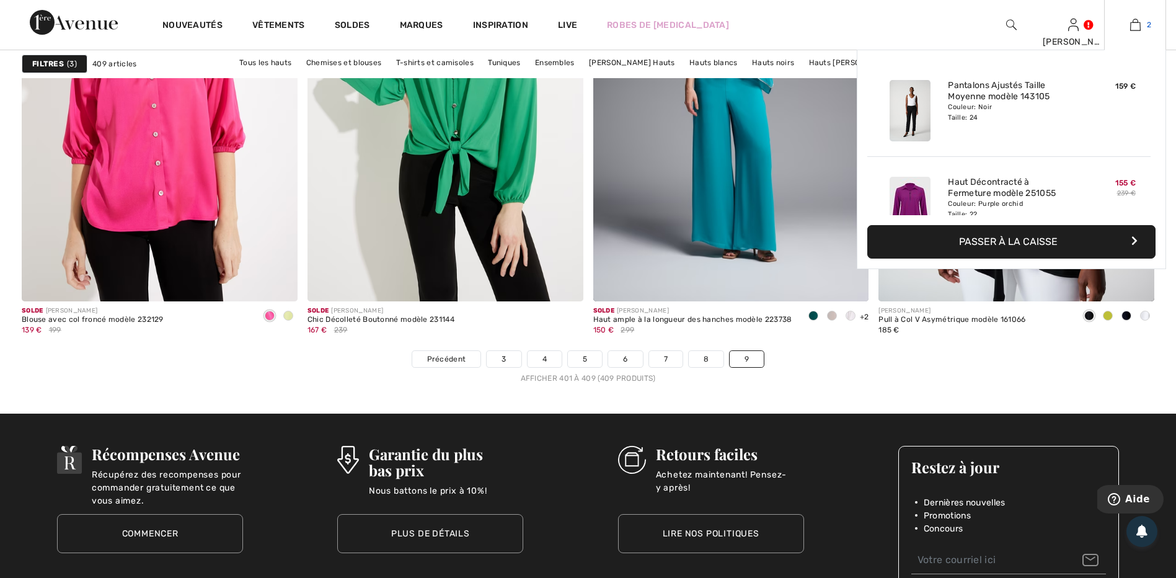
click at [1135, 22] on img at bounding box center [1135, 24] width 11 height 15
